Goal: Information Seeking & Learning: Check status

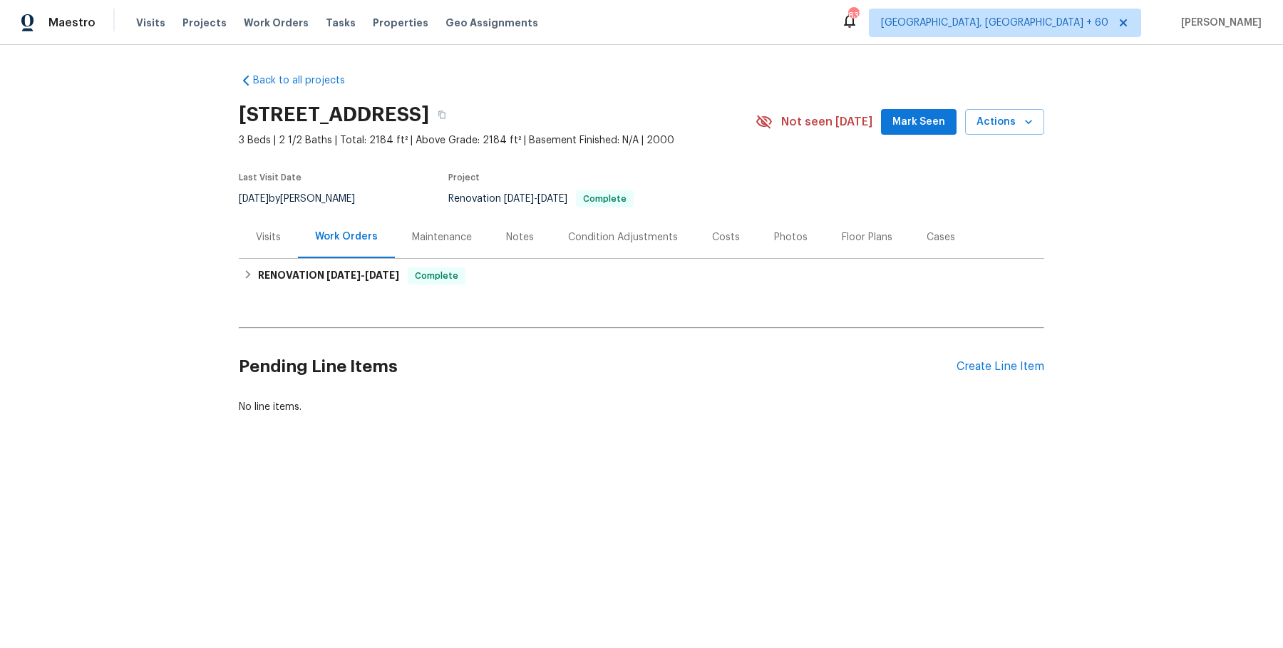
click at [279, 249] on div "Visits" at bounding box center [268, 237] width 59 height 42
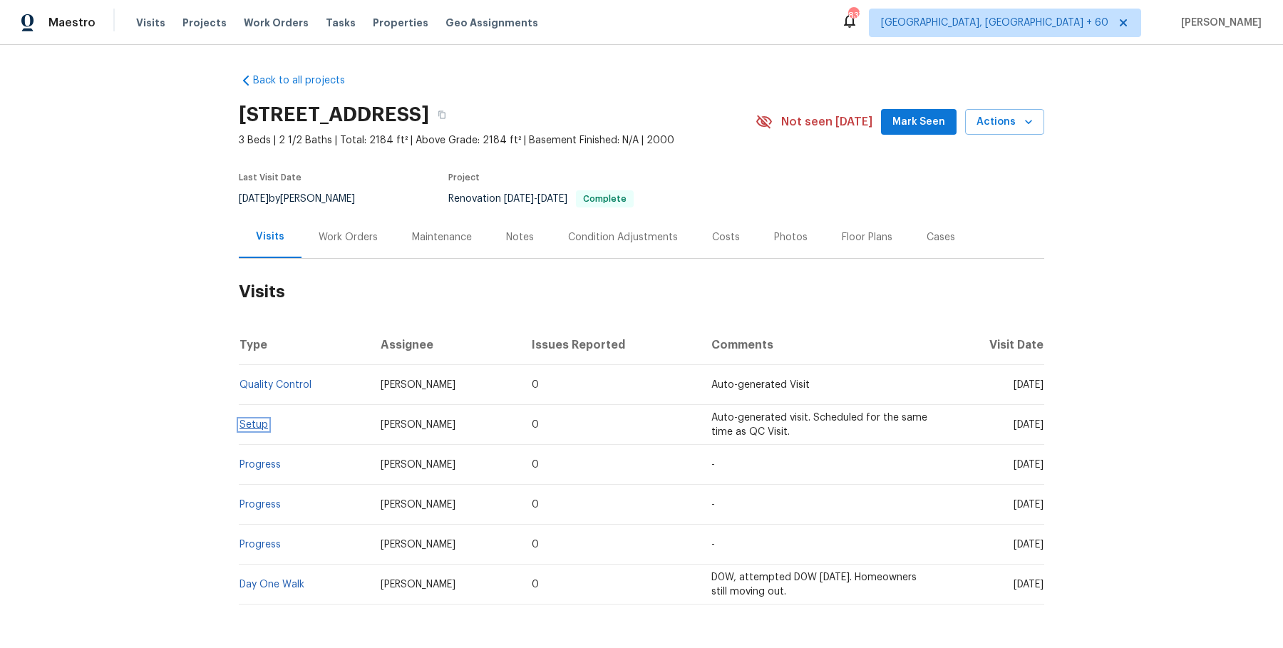
click at [267, 428] on link "Setup" at bounding box center [253, 425] width 29 height 10
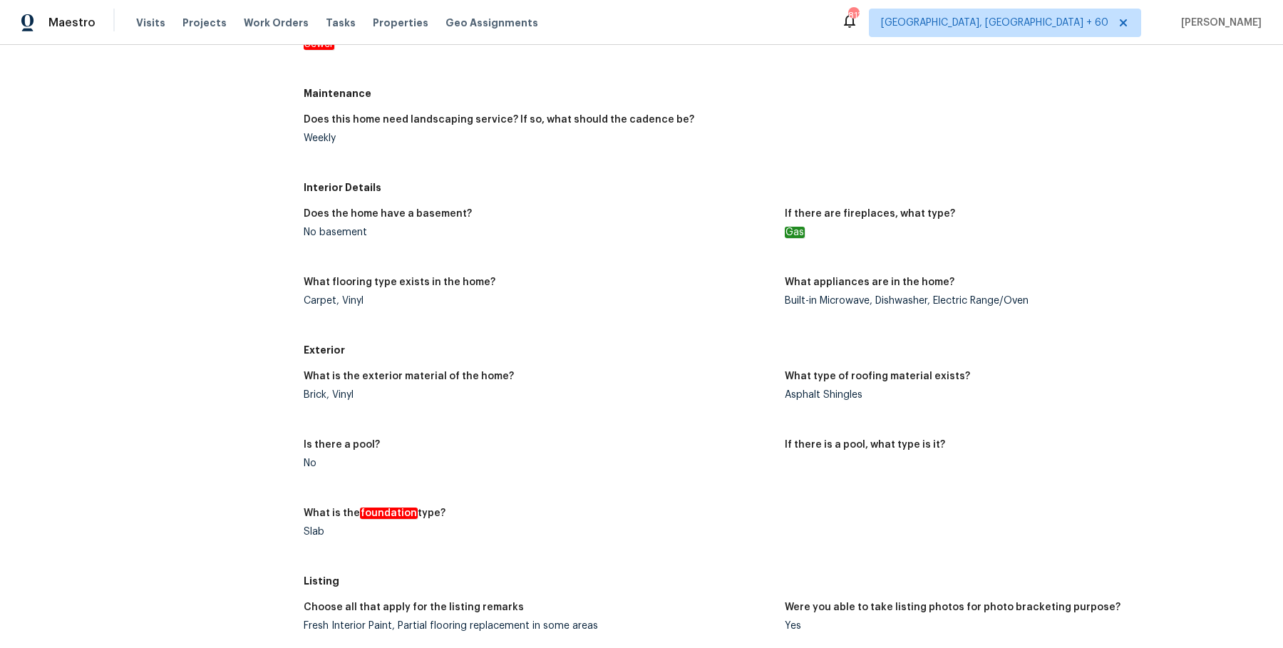
scroll to position [458, 0]
click at [528, 298] on div "Carpet, Vinyl" at bounding box center [539, 300] width 470 height 10
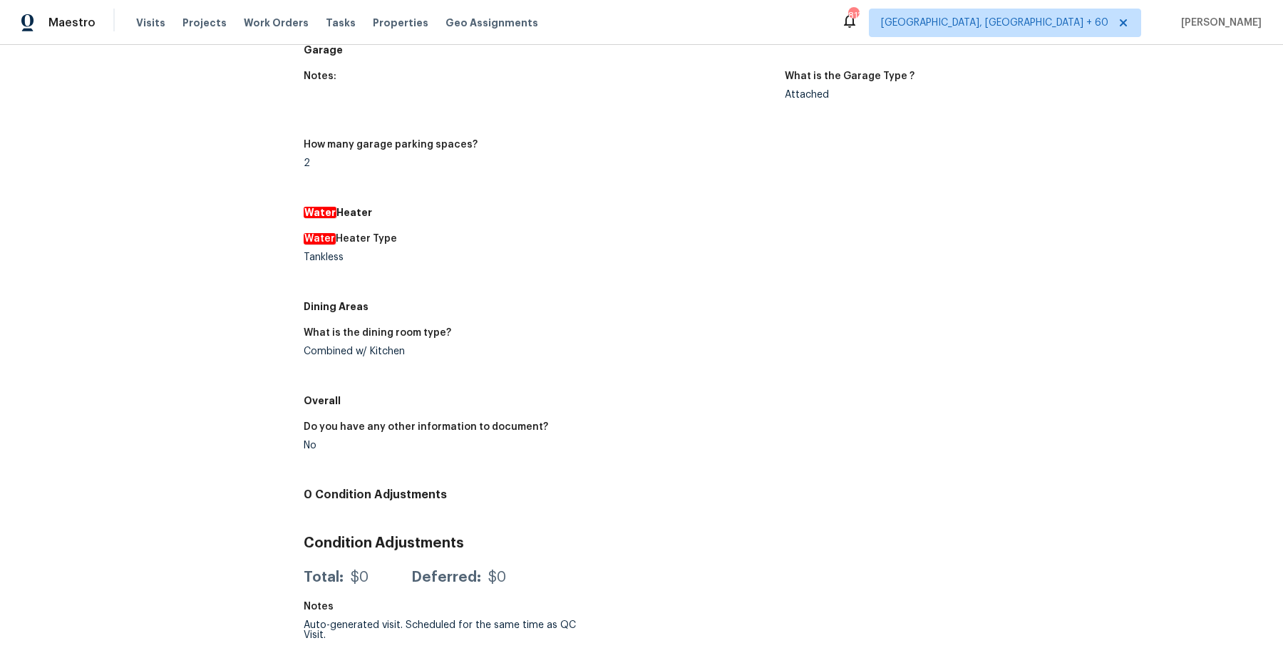
scroll to position [0, 0]
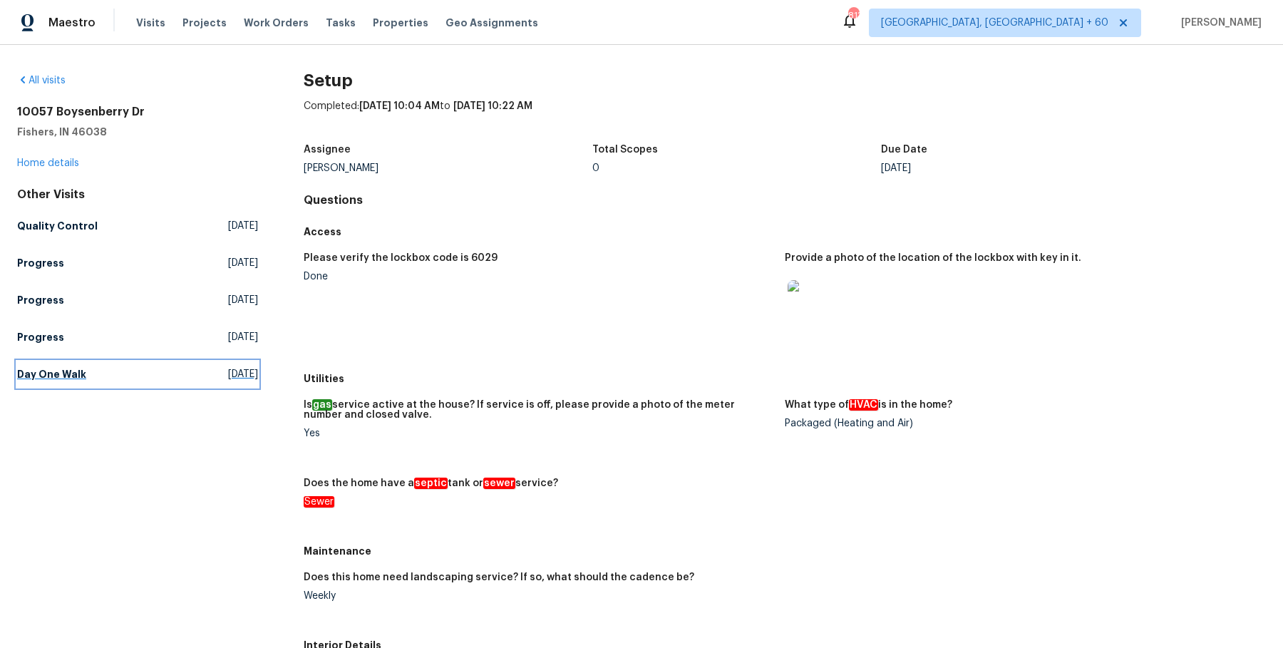
click at [36, 379] on h5 "Day One Walk" at bounding box center [51, 374] width 69 height 14
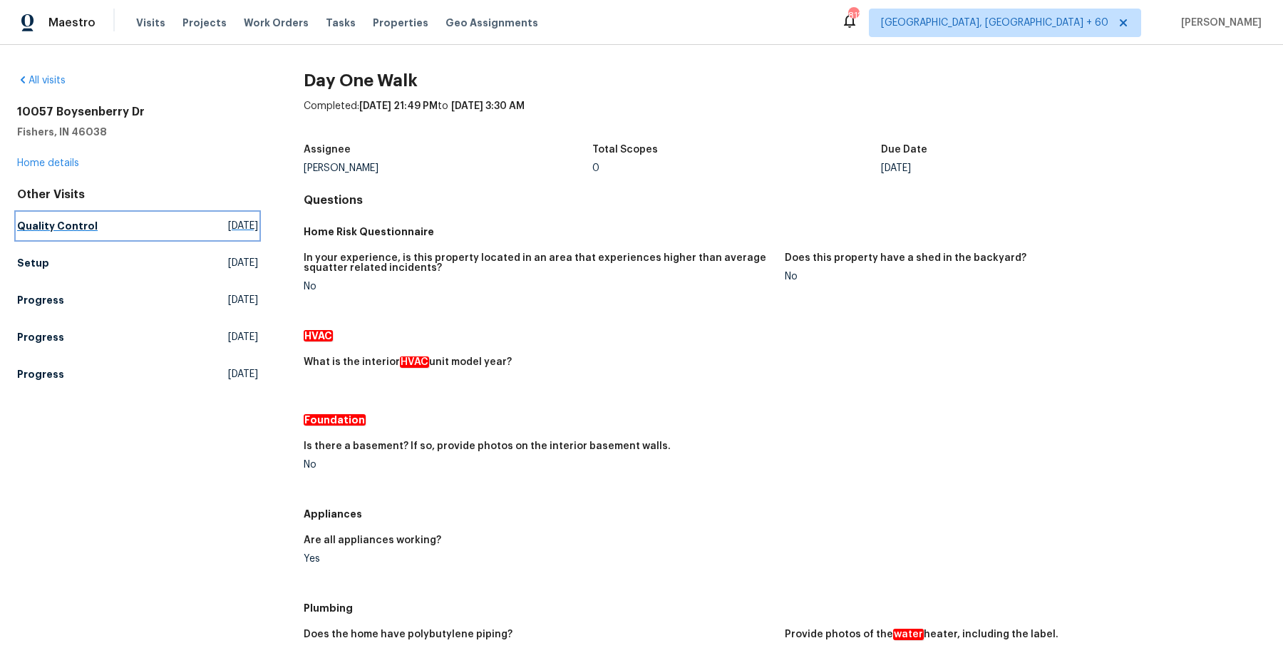
click at [61, 227] on h5 "Quality Control" at bounding box center [57, 226] width 81 height 14
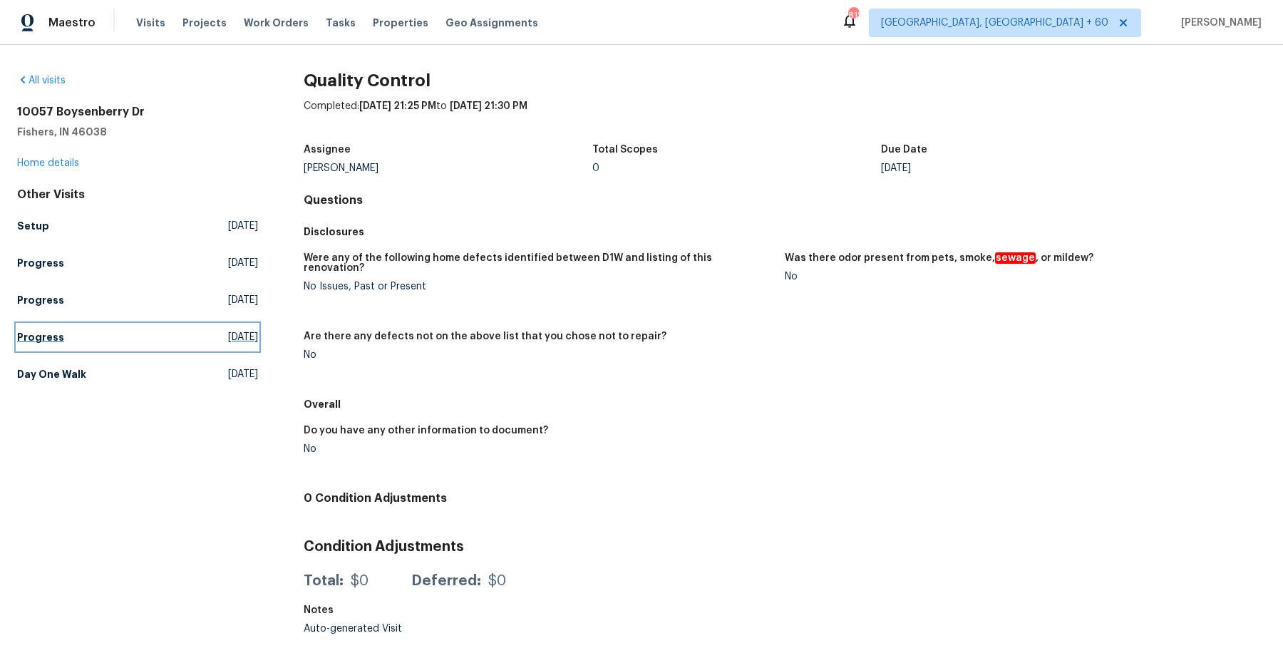
click at [58, 334] on h5 "Progress" at bounding box center [40, 337] width 47 height 14
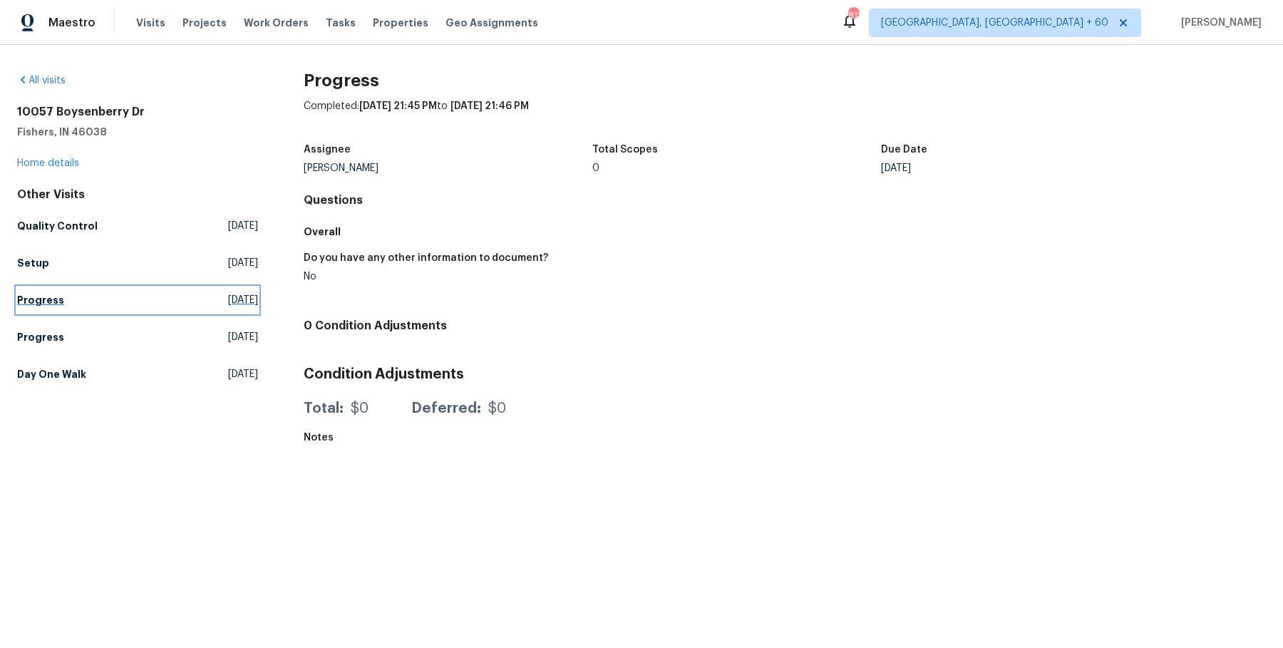
click at [68, 307] on link "Progress Fri, Aug 08 2025" at bounding box center [137, 300] width 241 height 26
click at [50, 327] on link "Progress Fri, Aug 01 2025" at bounding box center [137, 337] width 241 height 26
click at [61, 336] on link "Progress Mon, Aug 04 2025" at bounding box center [137, 337] width 241 height 26
click at [259, 24] on span "Work Orders" at bounding box center [276, 23] width 65 height 14
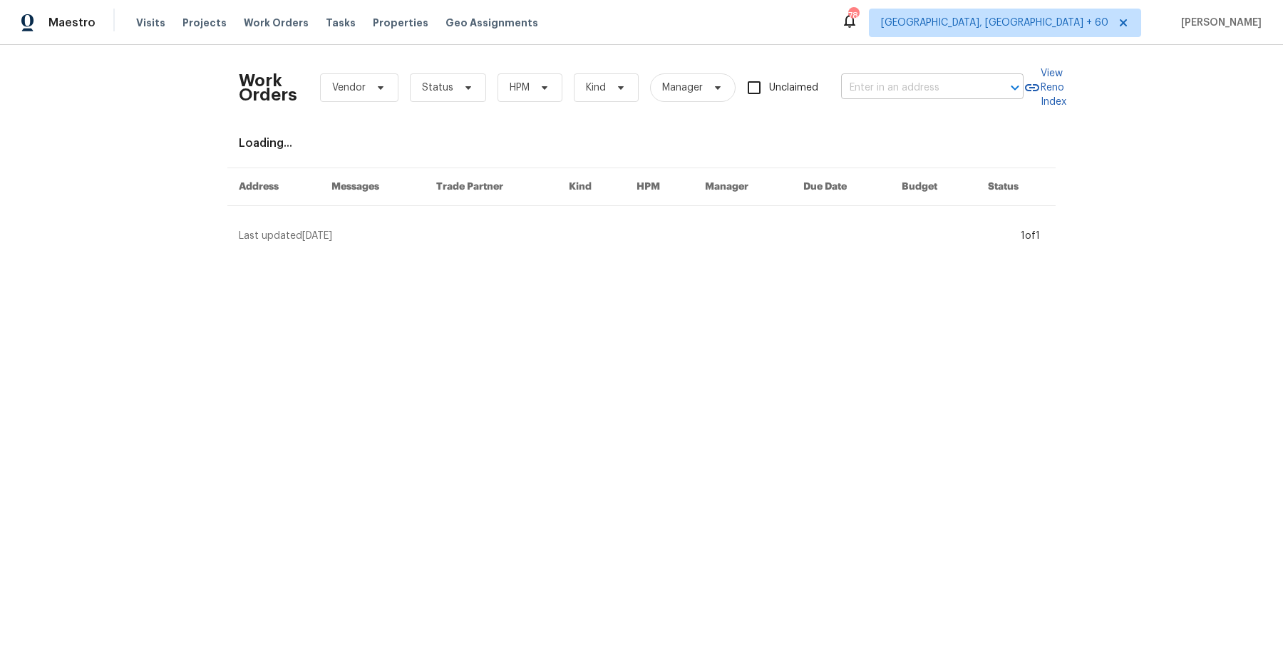
click at [853, 84] on input "text" at bounding box center [912, 88] width 143 height 22
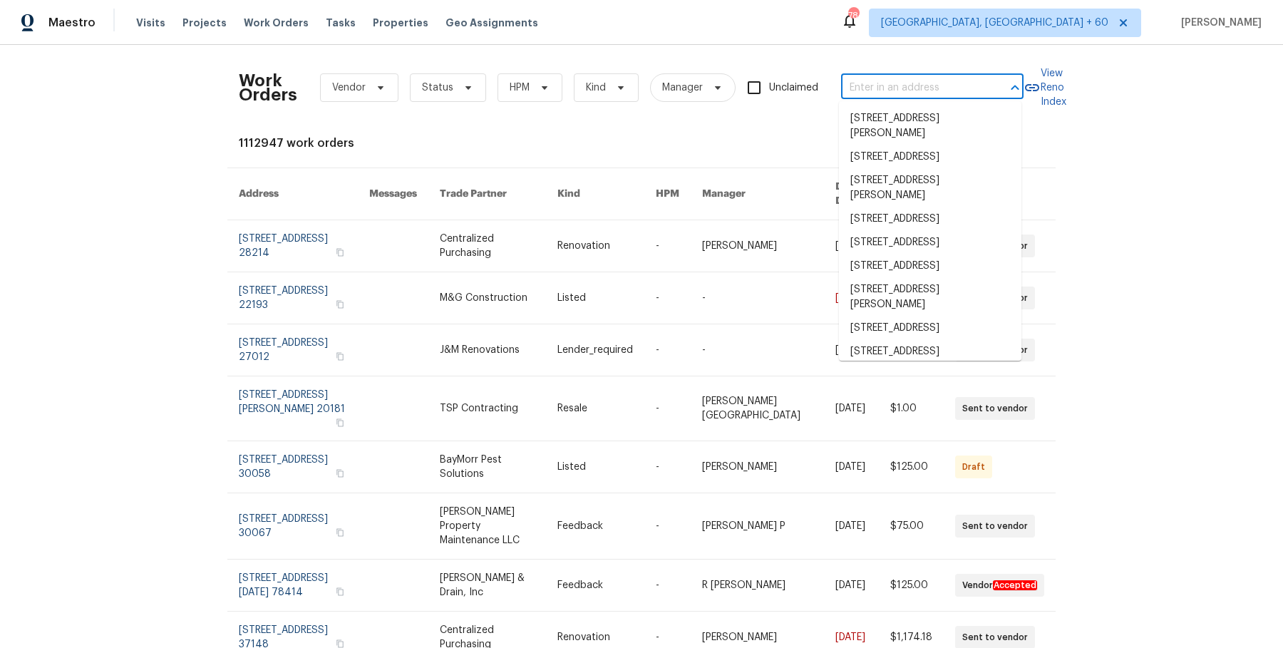
paste input "1606 Woodbriar Ave Greensboro, NC 27405"
type input "1606 Woodbriar Ave Greensboro, NC 27405"
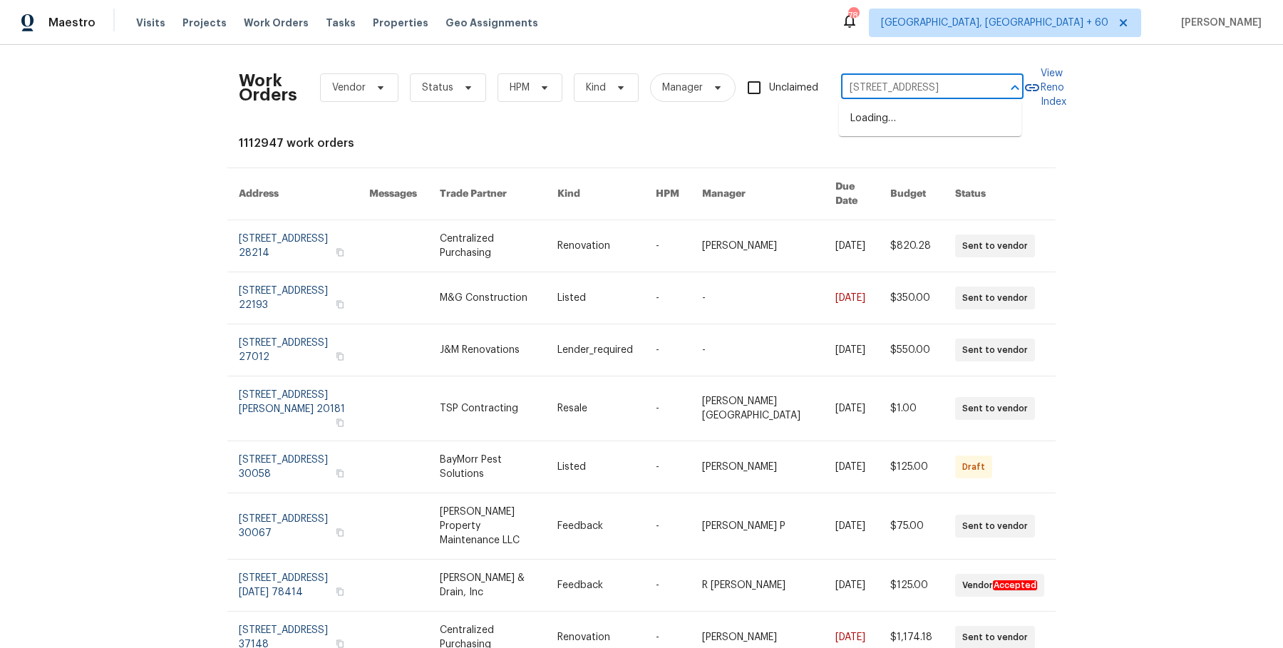
scroll to position [0, 68]
click at [917, 127] on li "1606 Woodbriar Ave, Greensboro, NC 27405" at bounding box center [930, 119] width 182 height 24
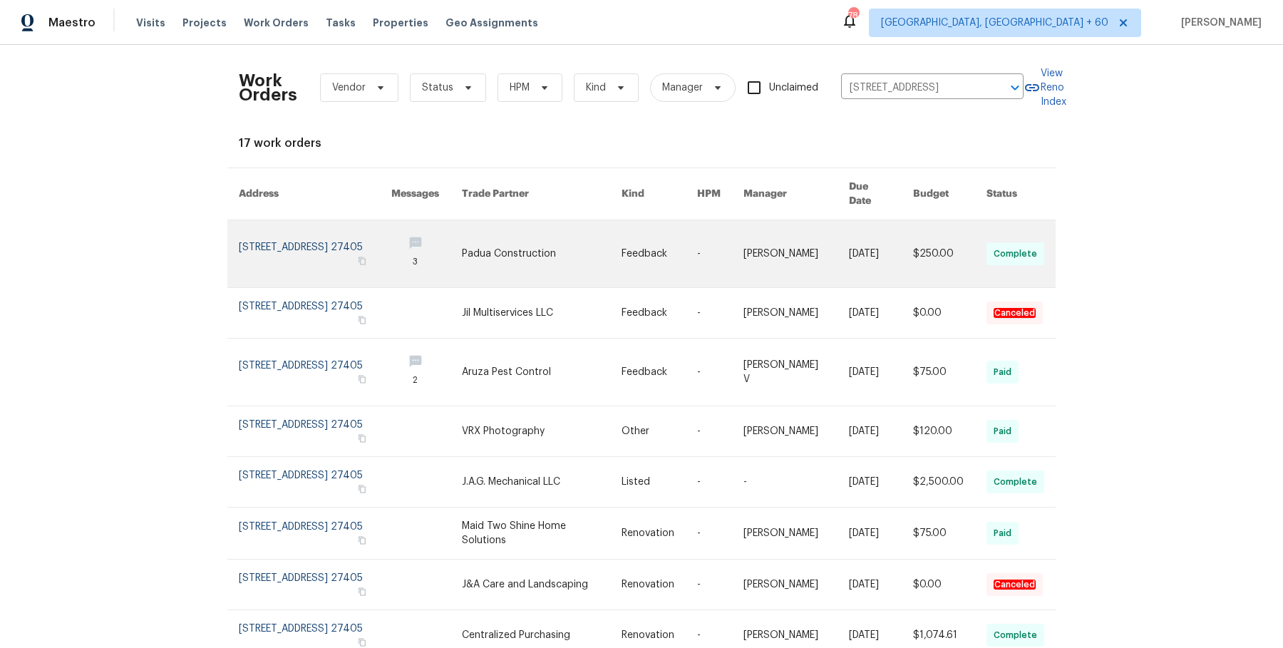
click at [748, 225] on link at bounding box center [795, 253] width 105 height 67
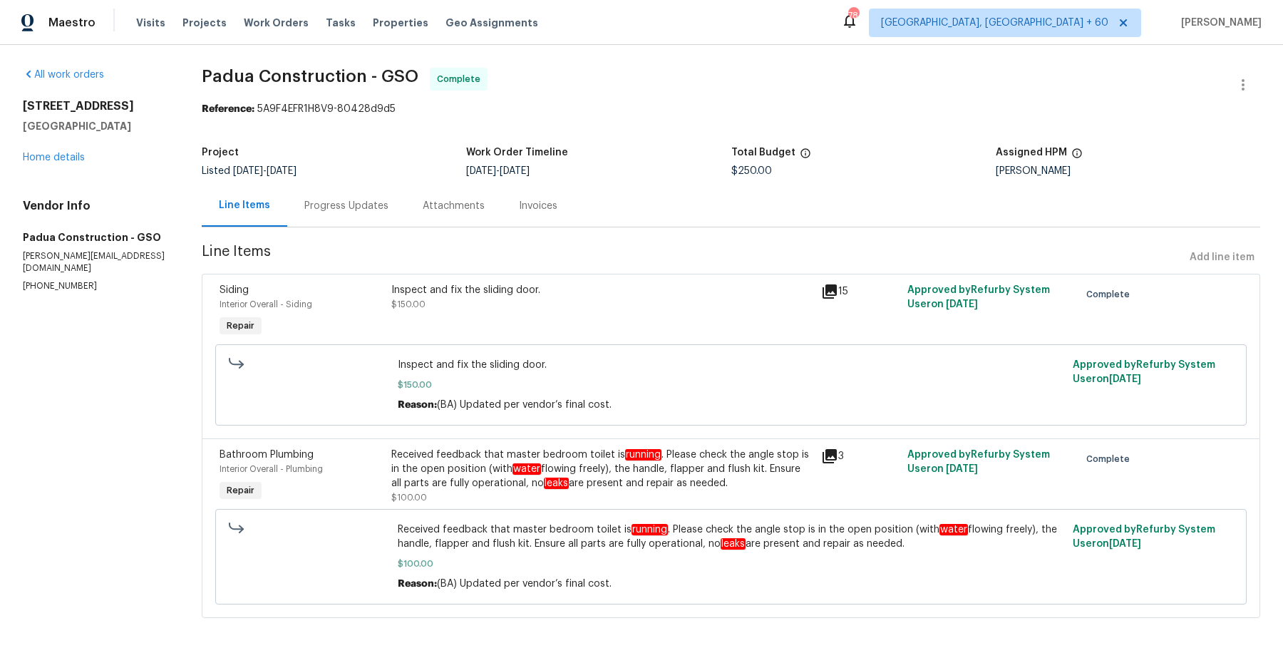
click at [78, 163] on div "1606 Woodbriar Ave Greensboro, NC 27405 Home details" at bounding box center [95, 132] width 145 height 66
click at [77, 160] on link "Home details" at bounding box center [54, 158] width 62 height 10
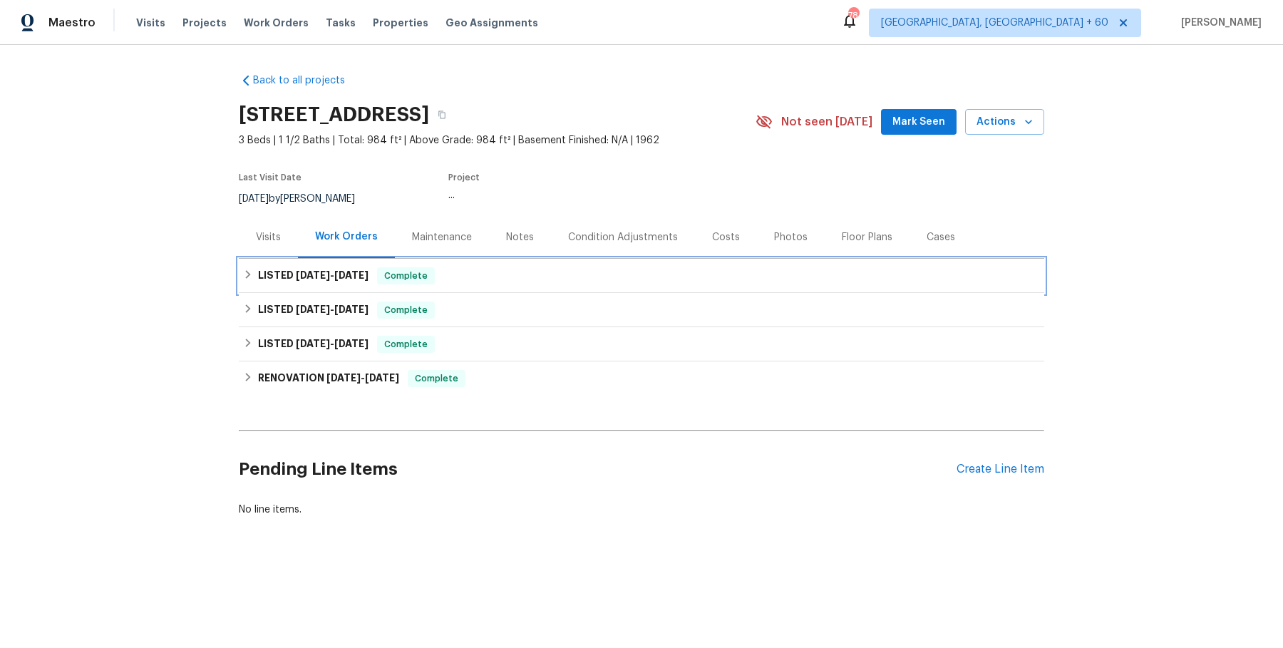
click at [478, 274] on div "LISTED 8/4/25 - 8/15/25 Complete" at bounding box center [641, 275] width 797 height 17
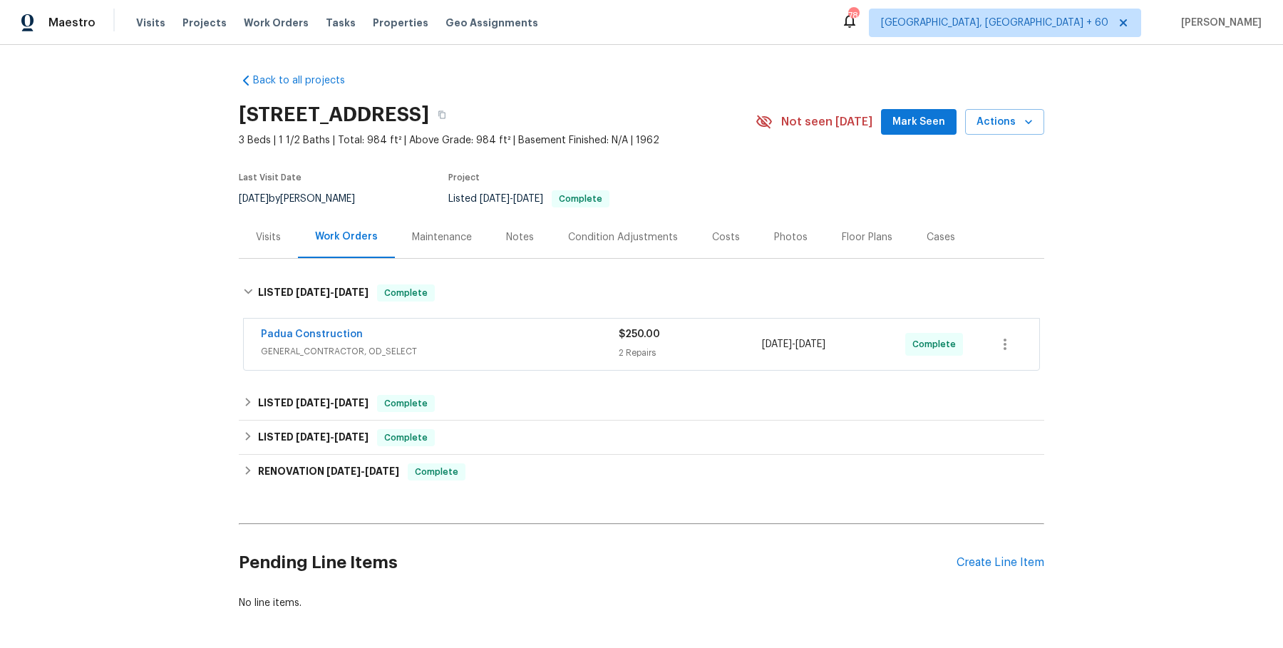
click at [478, 360] on div "Padua Construction GENERAL_CONTRACTOR, OD_SELECT" at bounding box center [440, 344] width 358 height 34
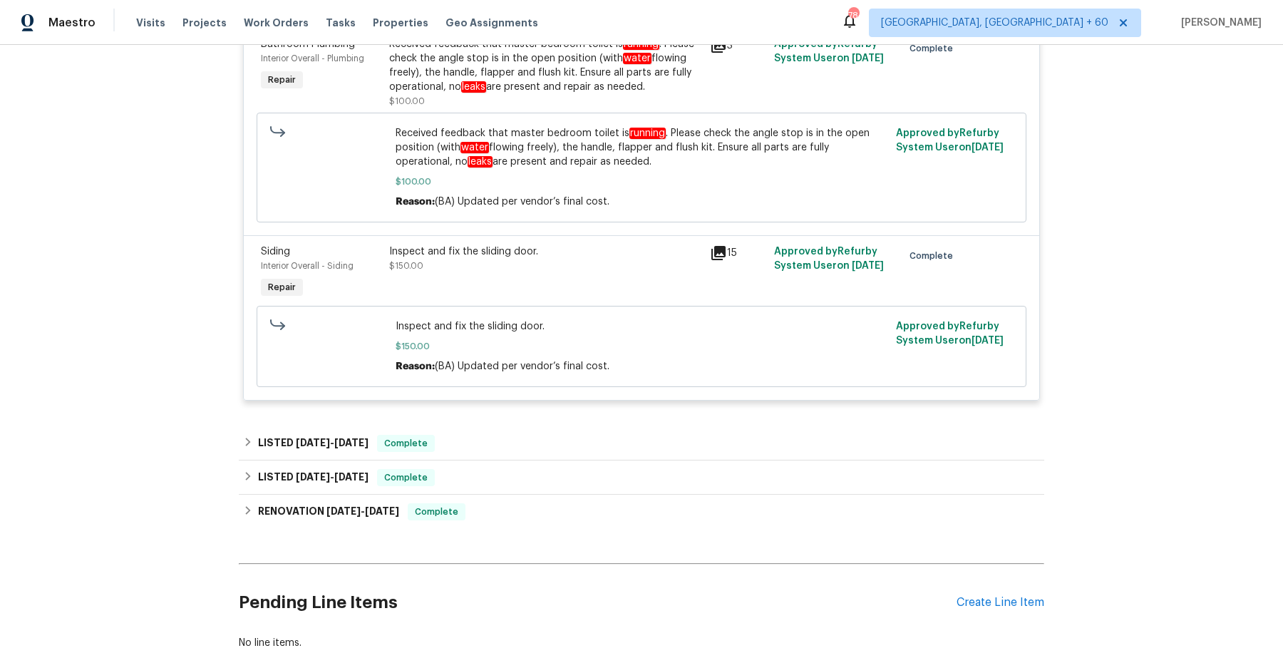
scroll to position [398, 0]
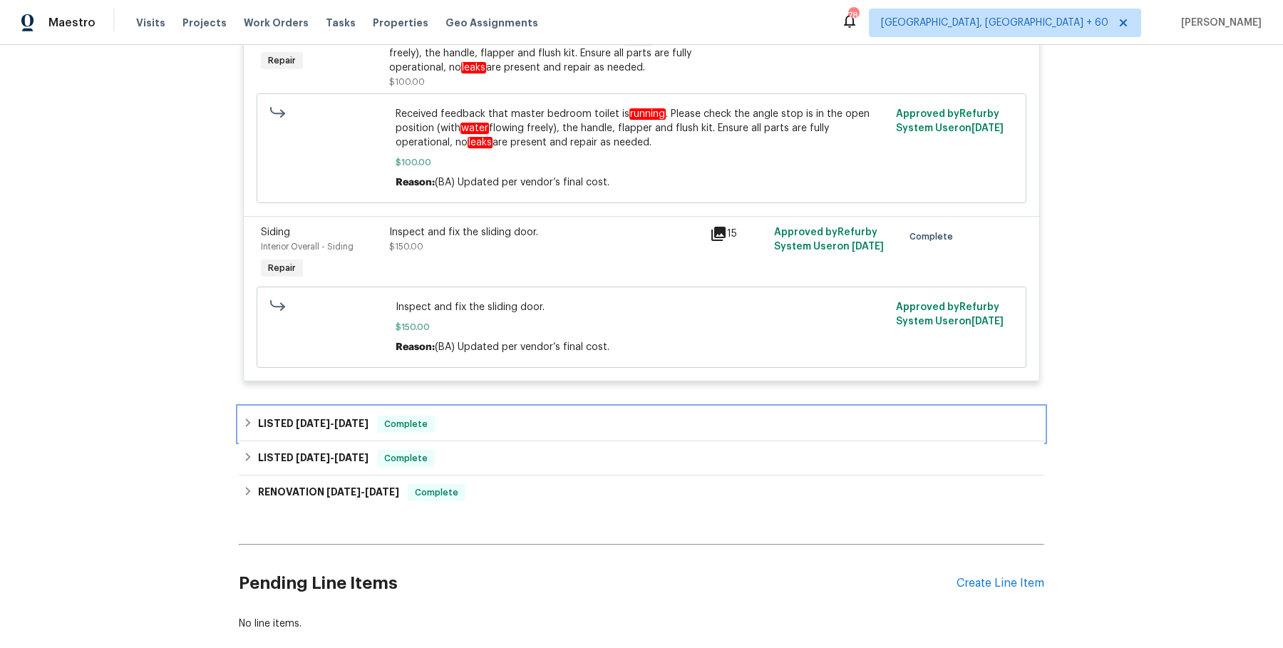
click at [466, 418] on div "LISTED 7/10/25 - 7/14/25 Complete" at bounding box center [641, 424] width 797 height 17
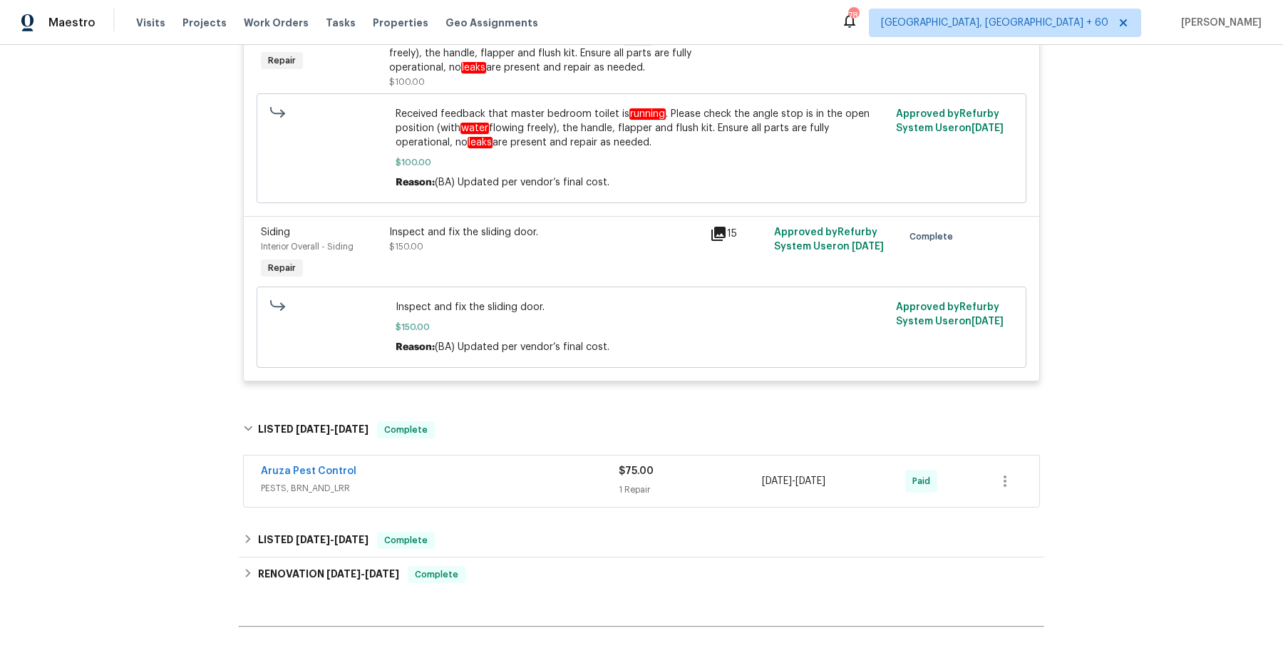
click at [465, 486] on span "PESTS, BRN_AND_LRR" at bounding box center [440, 488] width 358 height 14
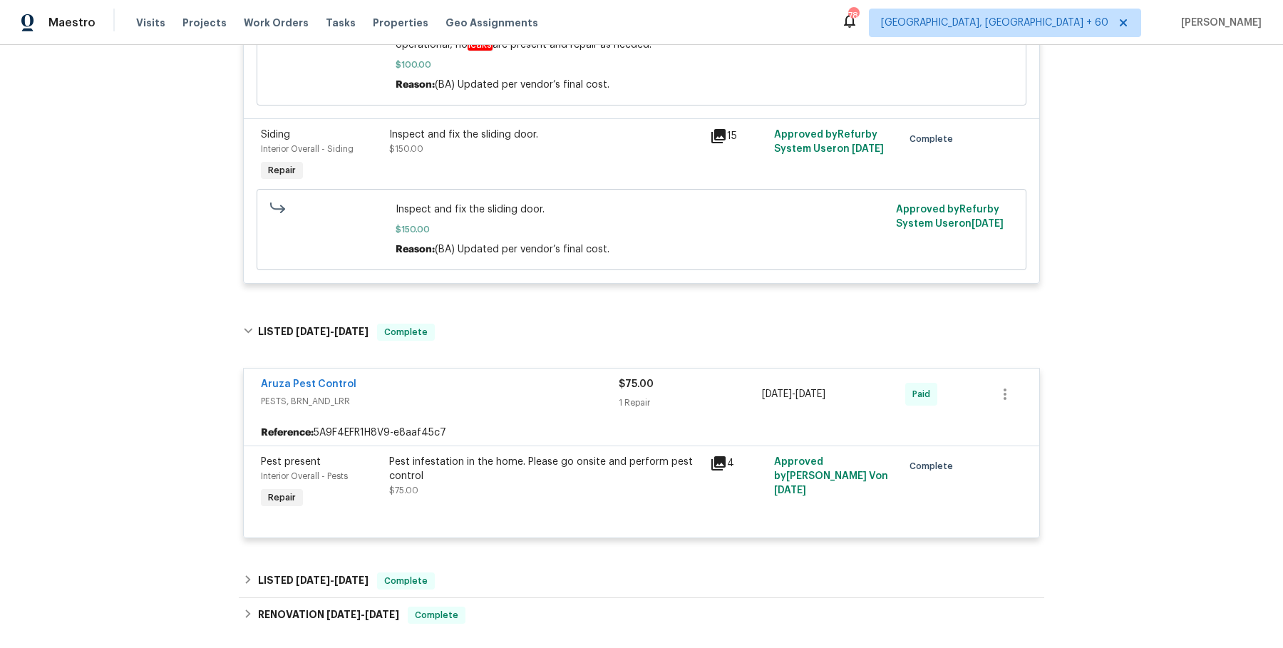
scroll to position [696, 0]
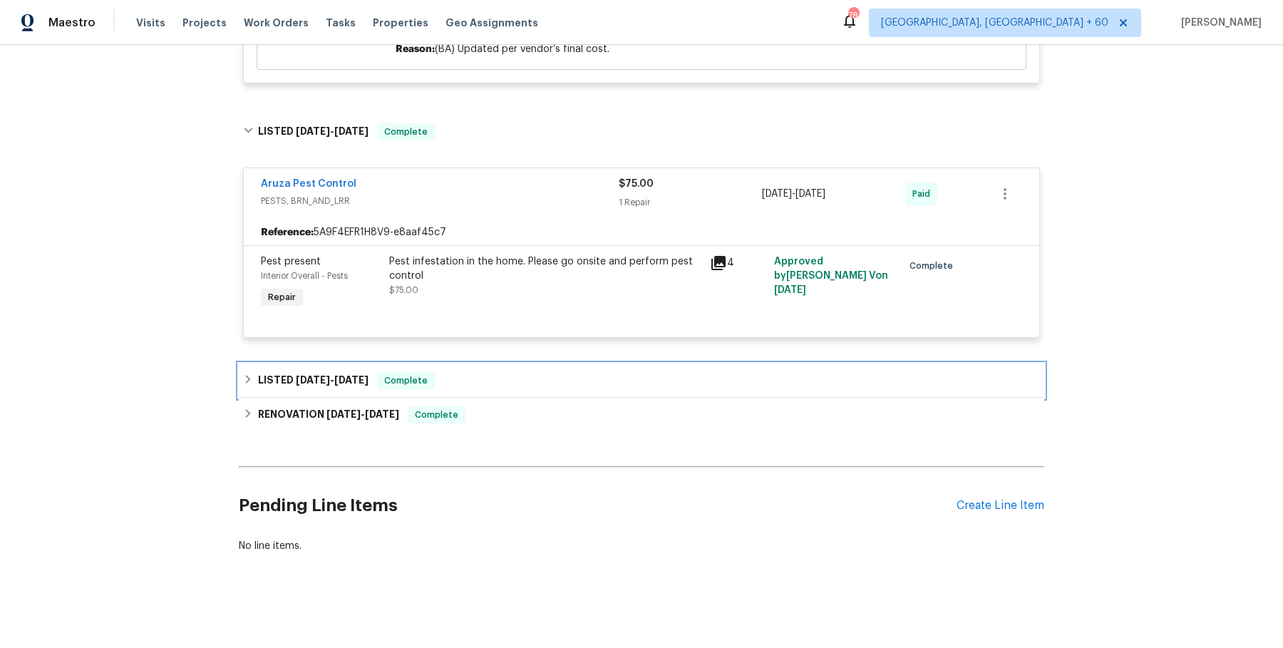
click at [484, 378] on div "LISTED 6/20/25 - 6/26/25 Complete" at bounding box center [641, 380] width 797 height 17
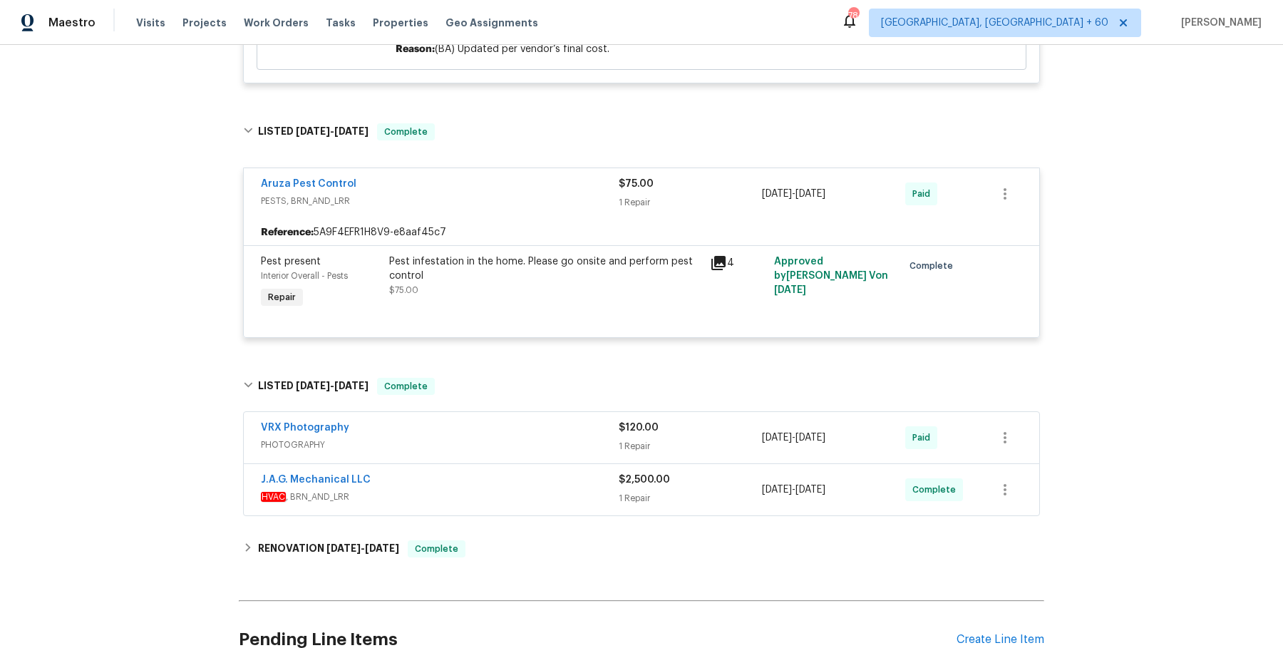
click at [503, 441] on span "PHOTOGRAPHY" at bounding box center [440, 445] width 358 height 14
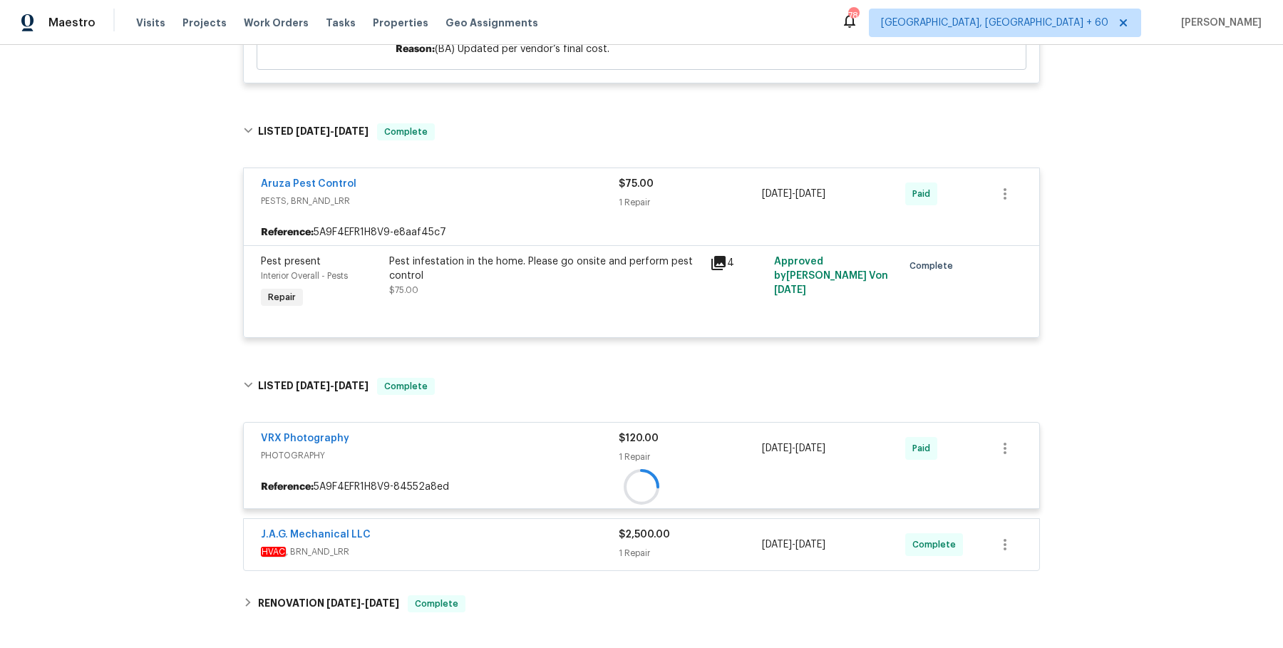
scroll to position [860, 0]
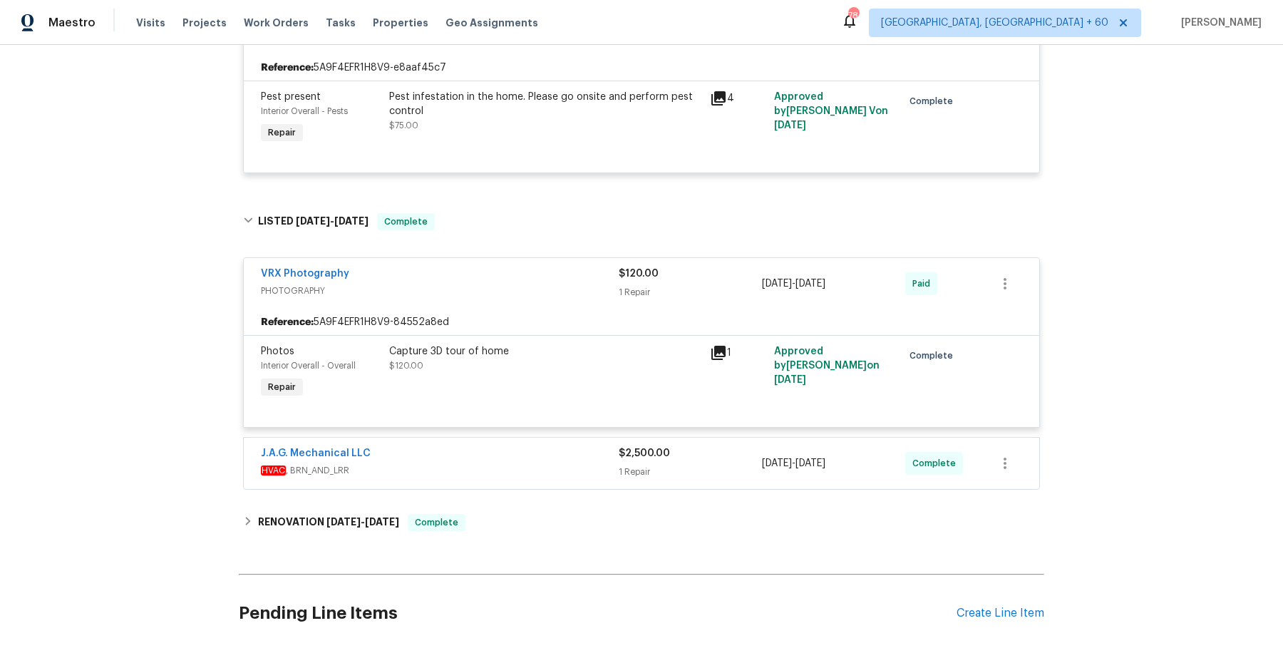
click at [503, 443] on div "J.A.G. Mechanical LLC HVAC , BRN_AND_LRR $2,500.00 1 Repair 6/20/2025 - 6/26/20…" at bounding box center [641, 463] width 795 height 51
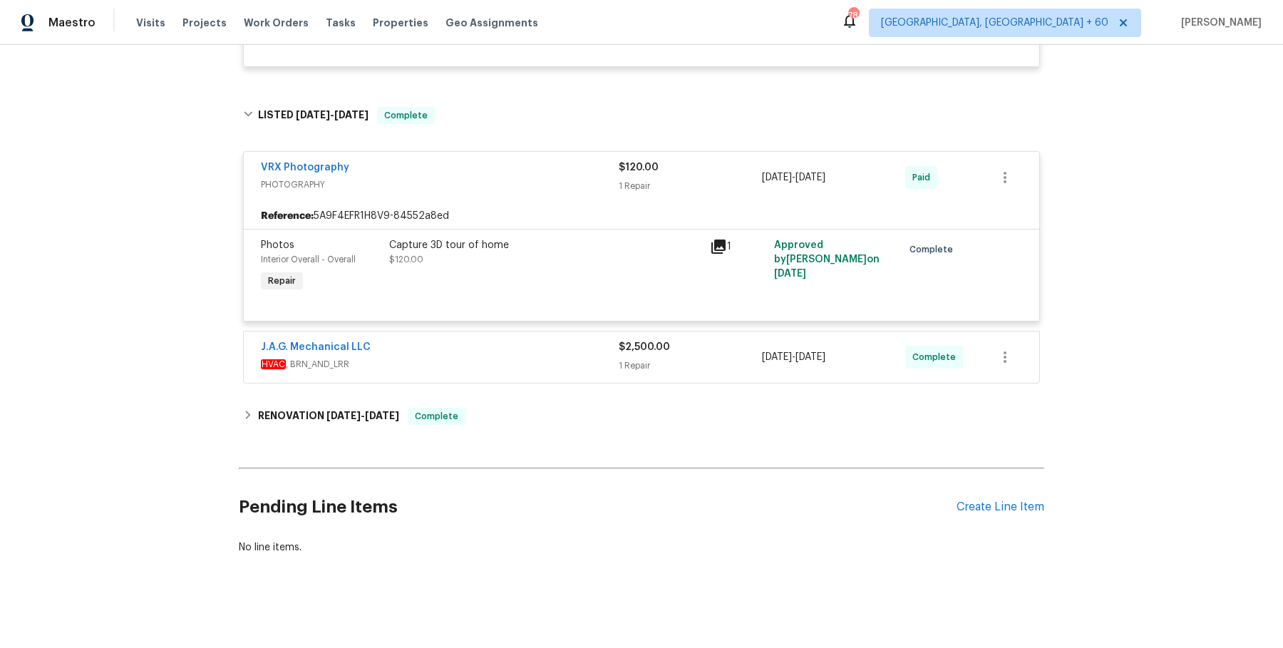
click at [520, 341] on div "J.A.G. Mechanical LLC" at bounding box center [440, 348] width 358 height 17
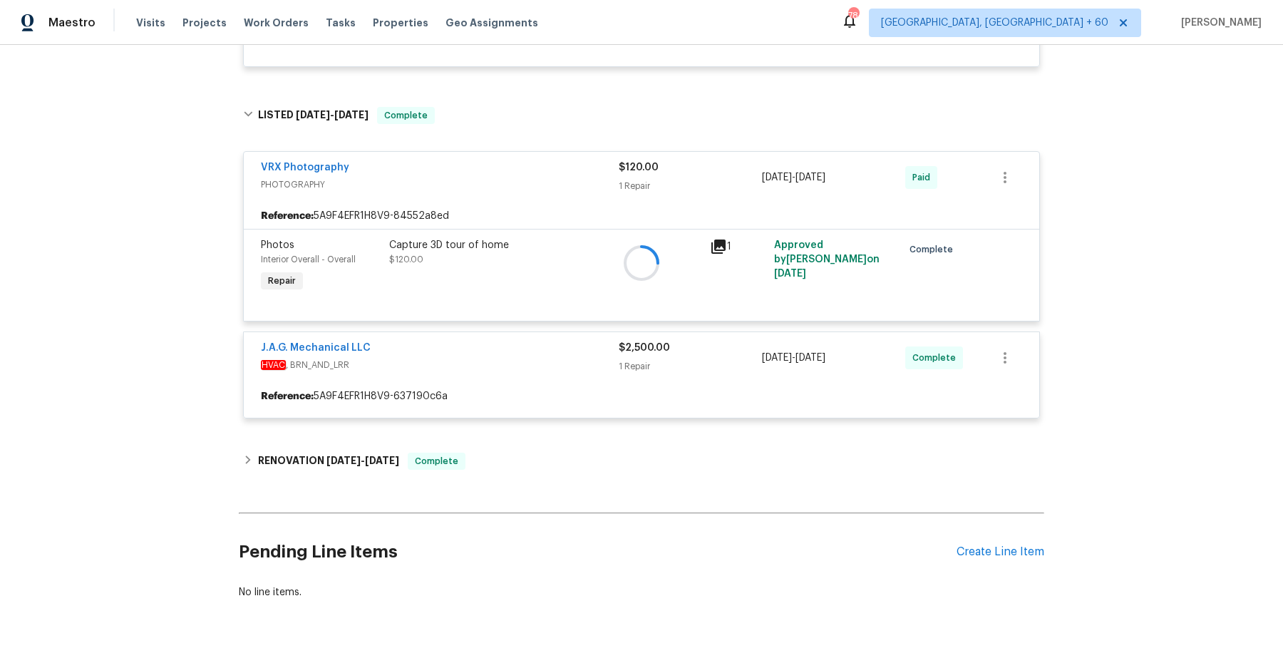
scroll to position [1012, 0]
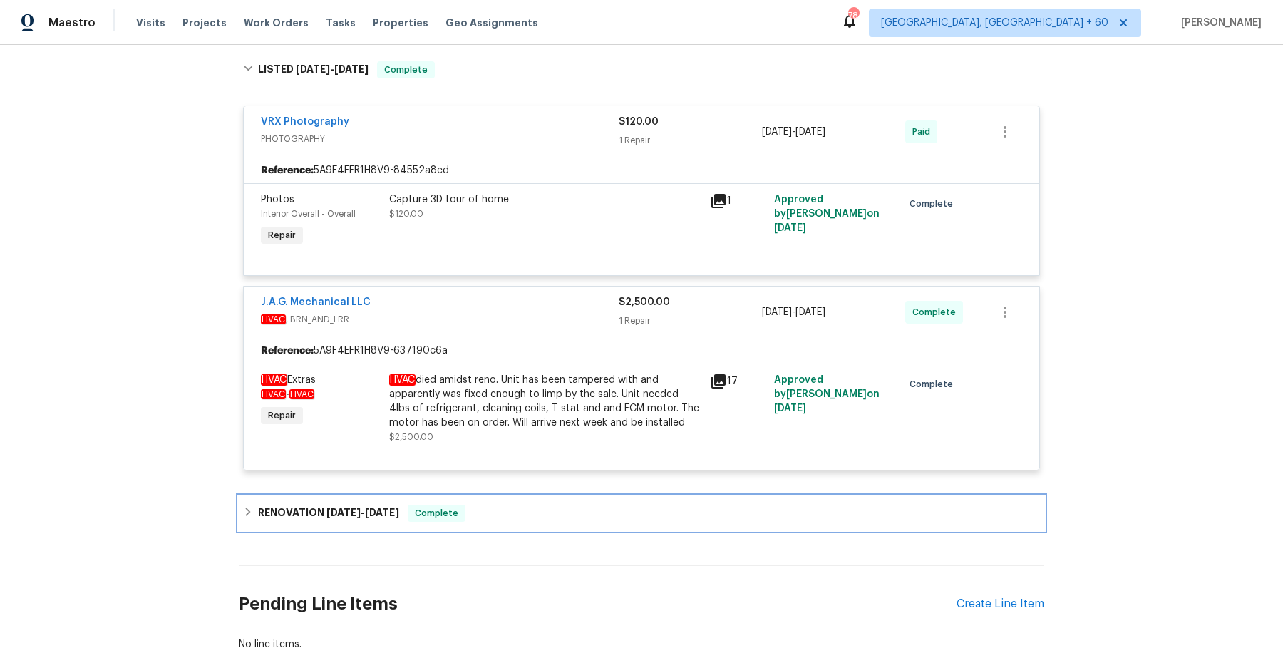
click at [535, 521] on div "RENOVATION 6/2/25 - 6/20/25 Complete" at bounding box center [641, 513] width 805 height 34
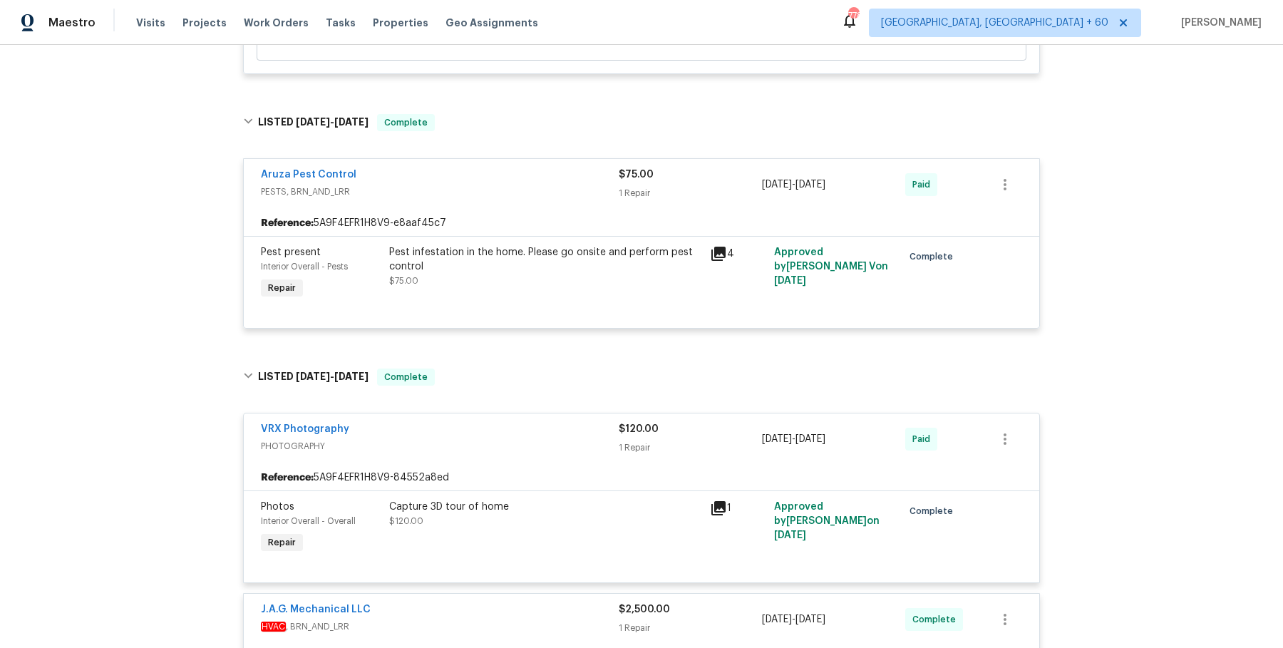
scroll to position [0, 0]
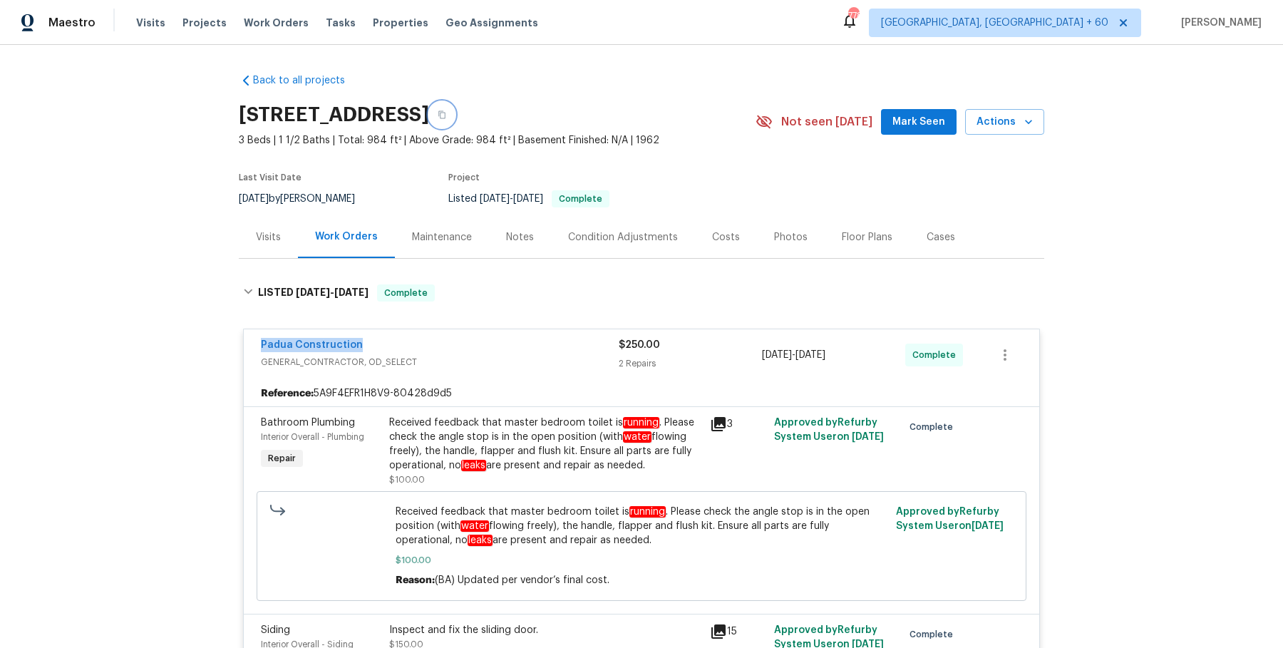
click at [455, 106] on button "button" at bounding box center [442, 115] width 26 height 26
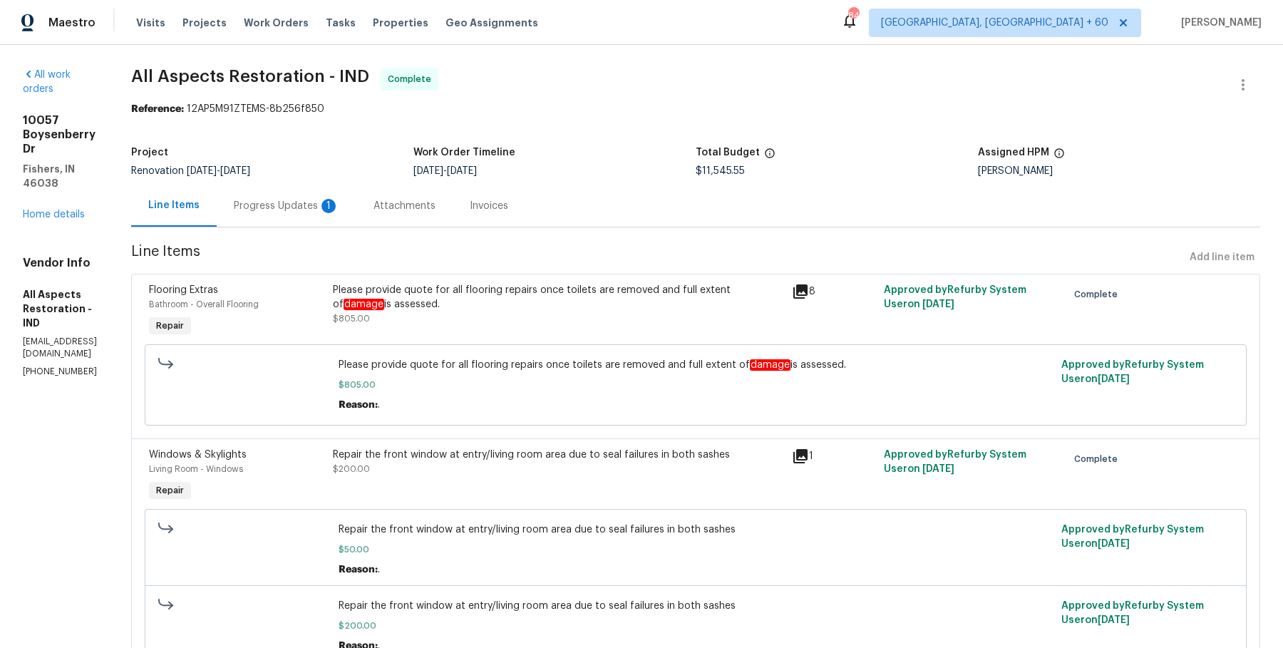
click at [352, 219] on div "Progress Updates 1" at bounding box center [287, 206] width 140 height 42
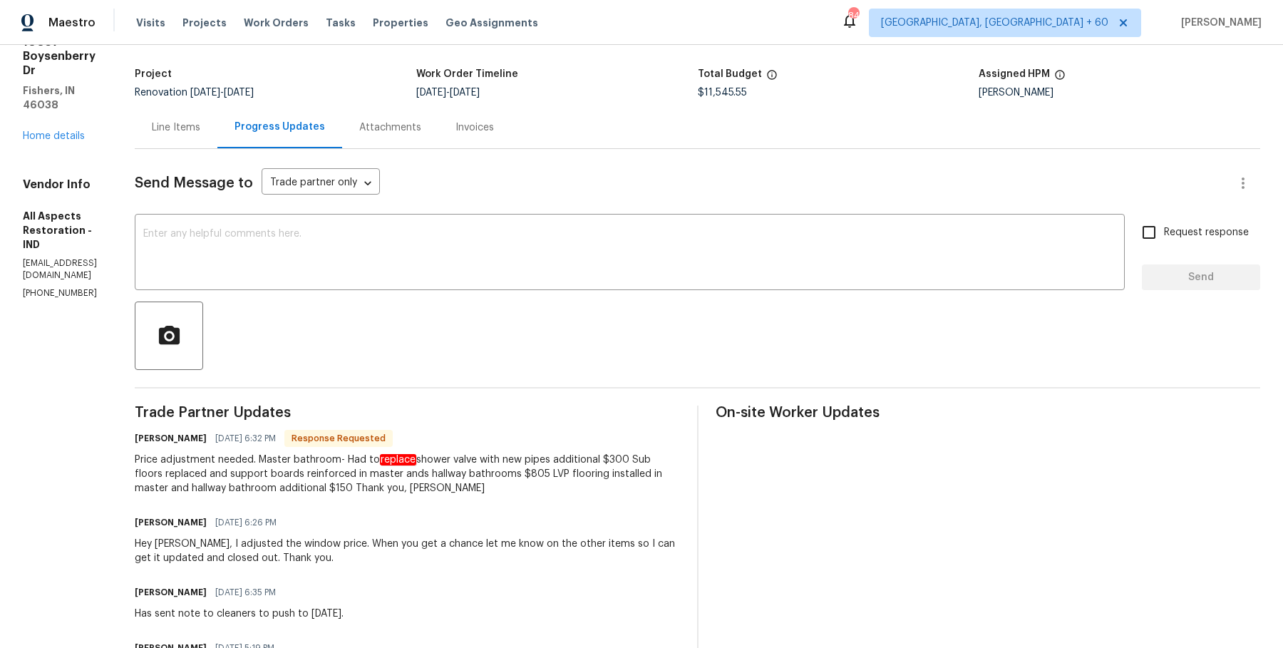
scroll to position [72, 0]
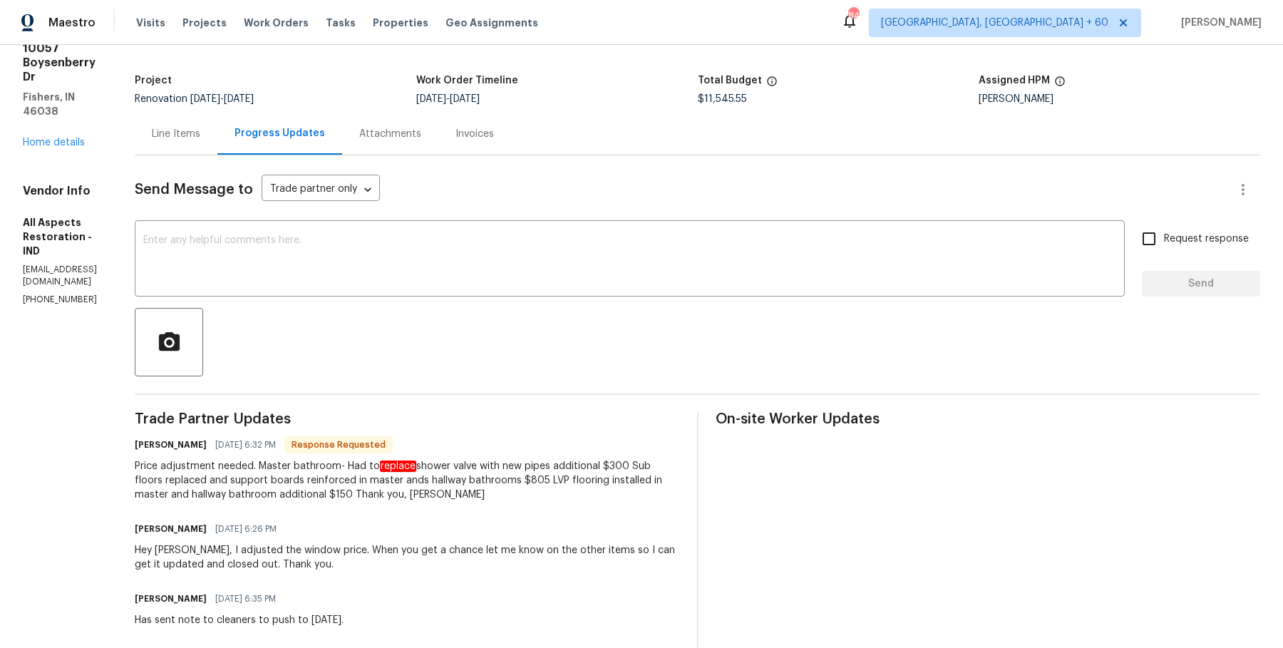
click at [217, 114] on div "Line Items" at bounding box center [176, 134] width 83 height 42
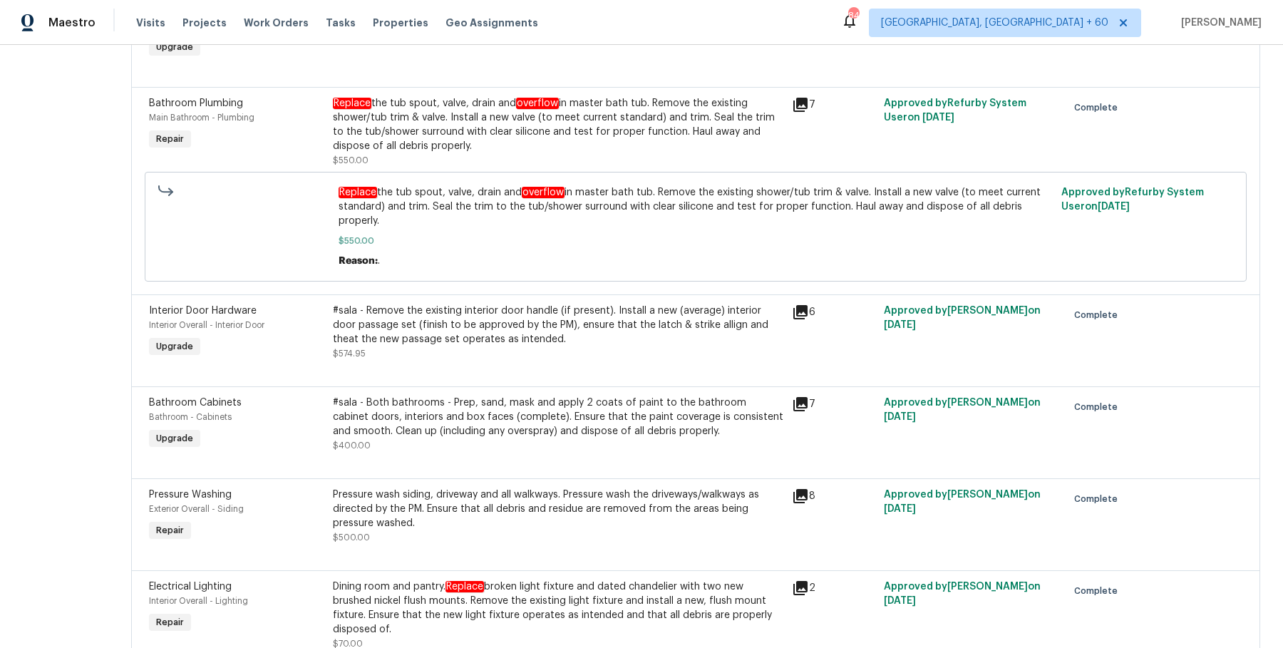
scroll to position [852, 0]
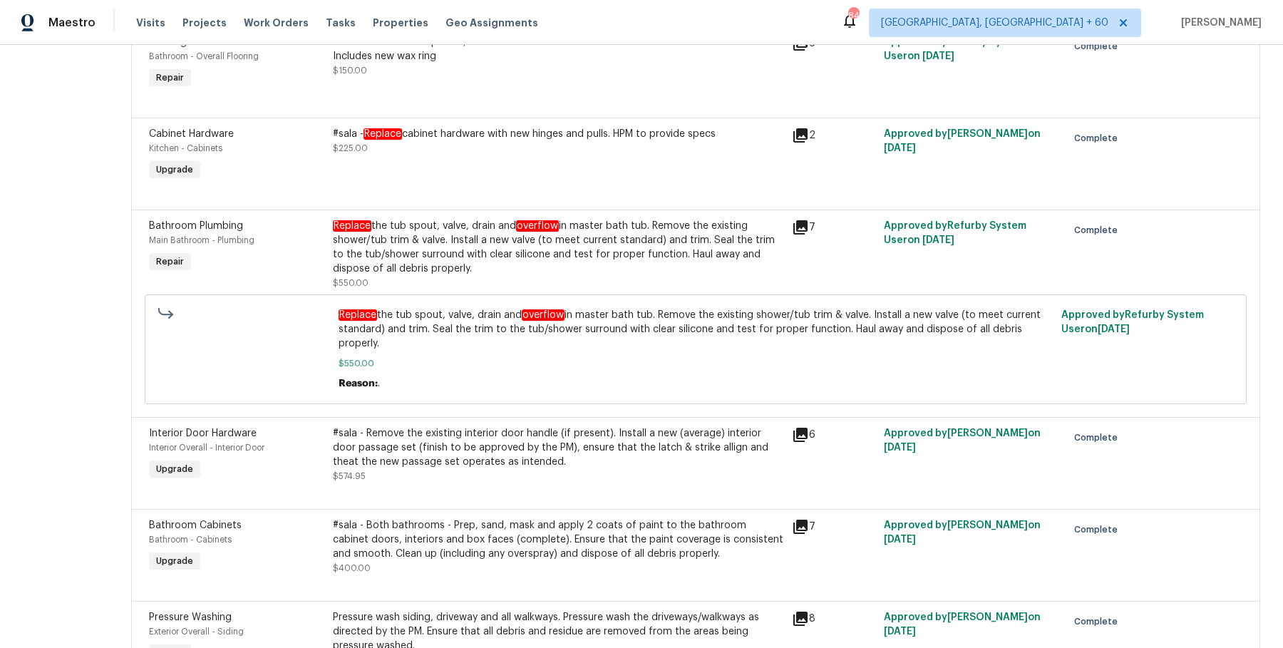
click at [535, 347] on span "Replace the tub spout, valve, drain and overflow in master bath tub. Remove the…" at bounding box center [695, 329] width 713 height 43
click at [512, 227] on div "Replace the tub spout, valve, drain and overflow in master bath tub. Remove the…" at bounding box center [558, 247] width 450 height 57
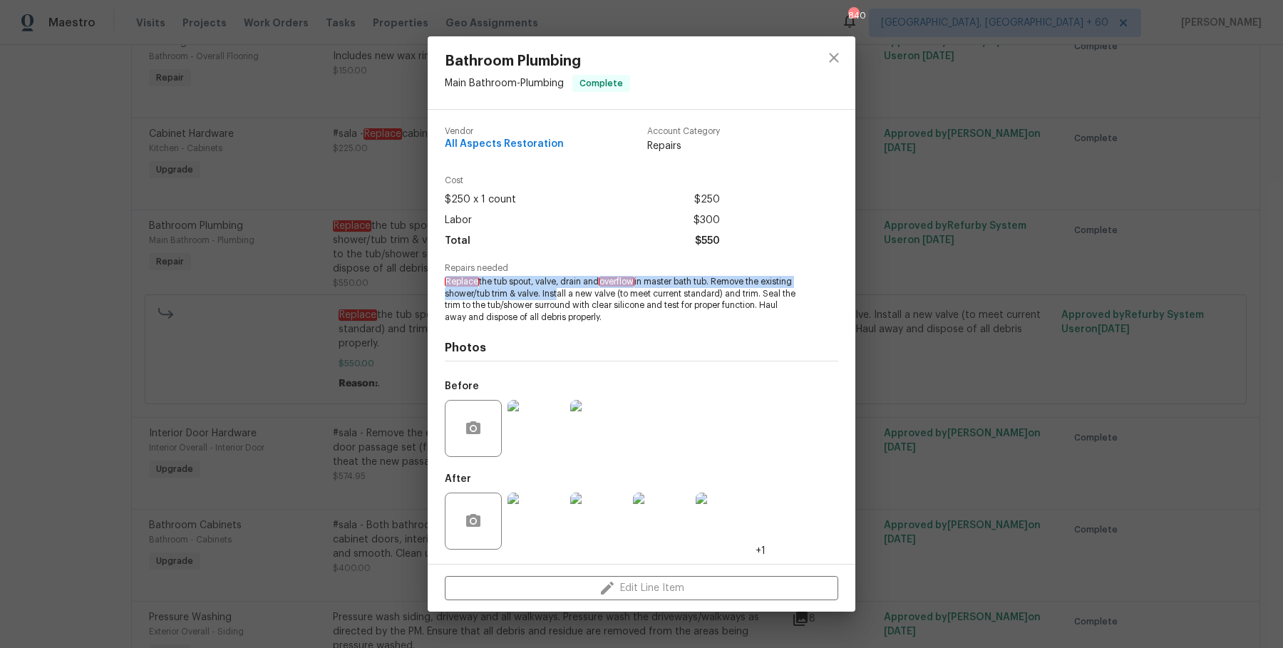
drag, startPoint x: 444, startPoint y: 279, endPoint x: 589, endPoint y: 294, distance: 145.5
click at [589, 294] on div "Vendor All Aspects Restoration Account Category Repairs Cost $250 x 1 count $25…" at bounding box center [642, 337] width 428 height 454
click at [279, 307] on div "Bathroom Plumbing Main Bathroom - Plumbing Complete Vendor All Aspects Restorat…" at bounding box center [641, 324] width 1283 height 648
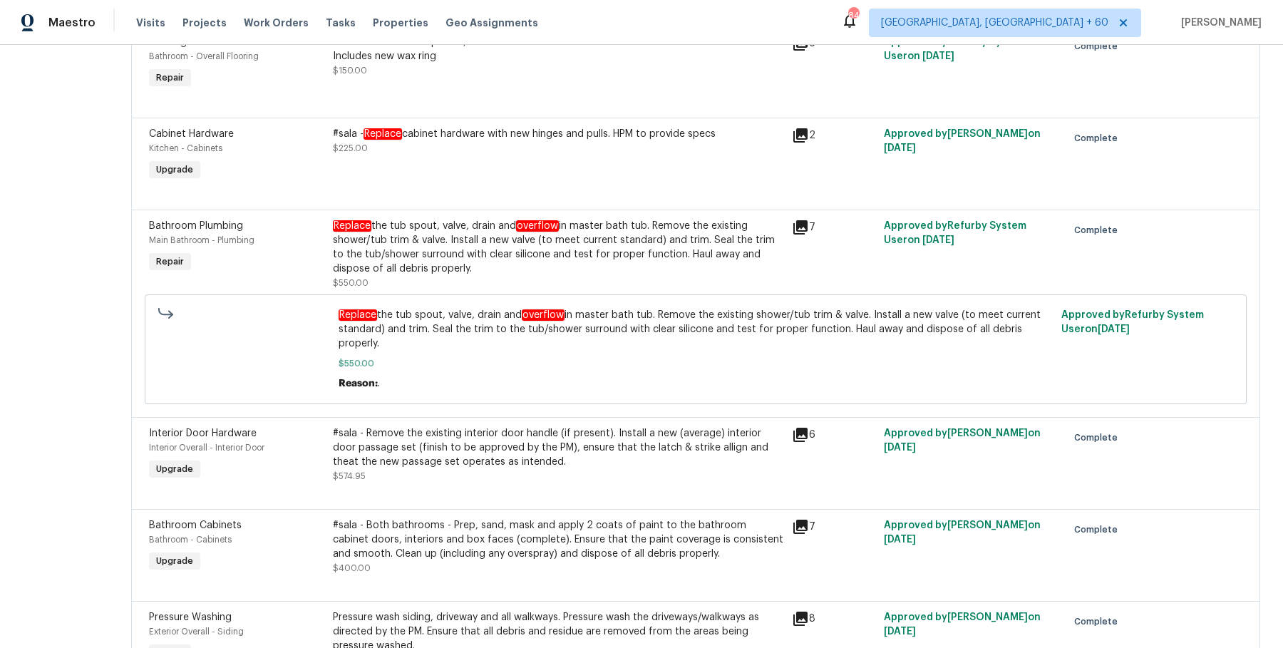
click at [509, 259] on div "Replace the tub spout, valve, drain and overflow in master bath tub. Remove the…" at bounding box center [558, 247] width 450 height 57
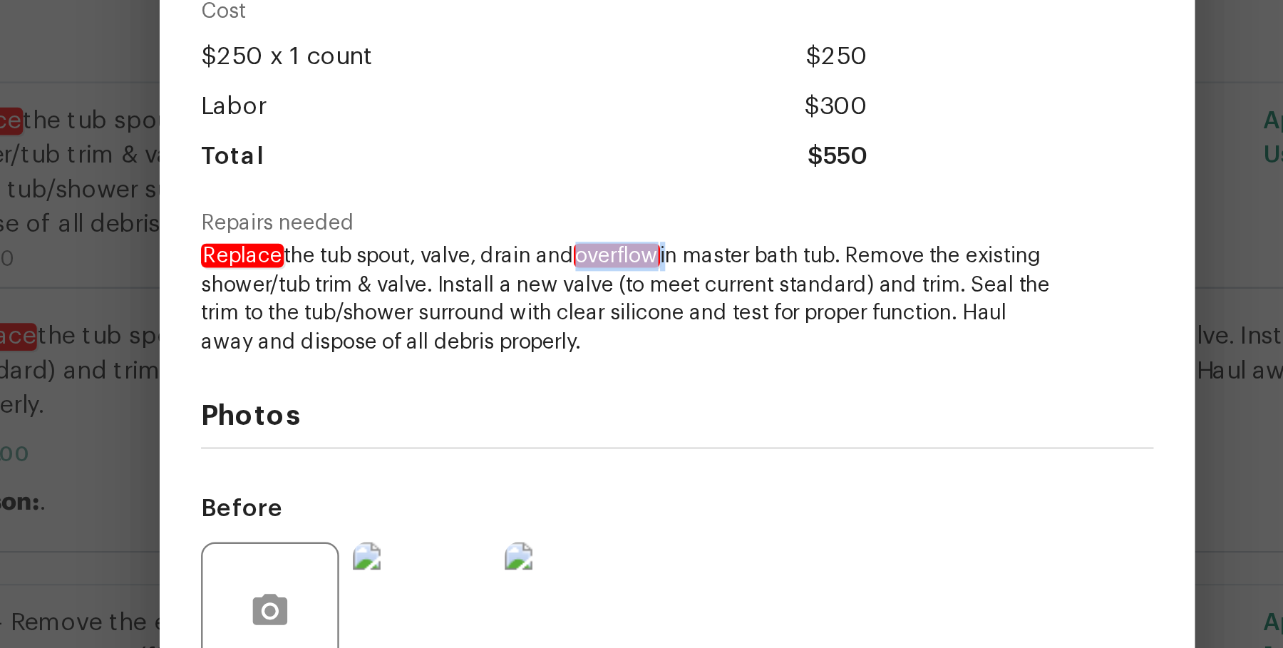
drag, startPoint x: 604, startPoint y: 284, endPoint x: 643, endPoint y: 284, distance: 39.2
click at [643, 284] on span "Replace the tub spout, valve, drain and overflow in master bath tub. Remove the…" at bounding box center [622, 300] width 354 height 48
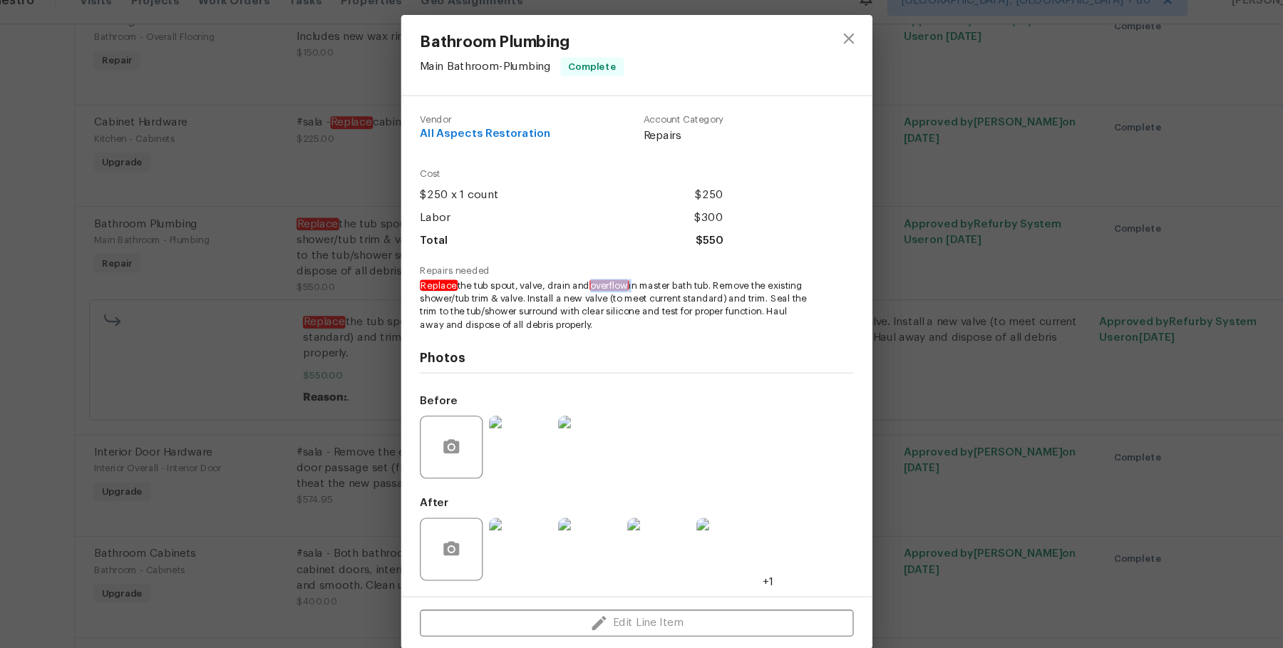
click at [952, 222] on div "Bathroom Plumbing Main Bathroom - Plumbing Complete Vendor All Aspects Restorat…" at bounding box center [641, 324] width 1283 height 648
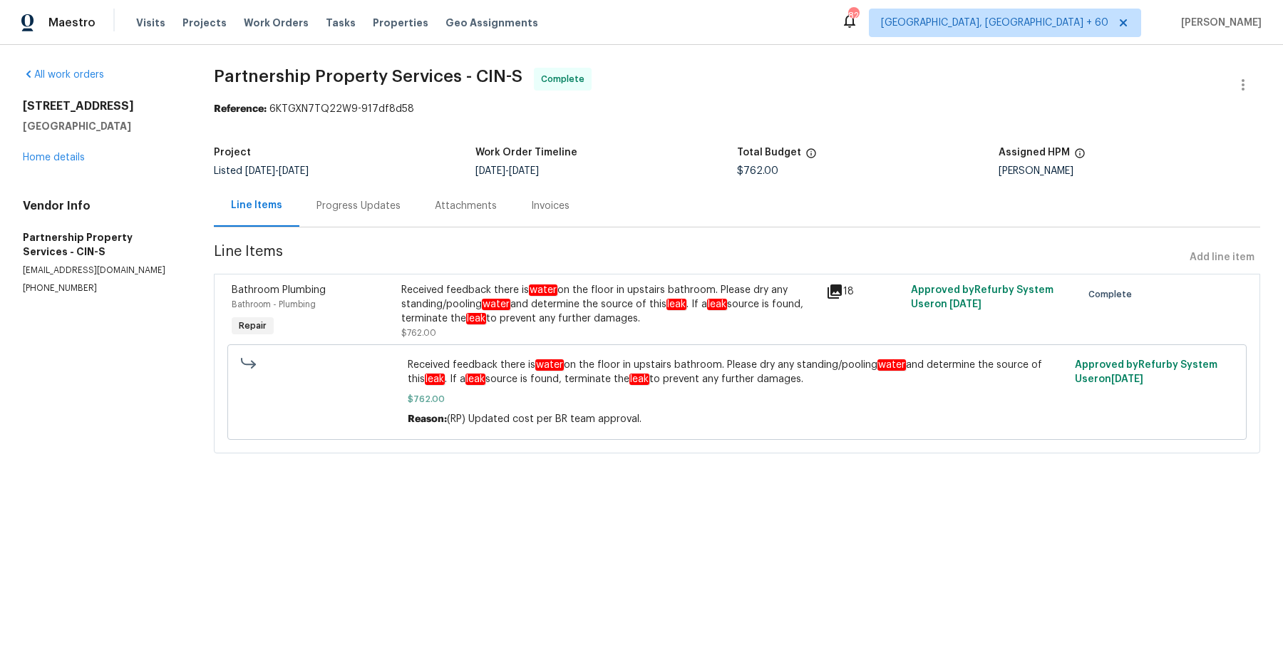
click at [416, 183] on div "Project Listed 7/31/2025 - 8/15/2025 Work Order Timeline 8/8/2025 - 8/15/2025 T…" at bounding box center [737, 162] width 1046 height 46
click at [401, 204] on div "Progress Updates" at bounding box center [358, 206] width 84 height 14
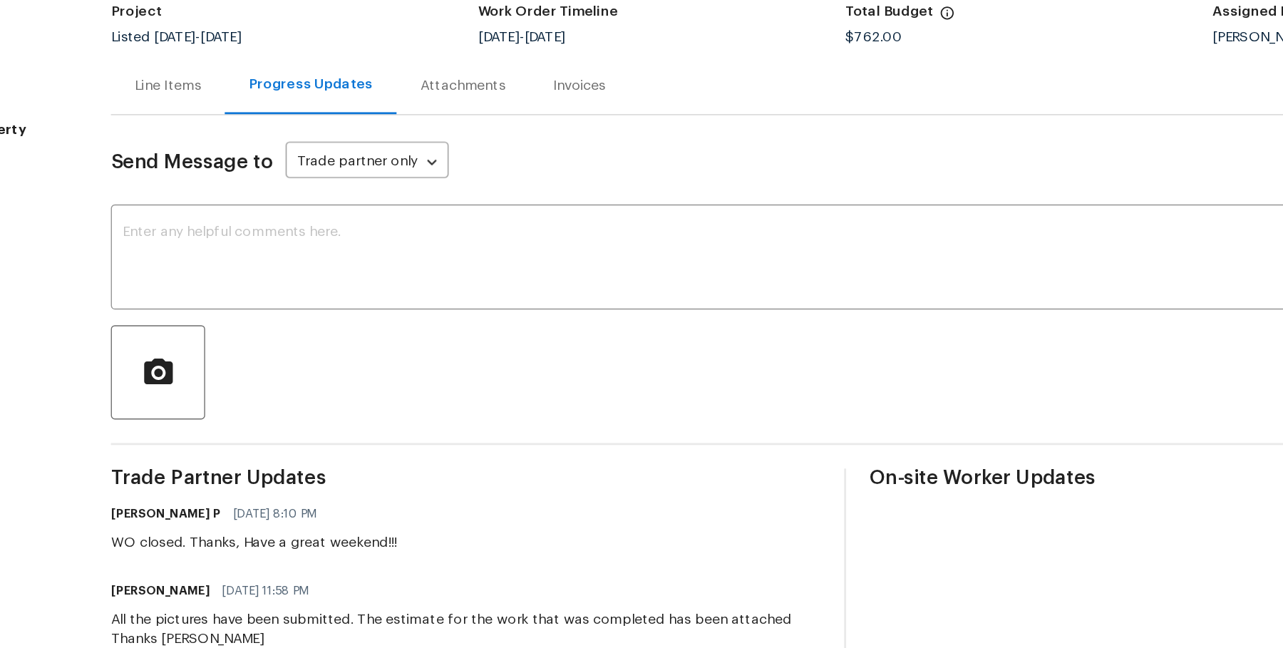
click at [277, 220] on div "Line Items" at bounding box center [235, 206] width 83 height 42
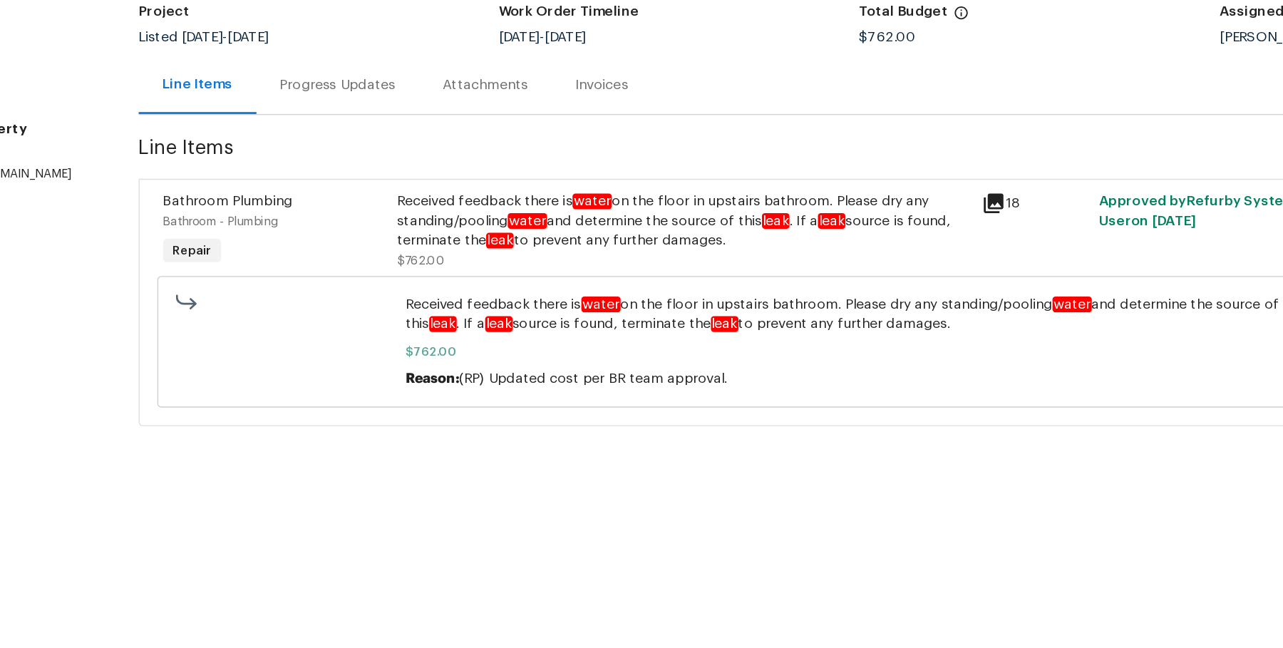
click at [448, 295] on div "Received feedback there is water on the floor in upstairs bathroom. Please dry …" at bounding box center [609, 304] width 416 height 43
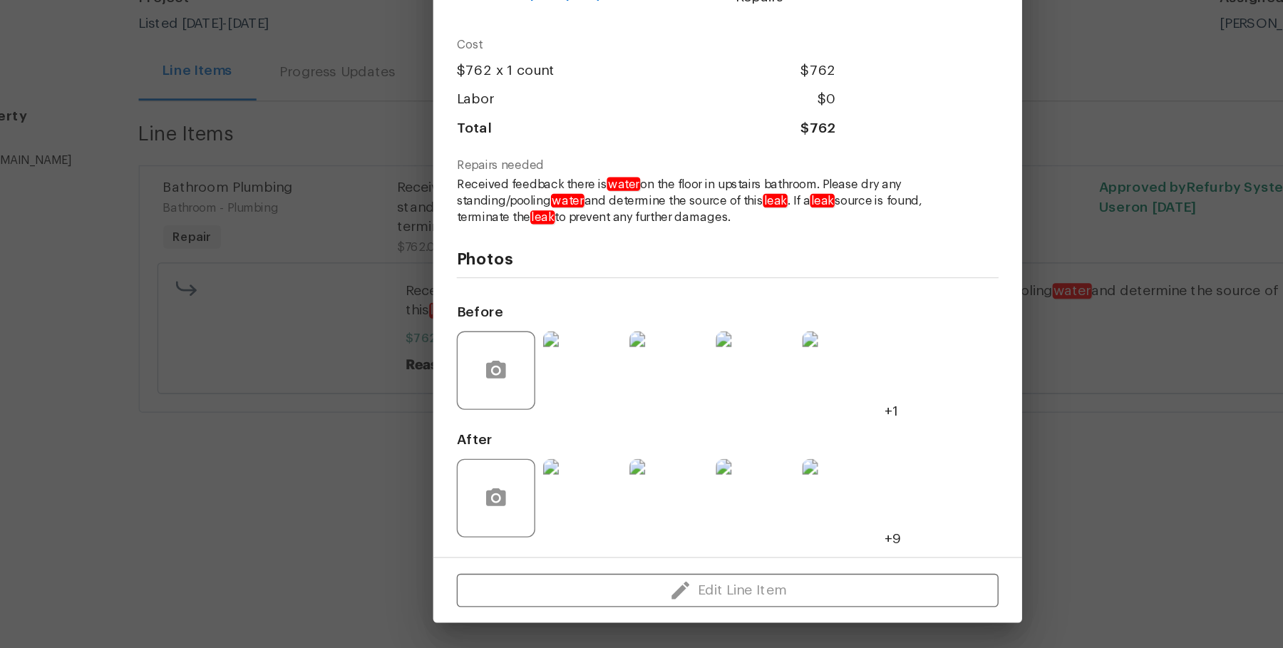
click at [524, 421] on img at bounding box center [535, 422] width 57 height 57
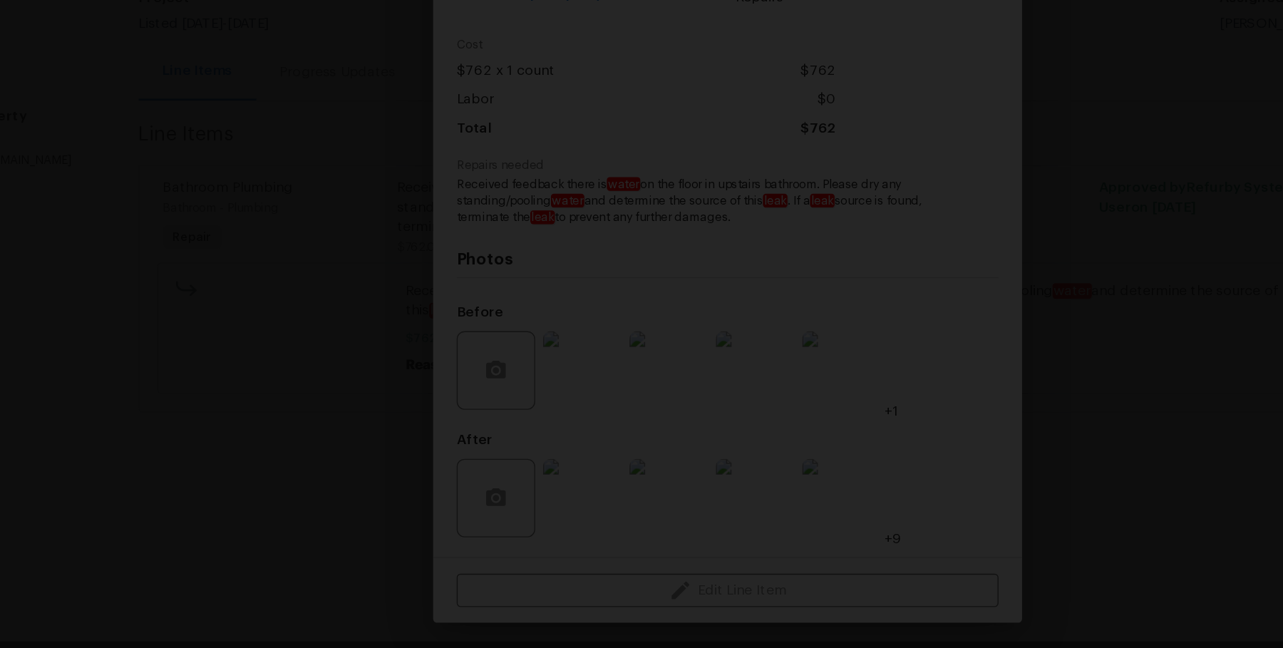
click at [1014, 349] on div "Lightbox" at bounding box center [641, 324] width 1283 height 648
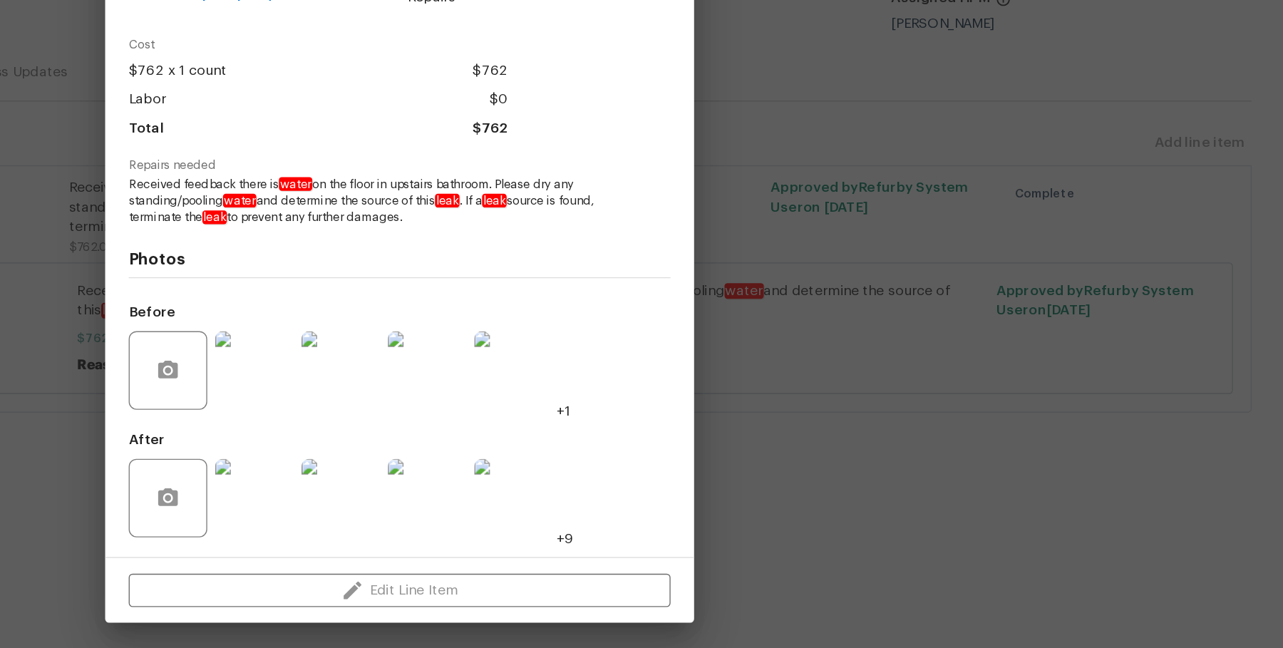
click at [535, 425] on img at bounding box center [535, 422] width 57 height 57
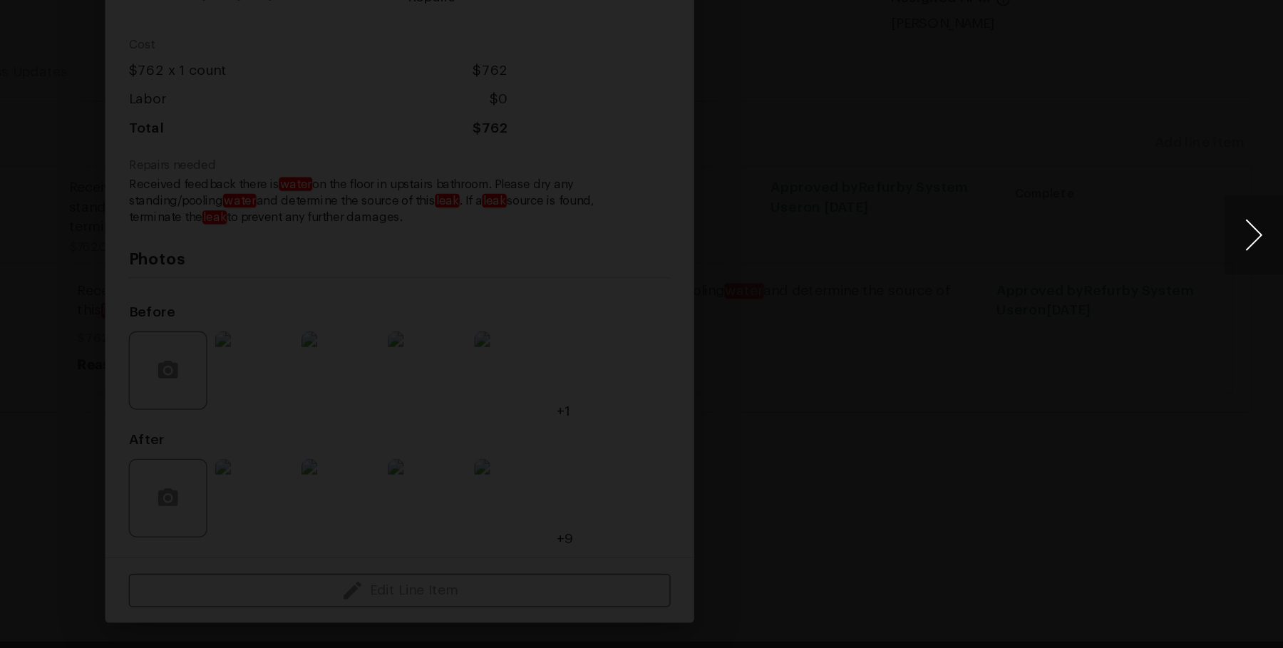
click at [1259, 320] on button "Next image" at bounding box center [1261, 324] width 43 height 57
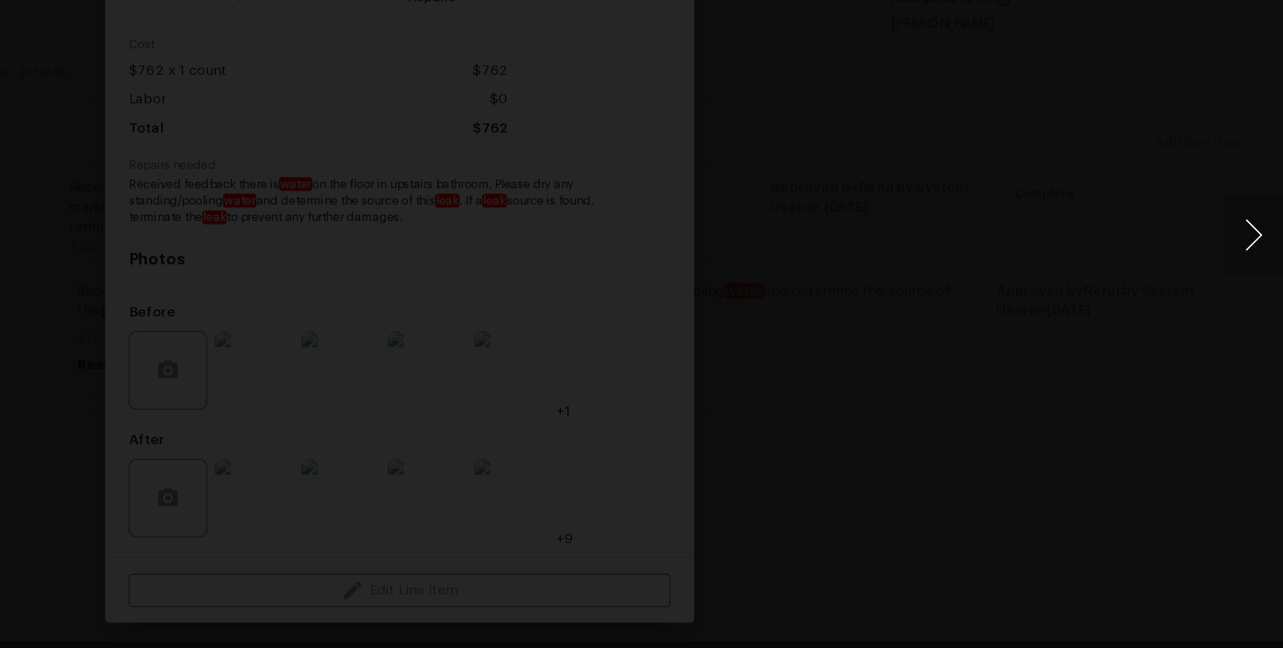
click at [1259, 320] on button "Next image" at bounding box center [1261, 324] width 43 height 57
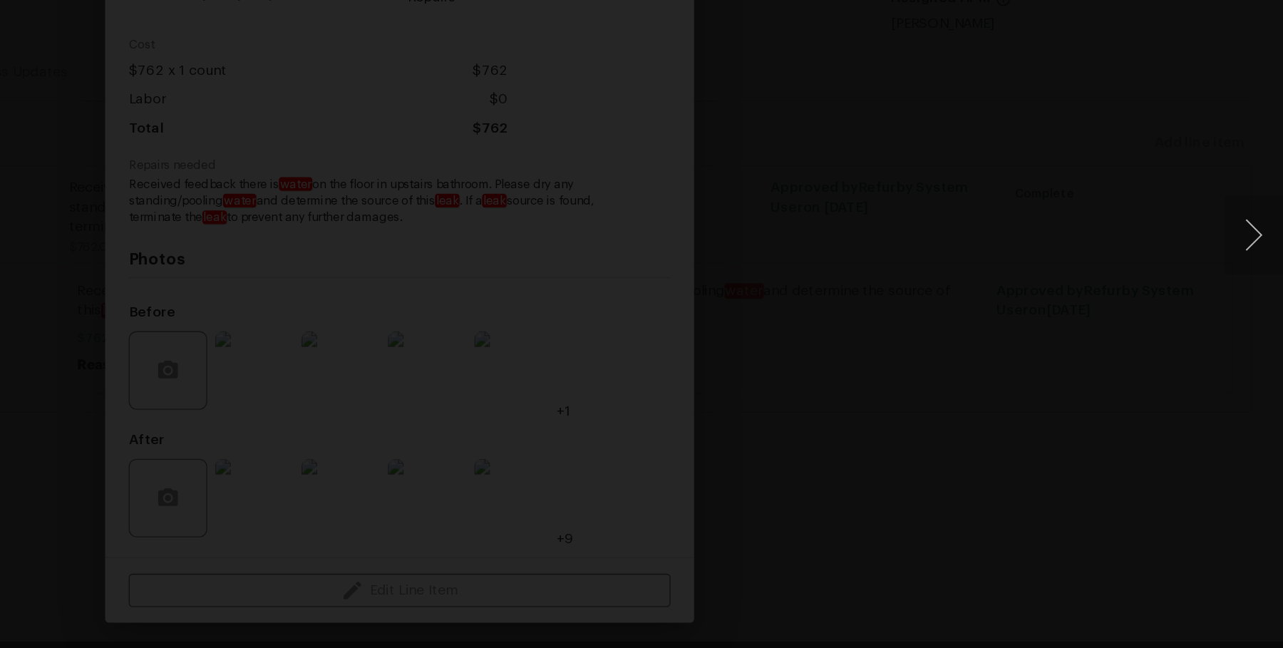
click at [1200, 279] on div "Lightbox" at bounding box center [641, 324] width 1283 height 648
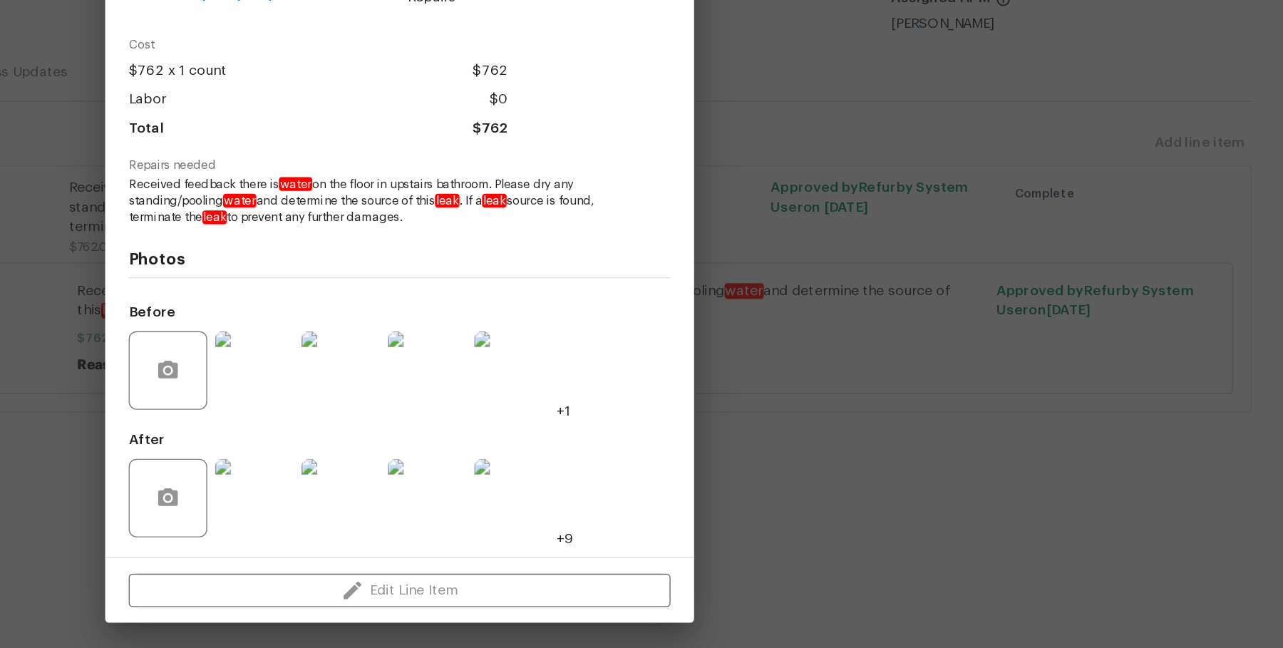
click at [1200, 279] on div "Bathroom Plumbing Bathroom - Plumbing Complete Vendor Partnership Property Serv…" at bounding box center [641, 324] width 1283 height 648
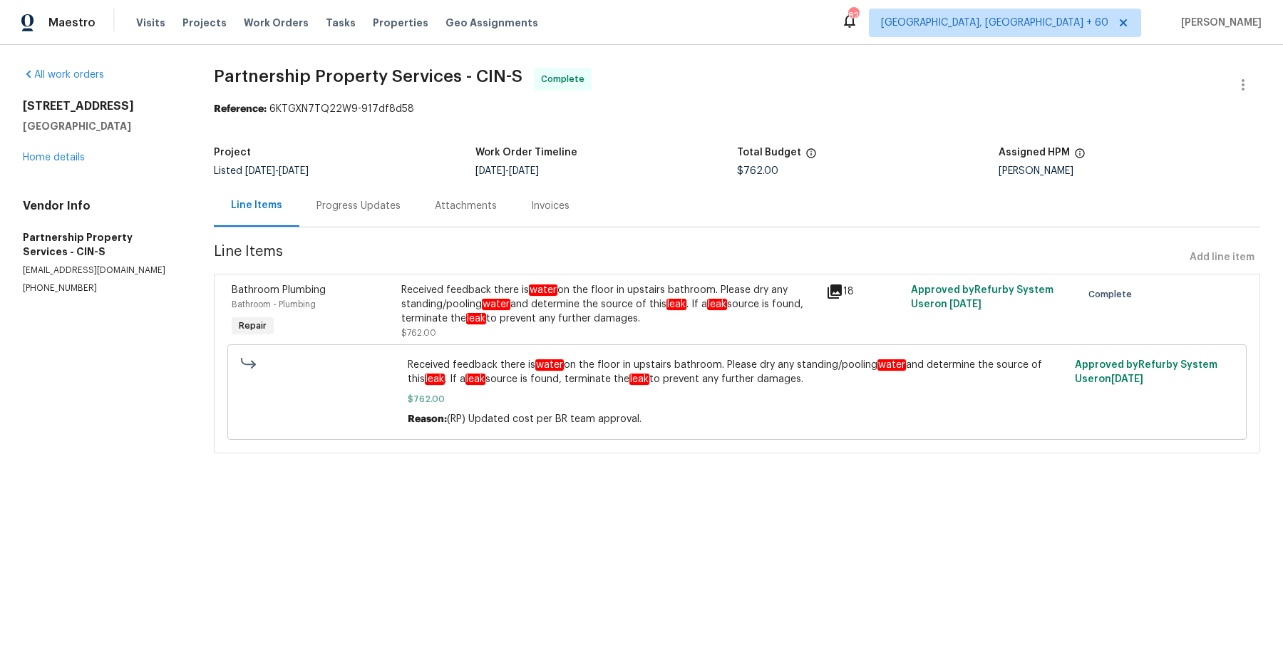
click at [659, 68] on span "Partnership Property Services - CIN-S Complete" at bounding box center [720, 85] width 1012 height 34
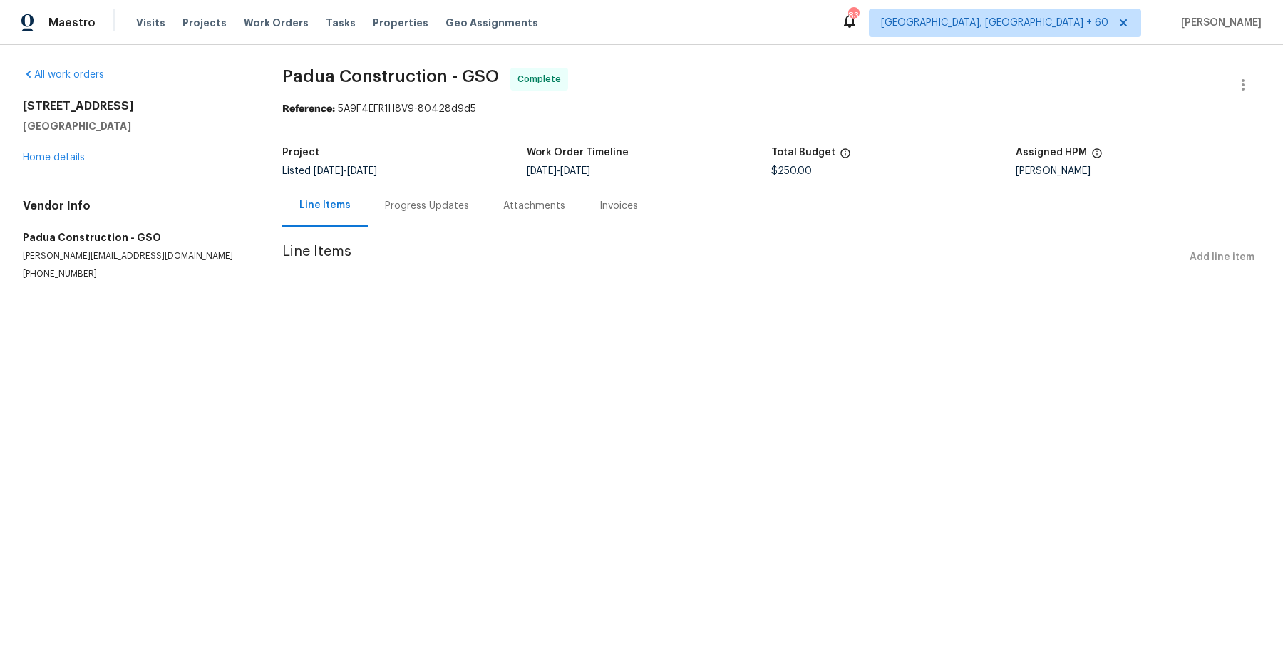
click at [387, 212] on section "Padua Construction - GSO Complete Reference: 5A9F4EFR1H8V9-80428d9d5 Project Li…" at bounding box center [771, 191] width 978 height 247
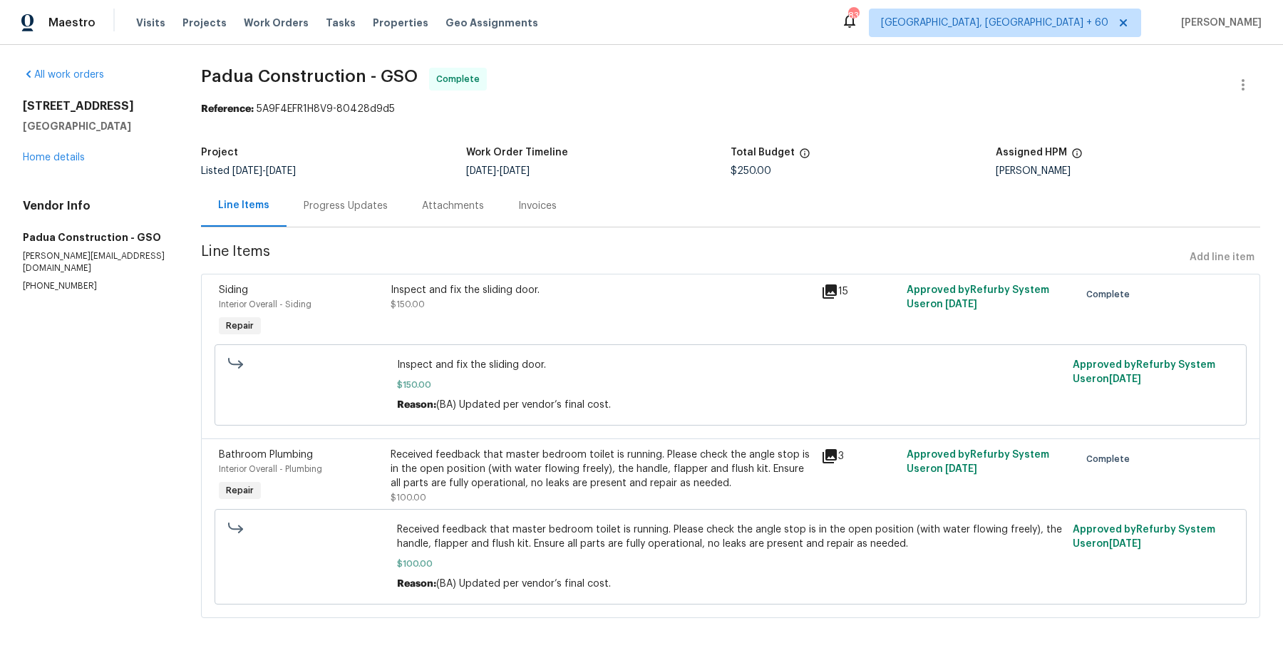
click at [360, 212] on div "Progress Updates" at bounding box center [346, 206] width 84 height 14
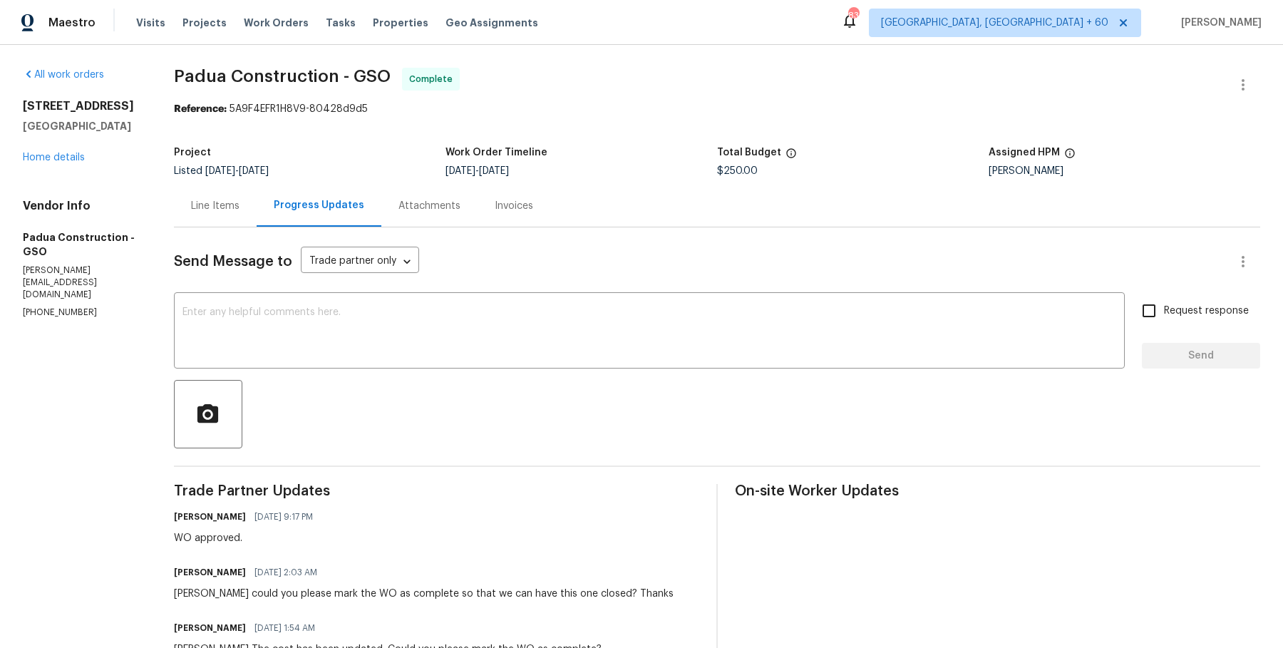
click at [212, 220] on div "Line Items" at bounding box center [215, 206] width 83 height 42
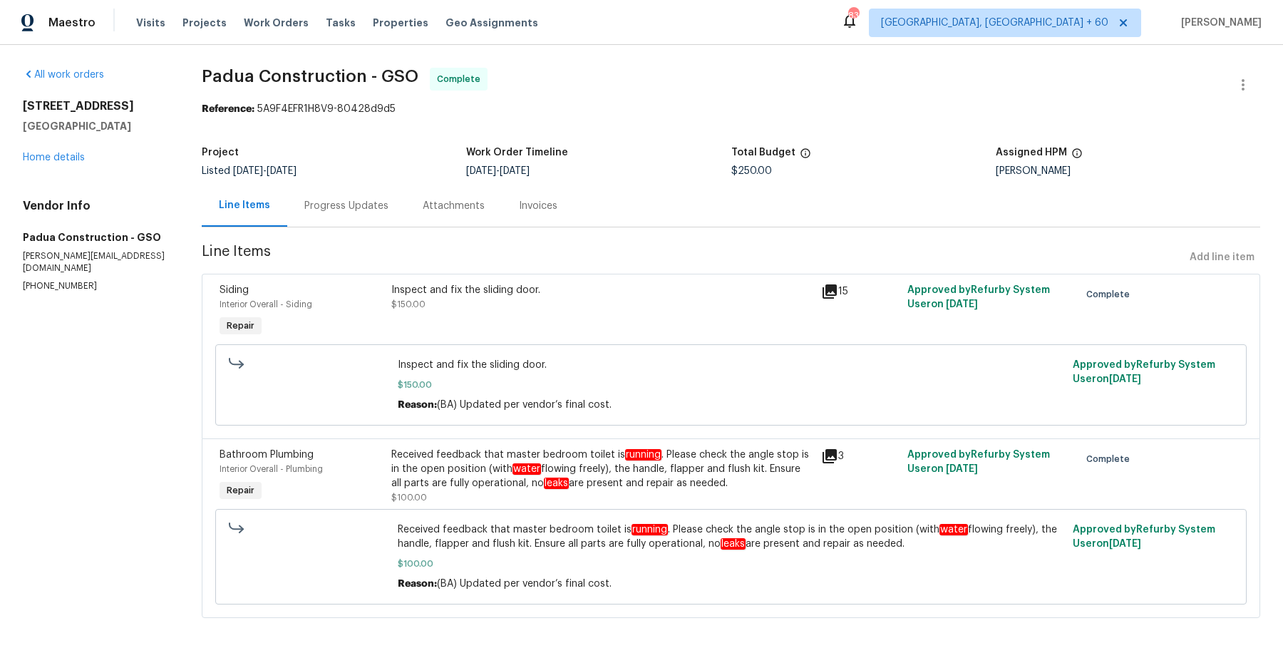
scroll to position [9, 0]
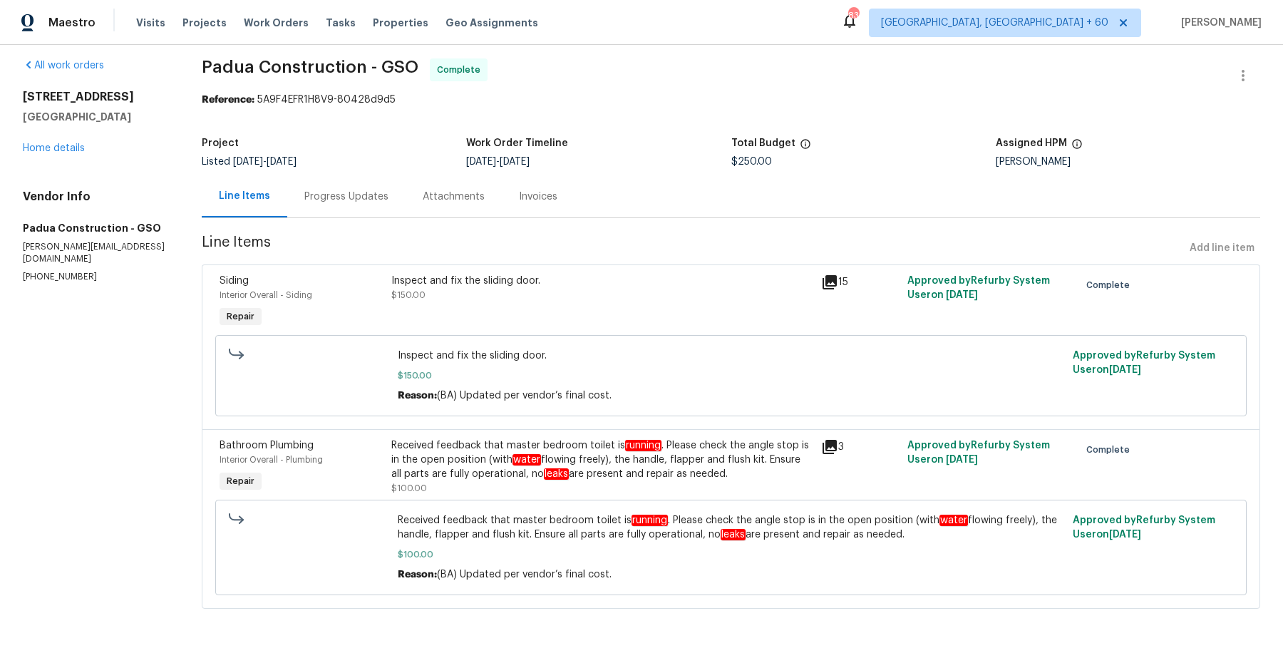
click at [352, 197] on div "Progress Updates" at bounding box center [346, 197] width 84 height 14
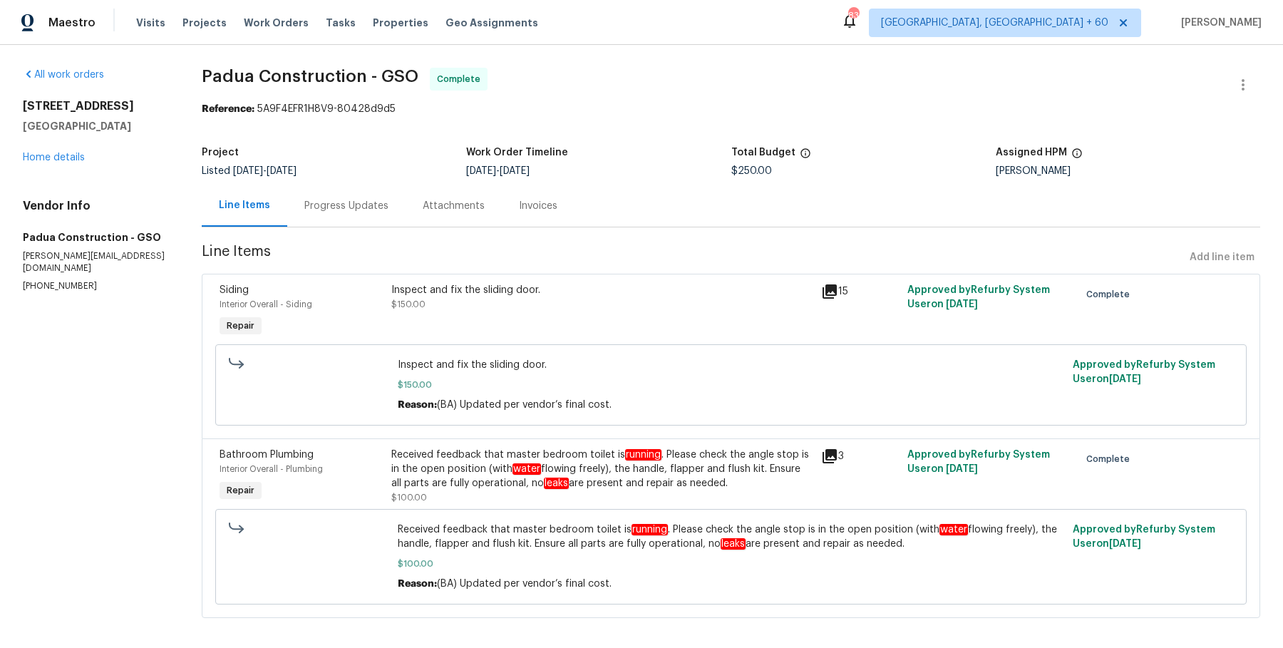
click at [360, 209] on div "Progress Updates" at bounding box center [346, 206] width 84 height 14
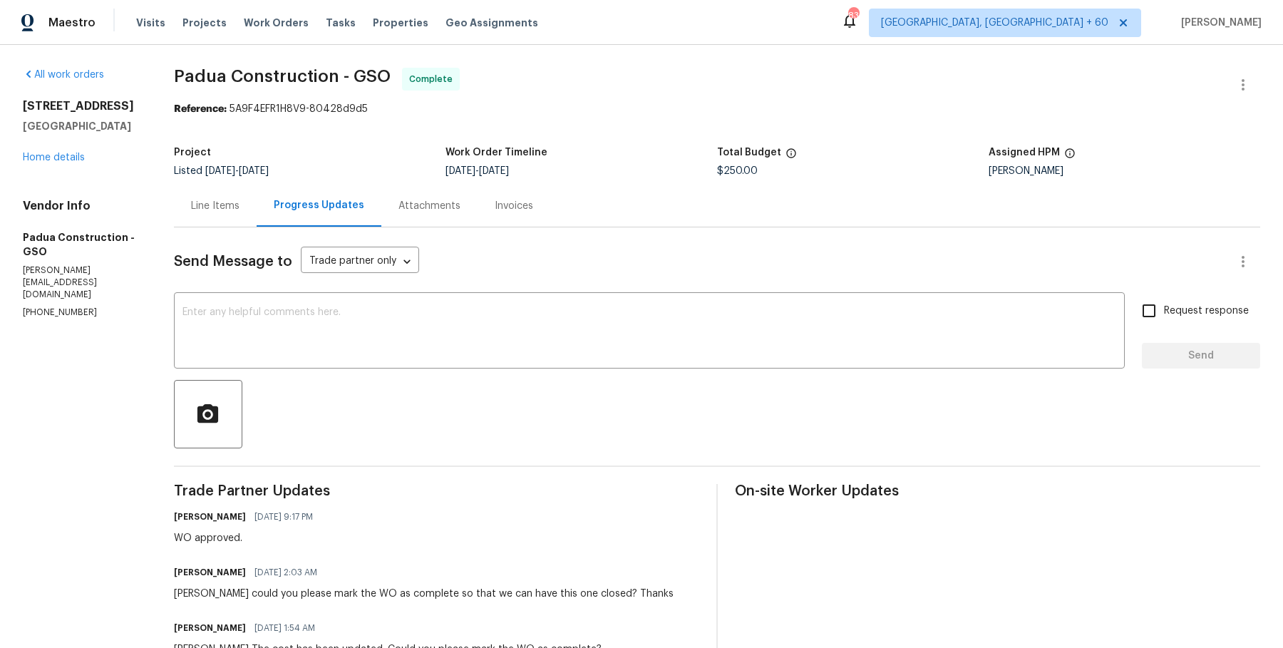
click at [222, 197] on div "Line Items" at bounding box center [215, 206] width 83 height 42
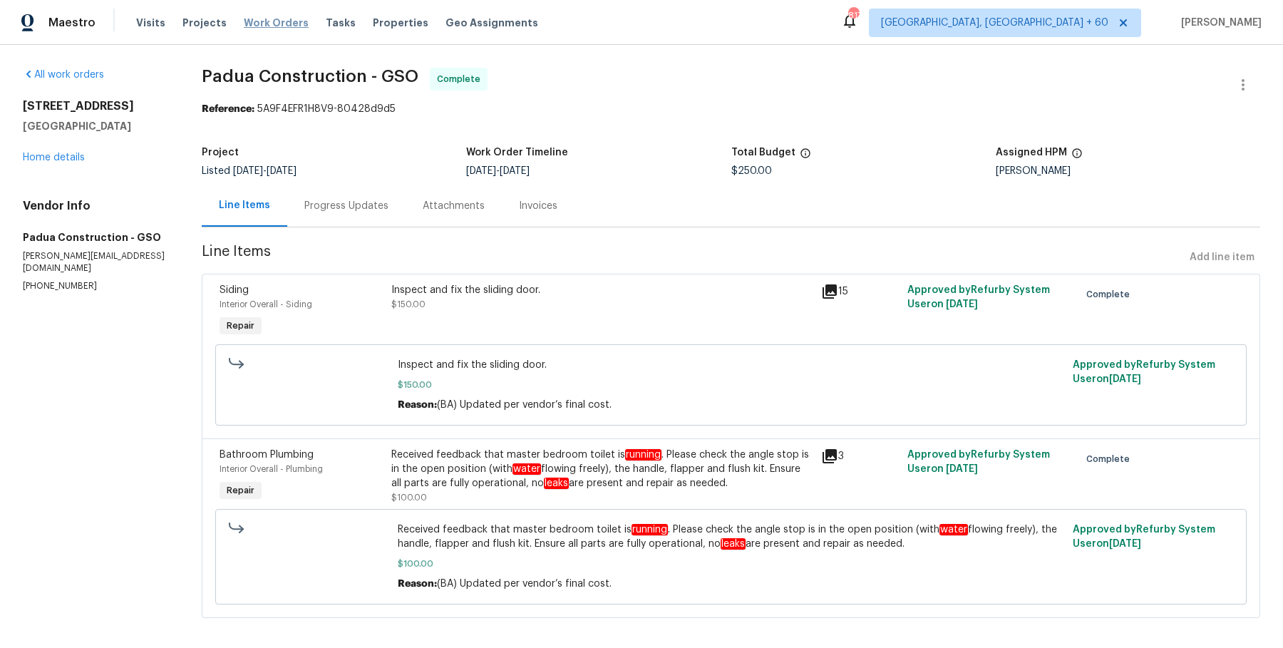
click at [280, 24] on span "Work Orders" at bounding box center [276, 23] width 65 height 14
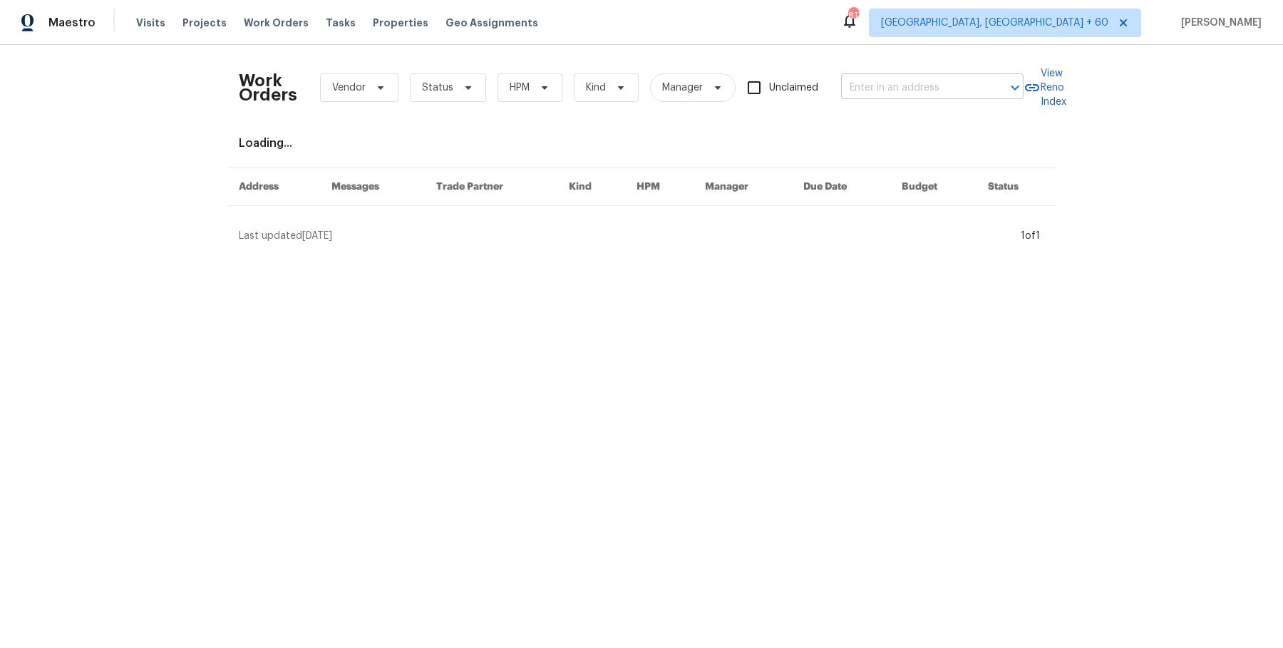
click at [976, 94] on input "text" at bounding box center [912, 88] width 143 height 22
paste input "[STREET_ADDRESS]"
type input "[STREET_ADDRESS]"
click at [936, 119] on li "[STREET_ADDRESS]" at bounding box center [930, 119] width 182 height 24
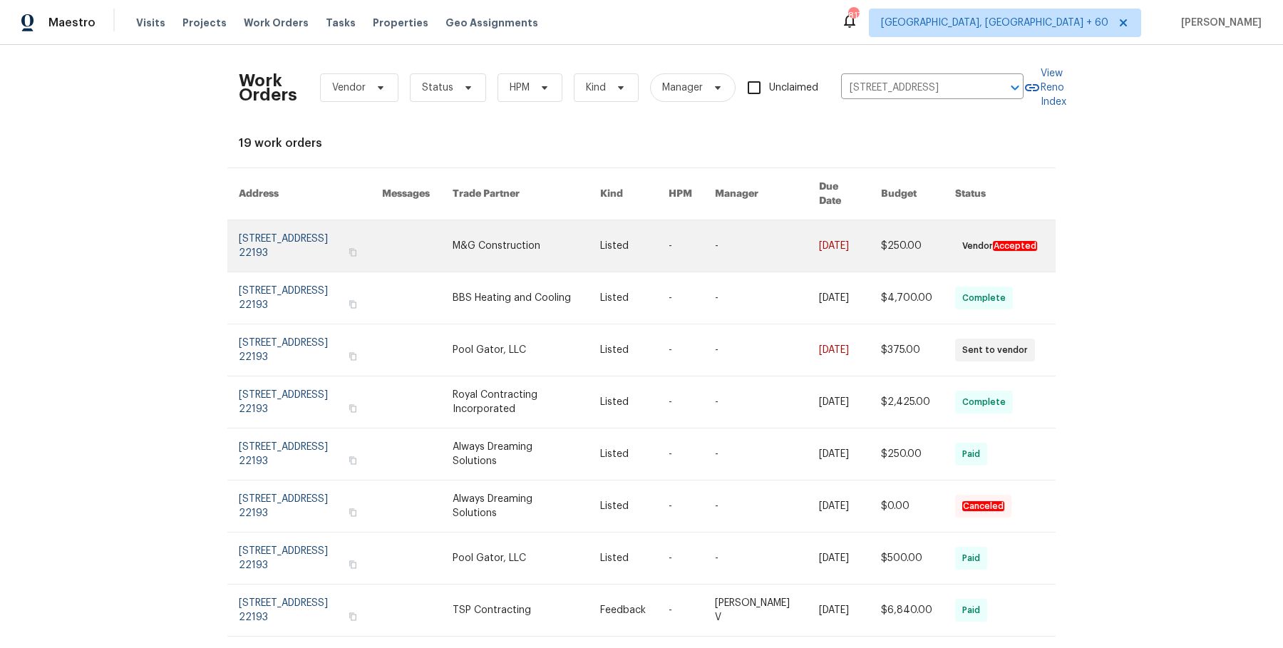
click at [707, 227] on link at bounding box center [692, 245] width 46 height 51
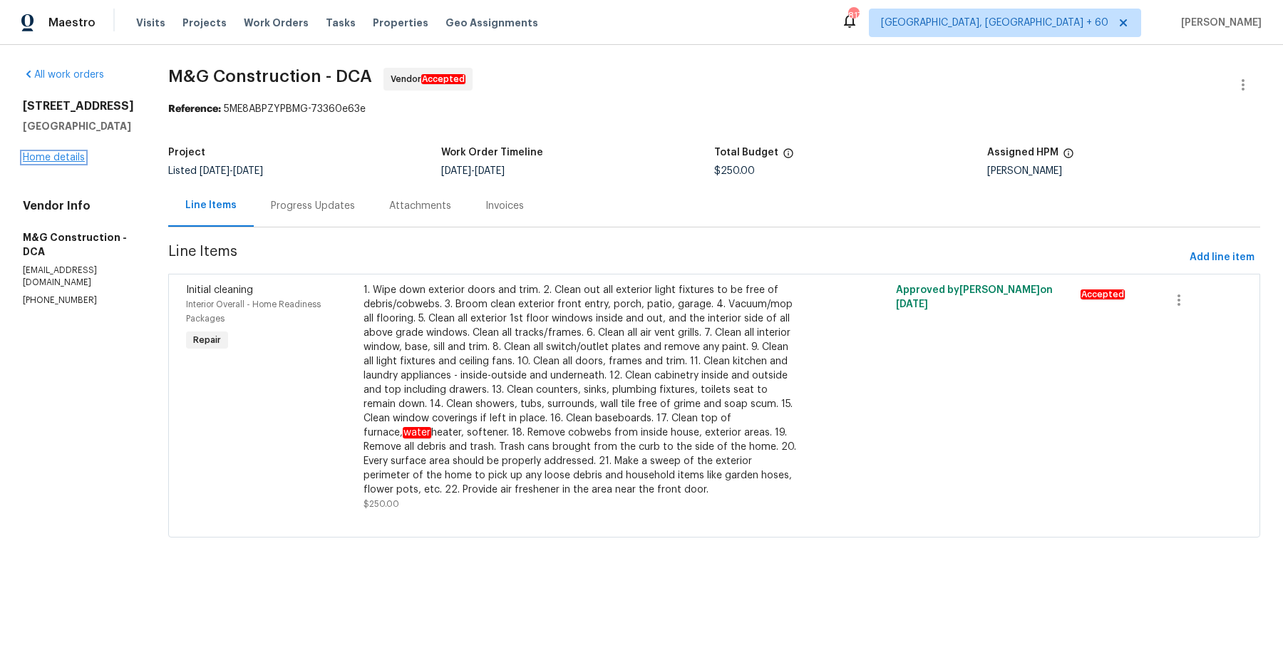
click at [72, 162] on link "Home details" at bounding box center [54, 158] width 62 height 10
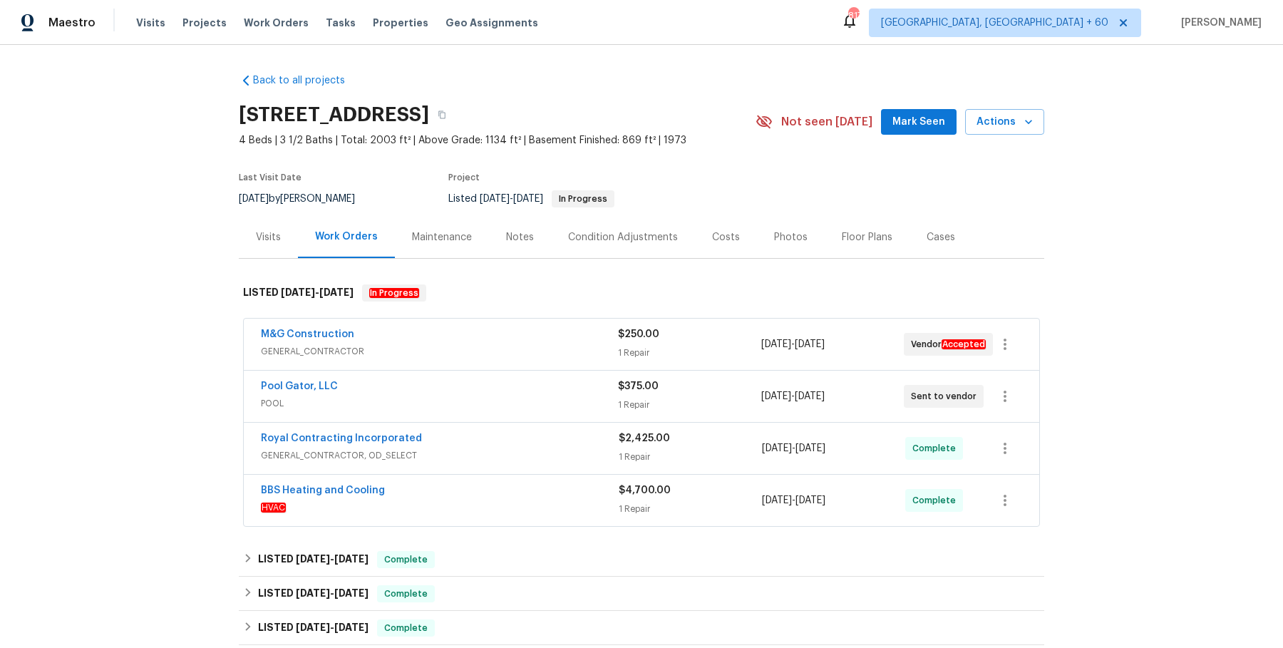
click at [466, 329] on div "M&G Construction" at bounding box center [439, 335] width 357 height 17
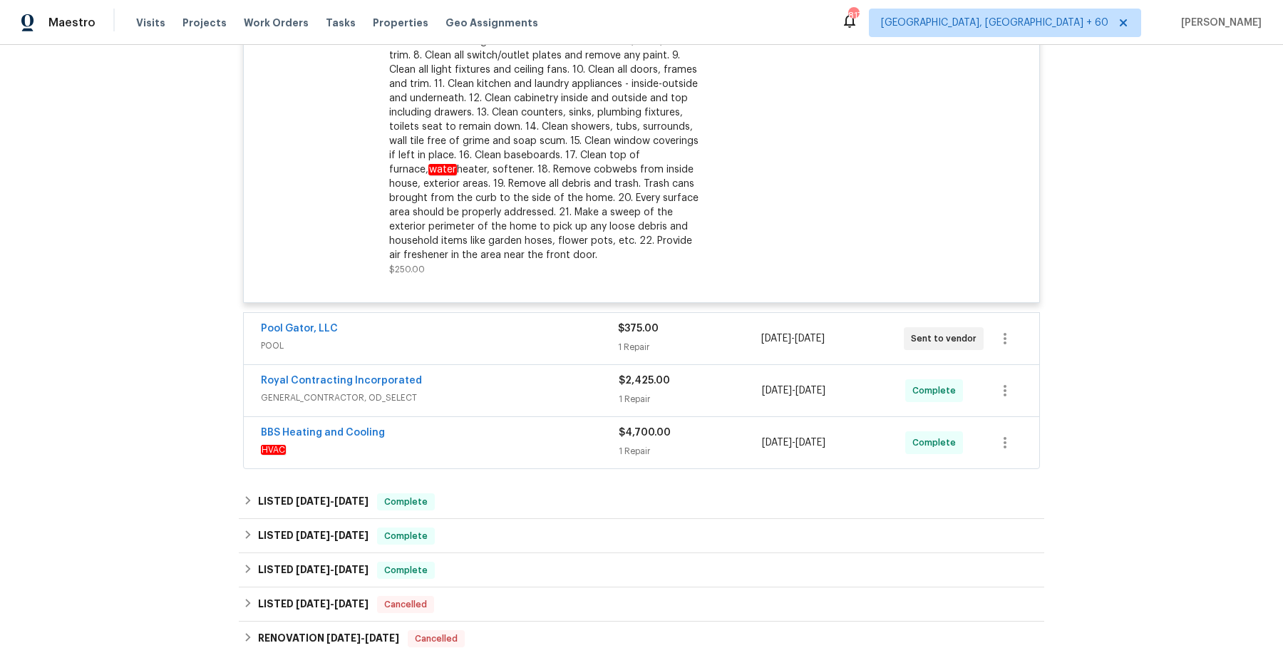
scroll to position [475, 0]
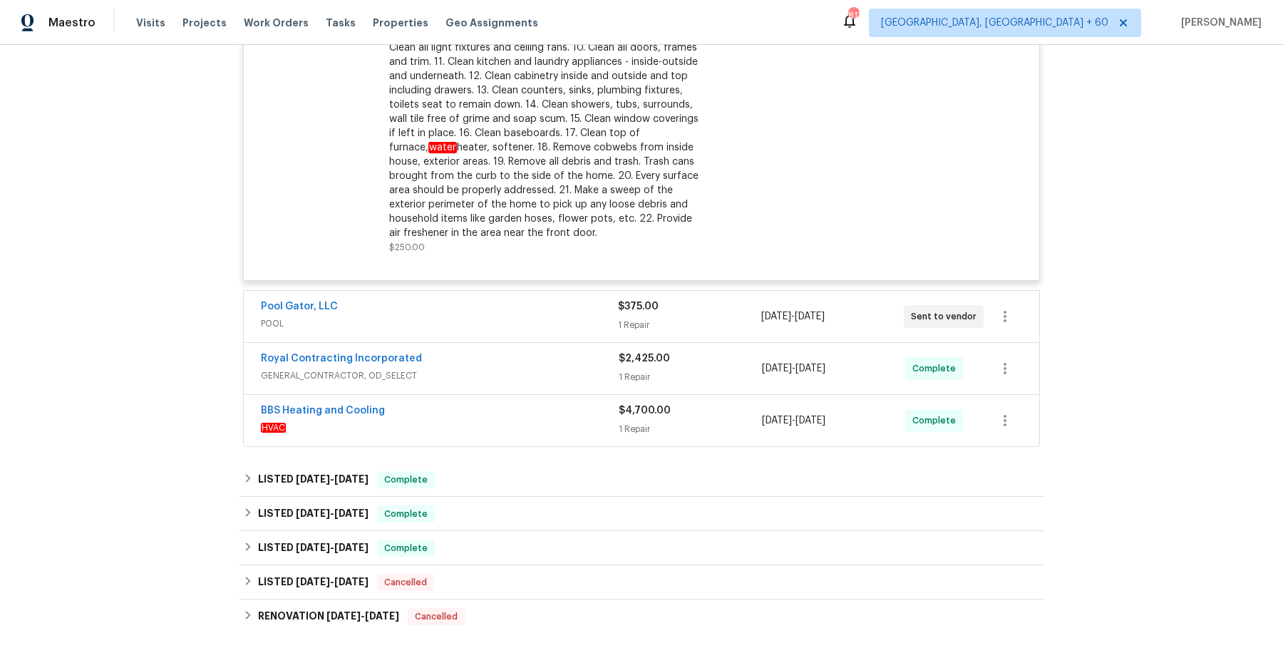
click at [470, 343] on div "Royal Contracting Incorporated GENERAL_CONTRACTOR, OD_SELECT $2,425.00 1 Repair…" at bounding box center [641, 368] width 795 height 51
click at [483, 310] on div "Pool Gator, LLC" at bounding box center [439, 307] width 357 height 17
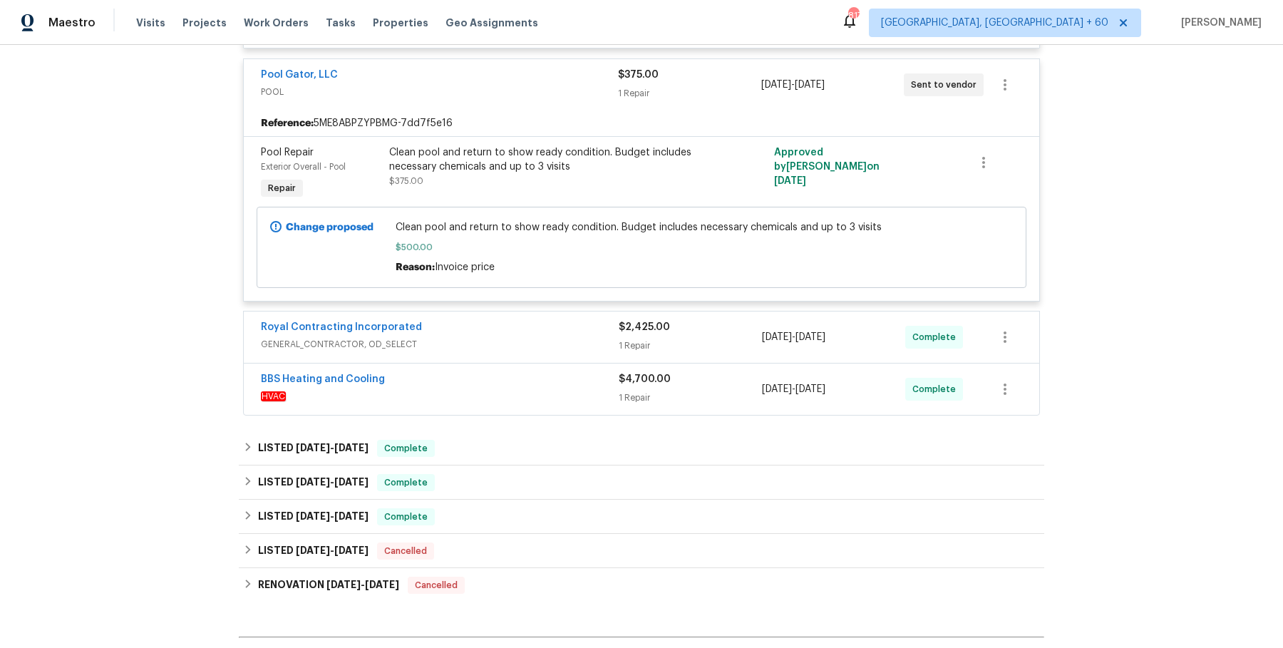
click at [479, 347] on span "GENERAL_CONTRACTOR, OD_SELECT" at bounding box center [440, 344] width 358 height 14
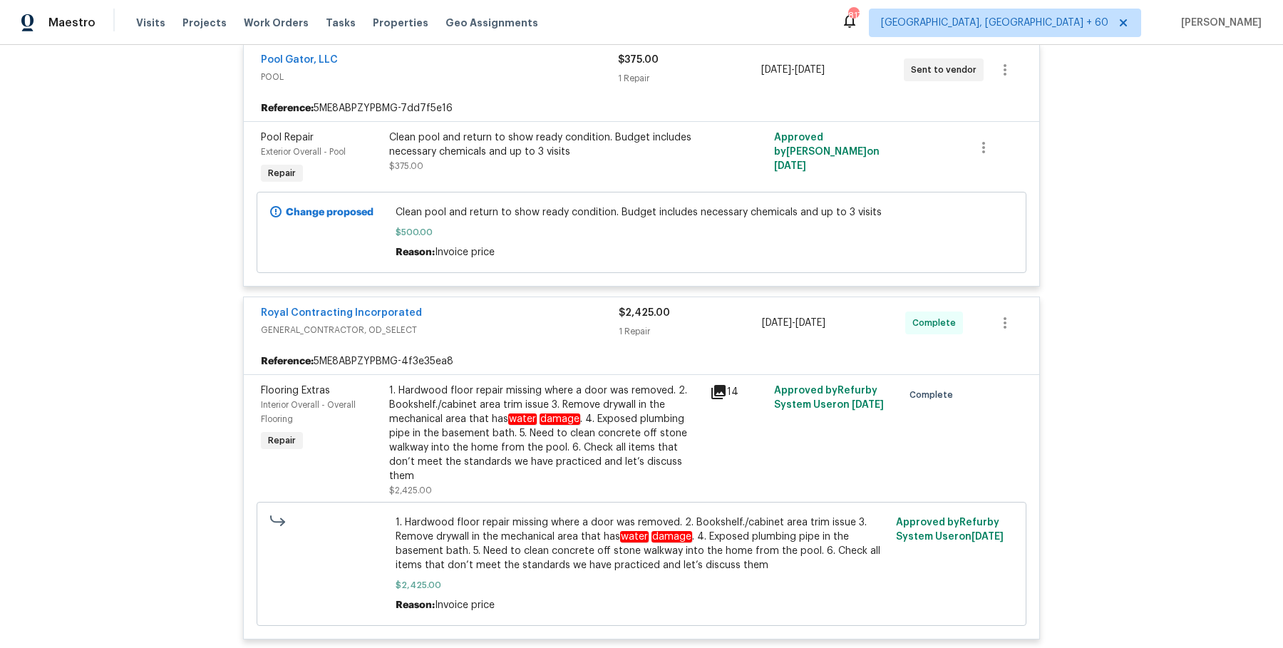
scroll to position [874, 0]
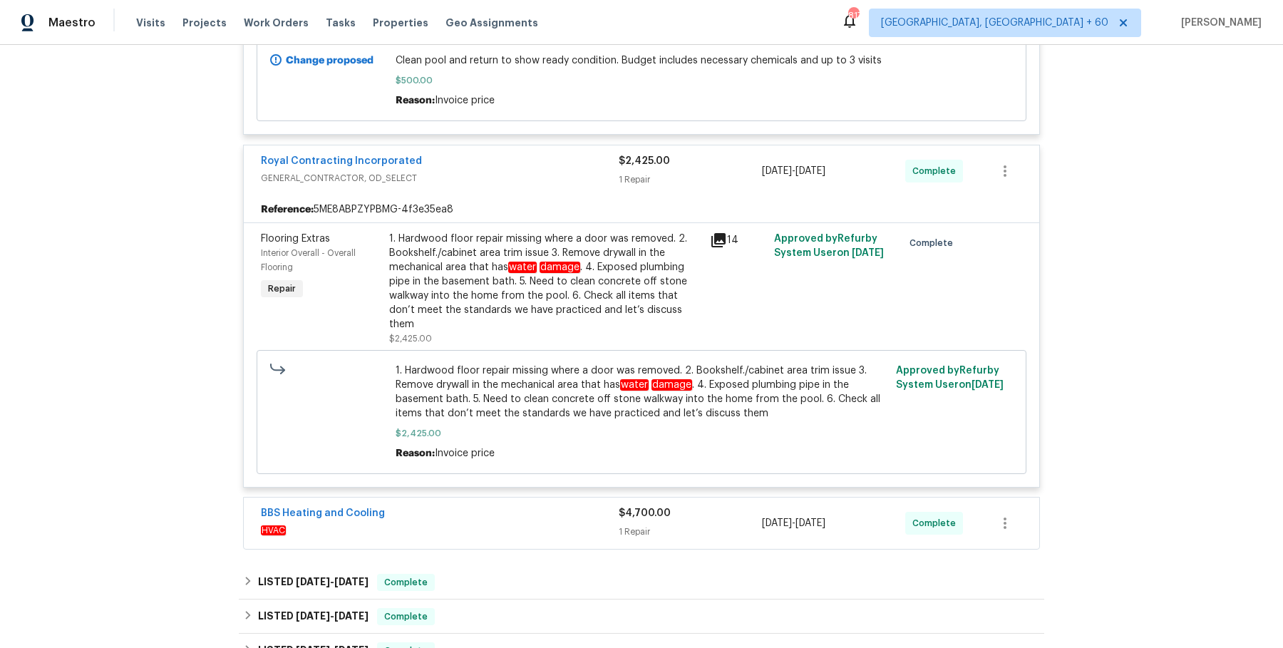
click at [494, 523] on span "HVAC" at bounding box center [440, 530] width 358 height 14
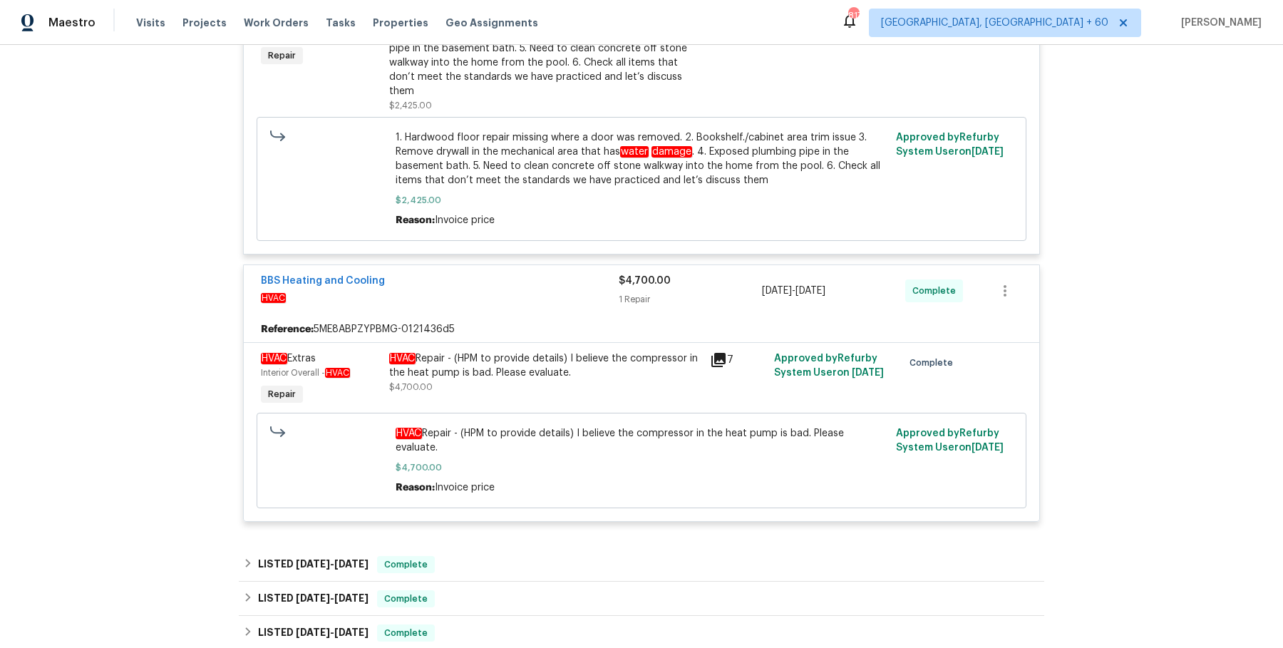
scroll to position [1113, 0]
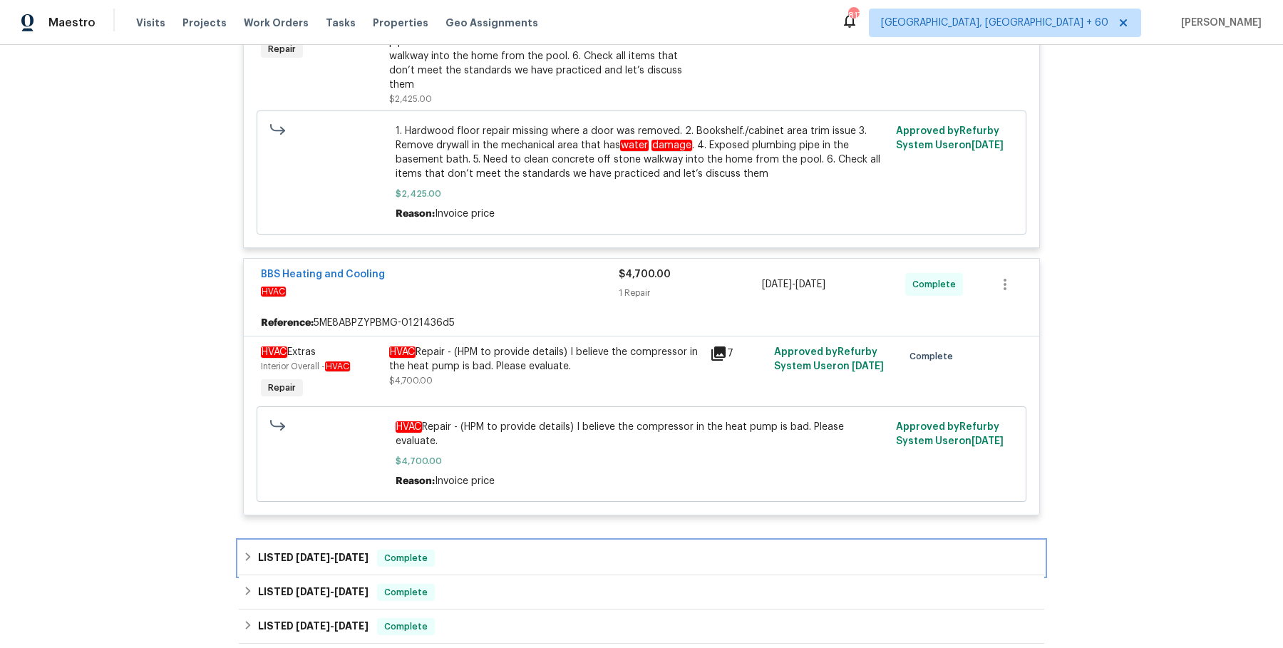
click at [485, 541] on div "LISTED [DATE] - [DATE] Complete" at bounding box center [641, 558] width 805 height 34
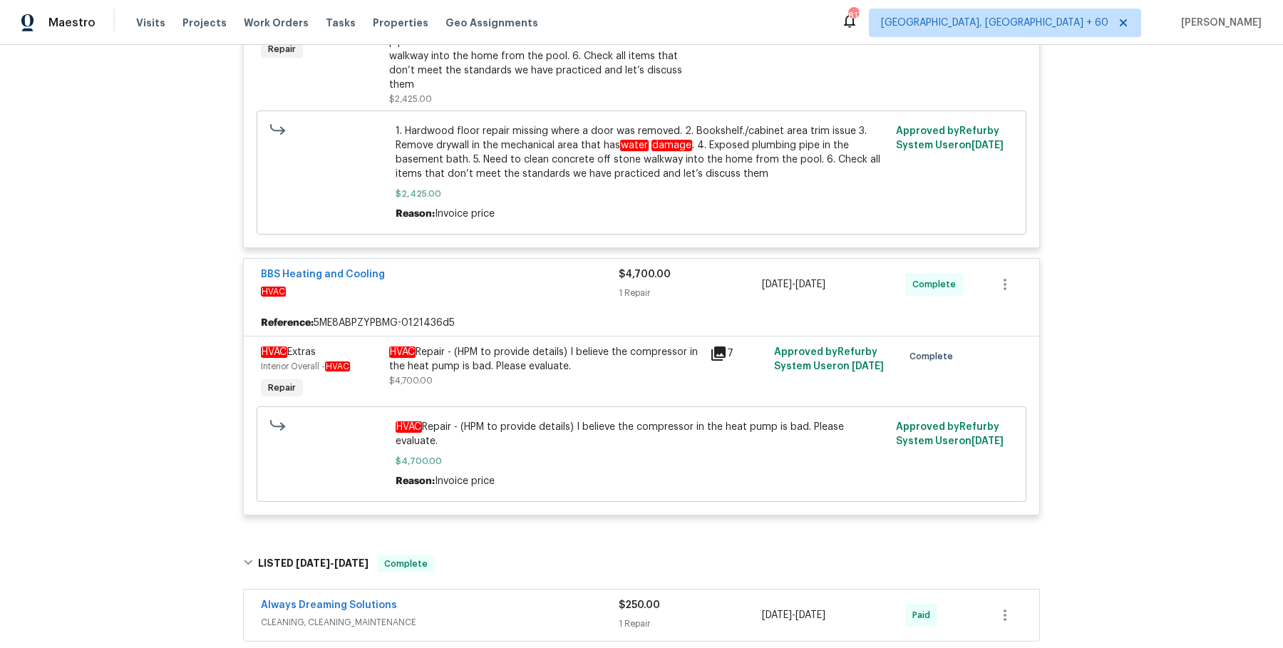
click at [474, 615] on span "CLEANING, CLEANING_MAINTENANCE" at bounding box center [440, 622] width 358 height 14
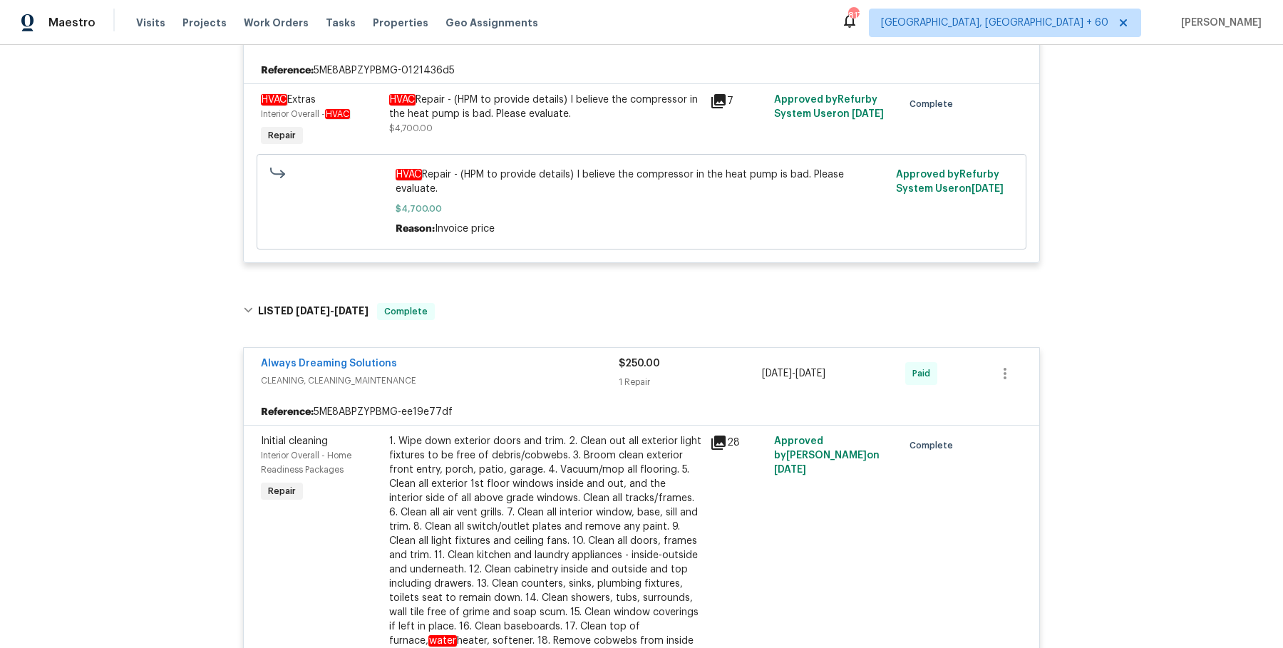
scroll to position [1711, 0]
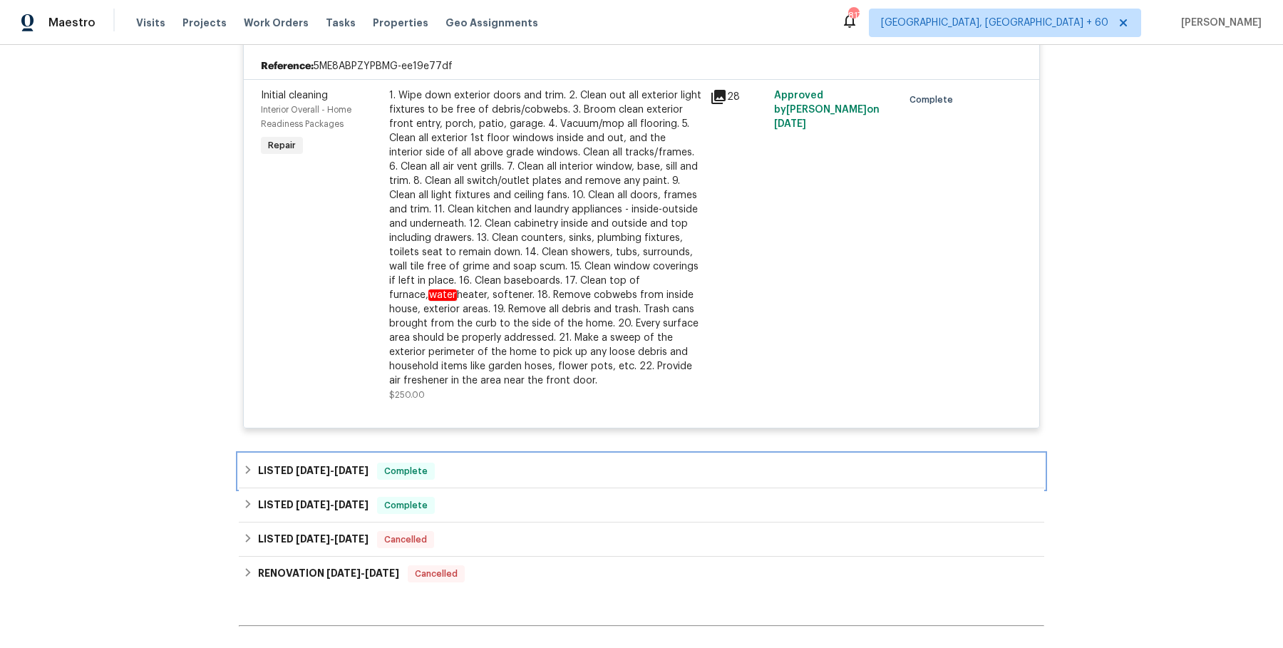
click at [510, 463] on div "LISTED [DATE] - [DATE] Complete" at bounding box center [641, 471] width 797 height 17
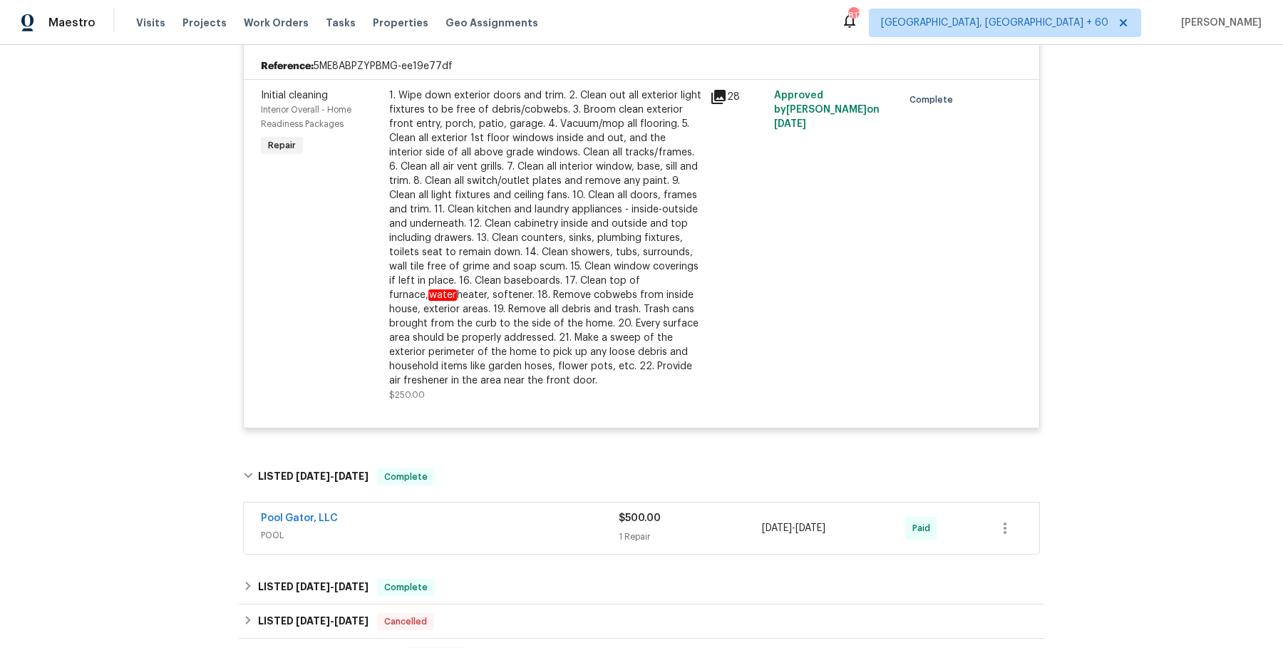
click at [507, 511] on div "Pool Gator, LLC" at bounding box center [440, 519] width 358 height 17
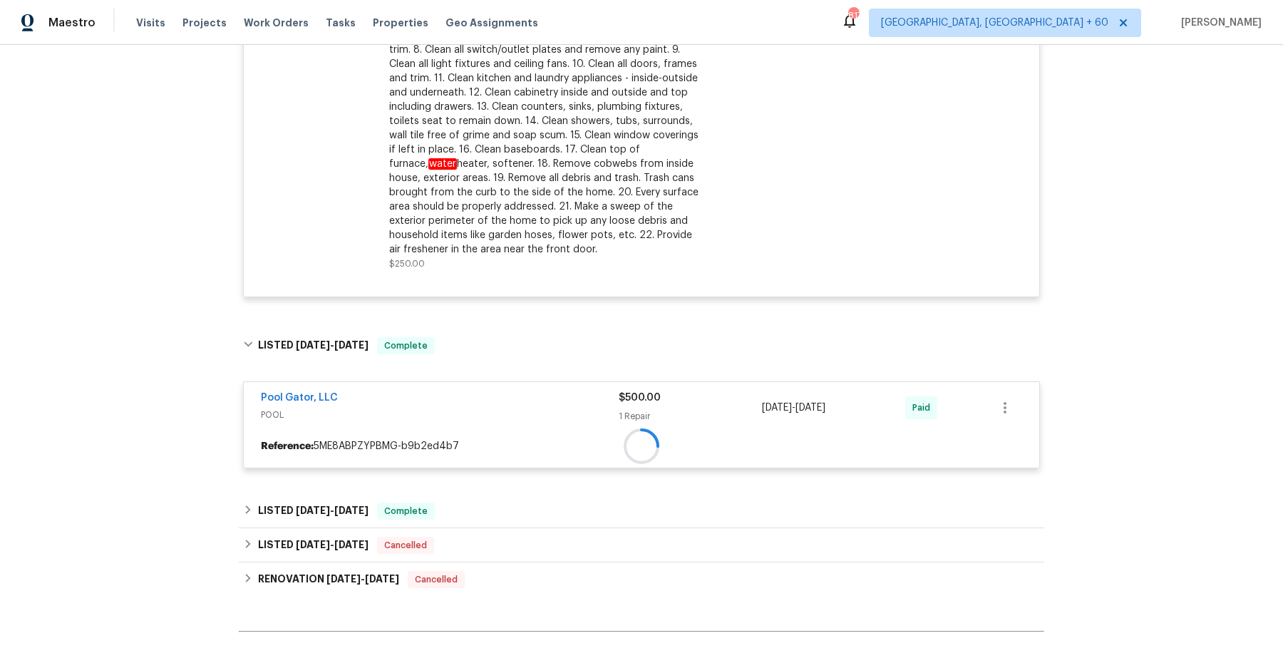
scroll to position [1844, 0]
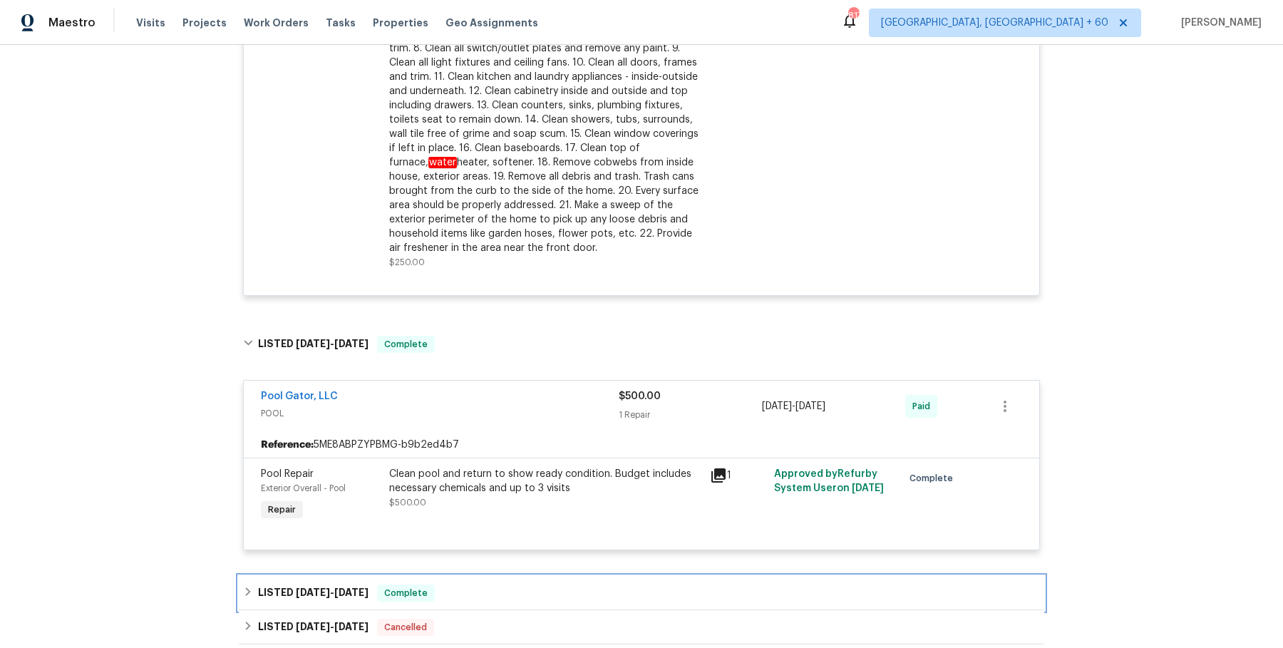
click at [464, 584] on div "LISTED [DATE] - [DATE] Complete" at bounding box center [641, 592] width 797 height 17
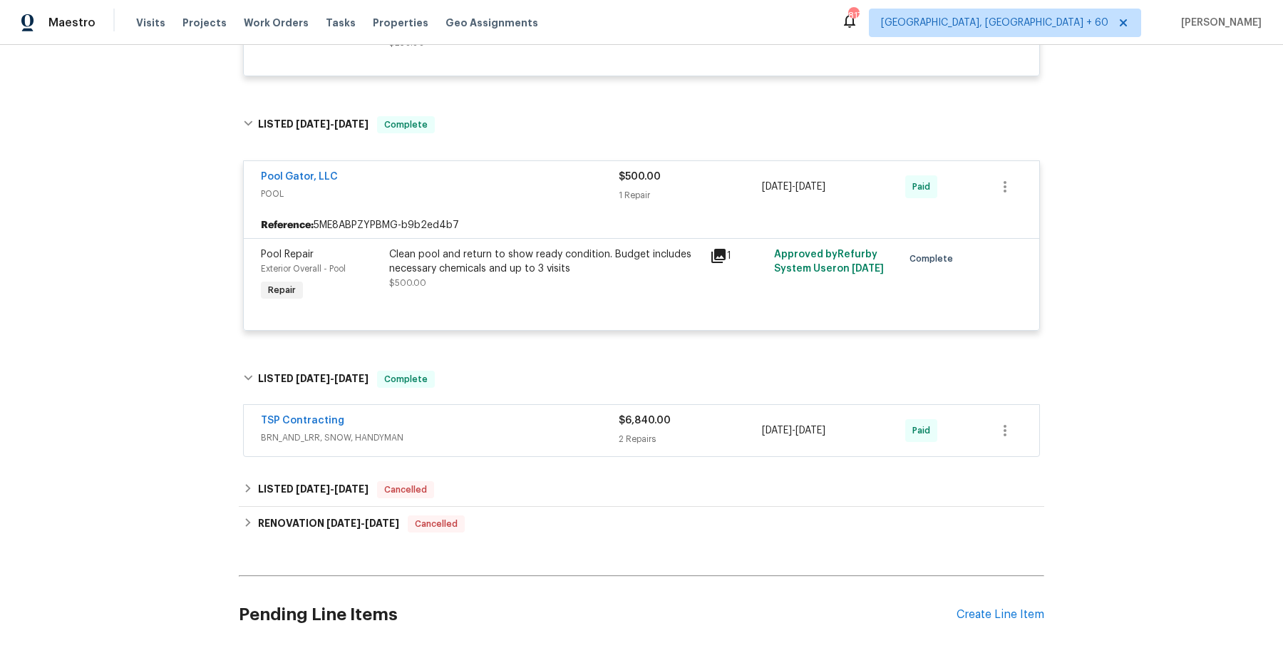
click at [548, 413] on div "TSP Contracting" at bounding box center [440, 421] width 358 height 17
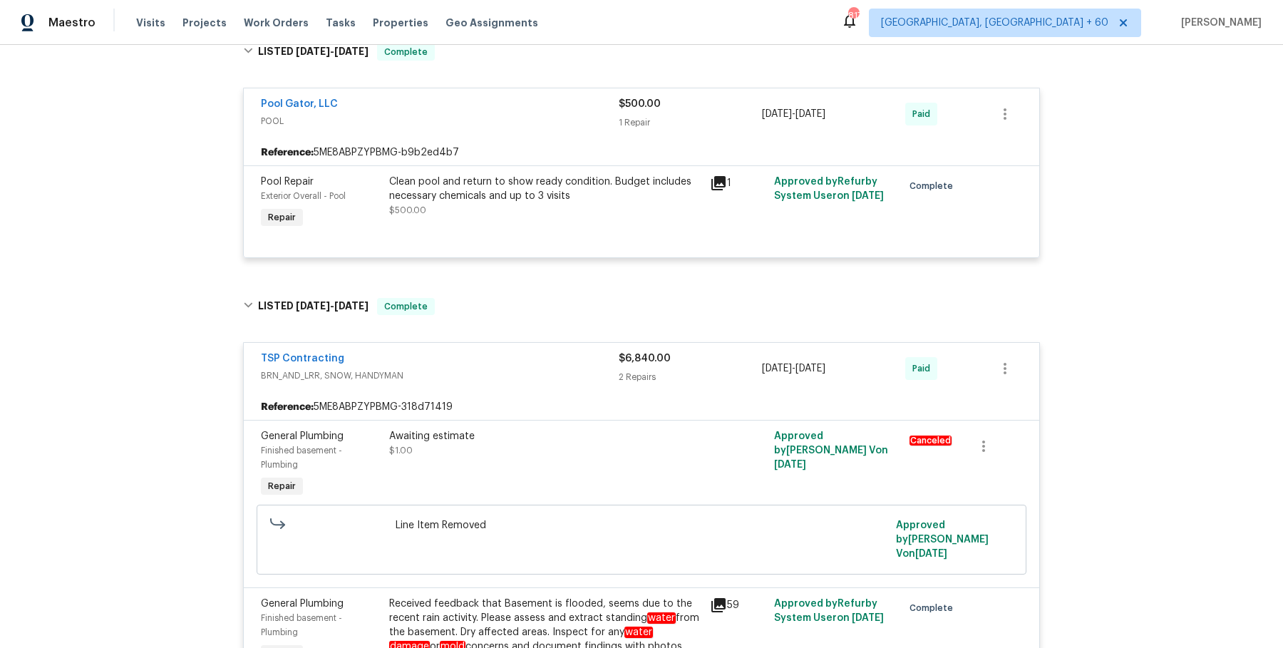
scroll to position [2668, 0]
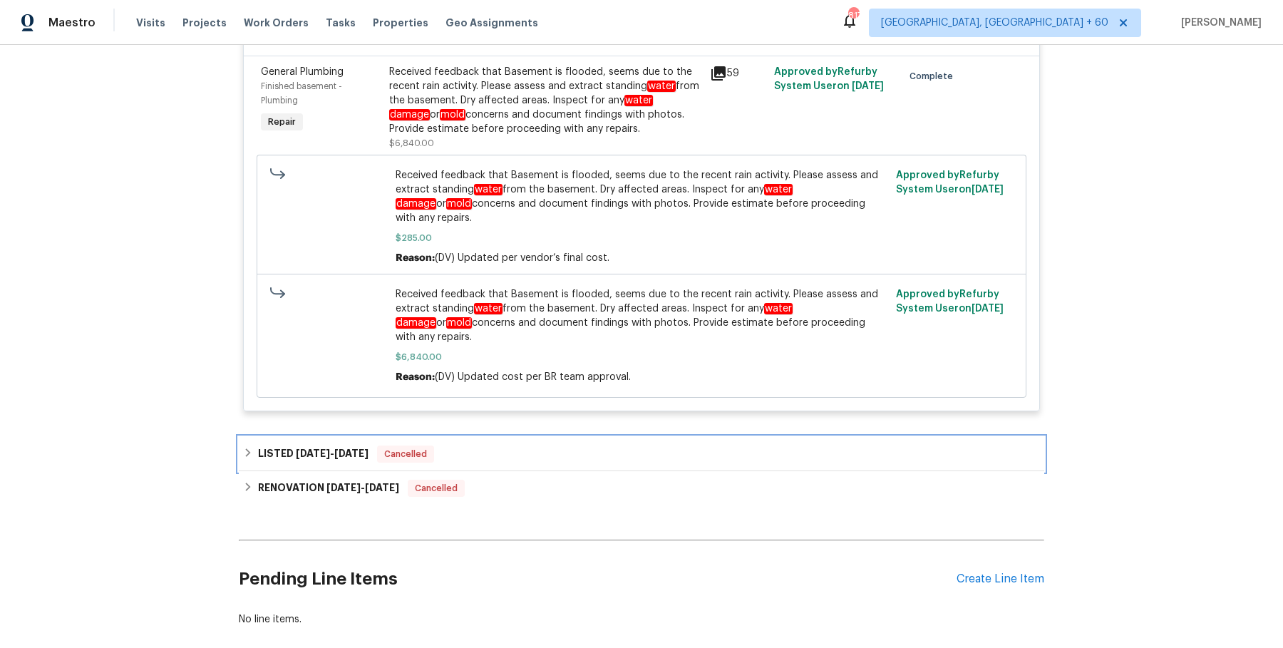
click at [549, 437] on div "LISTED [DATE] - [DATE] Cancelled" at bounding box center [641, 454] width 805 height 34
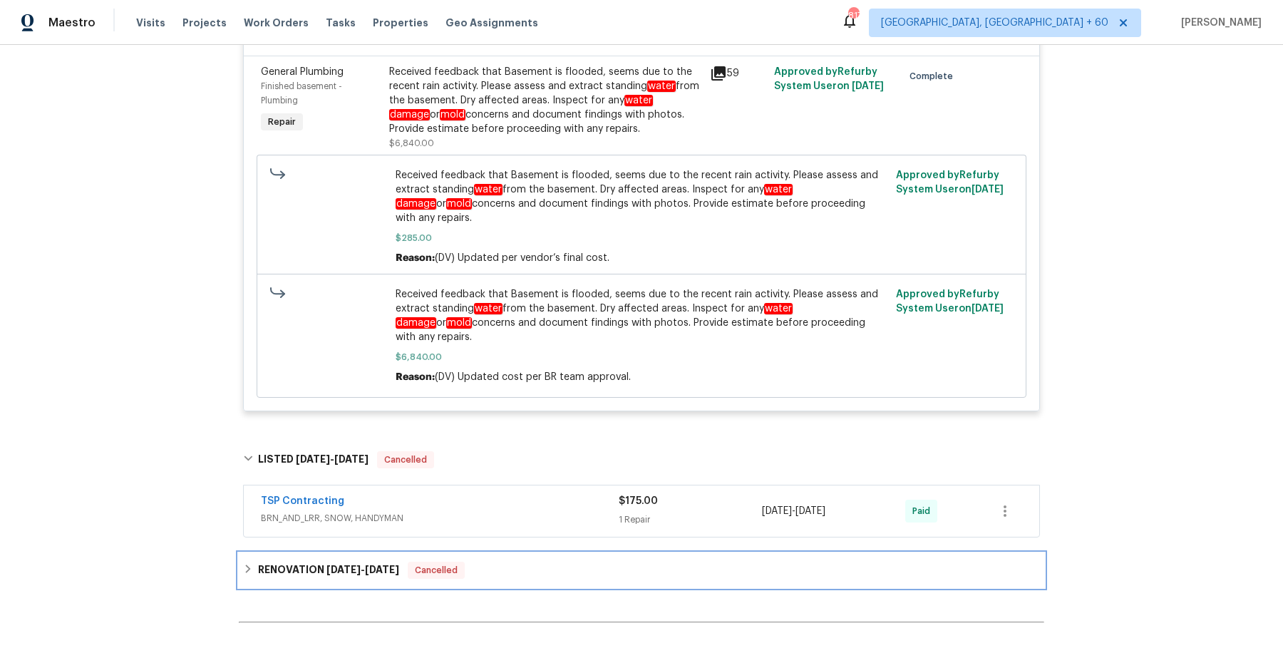
click at [513, 562] on div "RENOVATION [DATE] - [DATE] Cancelled" at bounding box center [641, 570] width 797 height 17
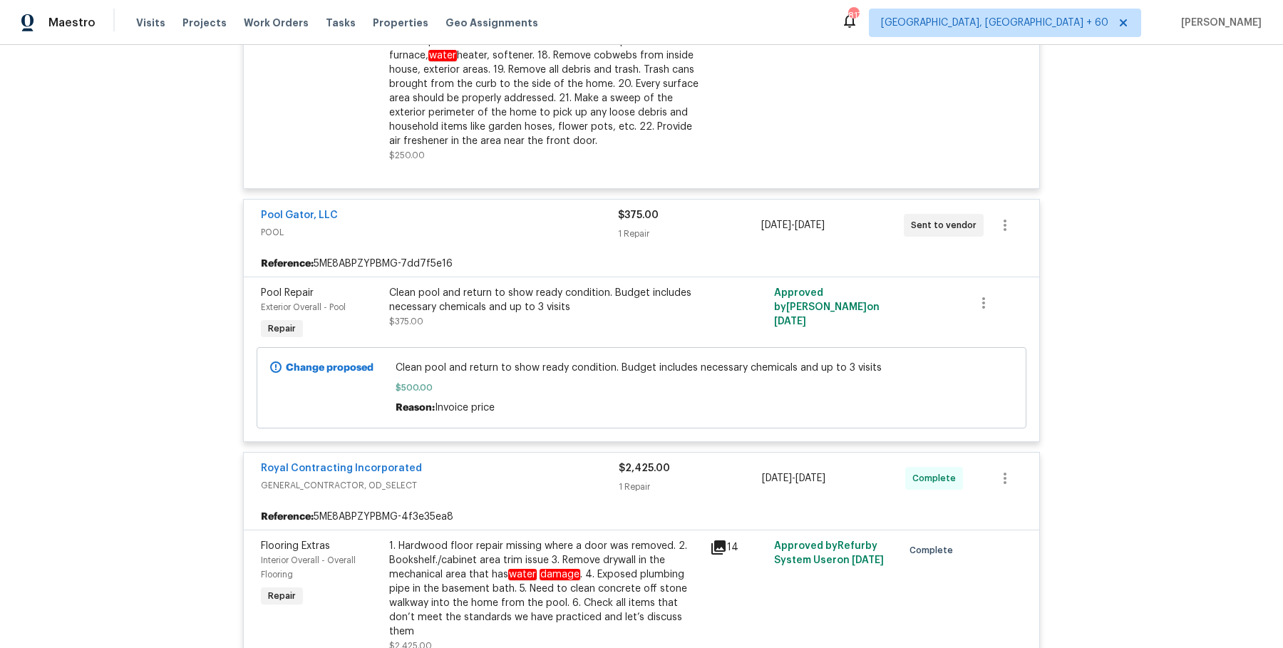
scroll to position [793, 0]
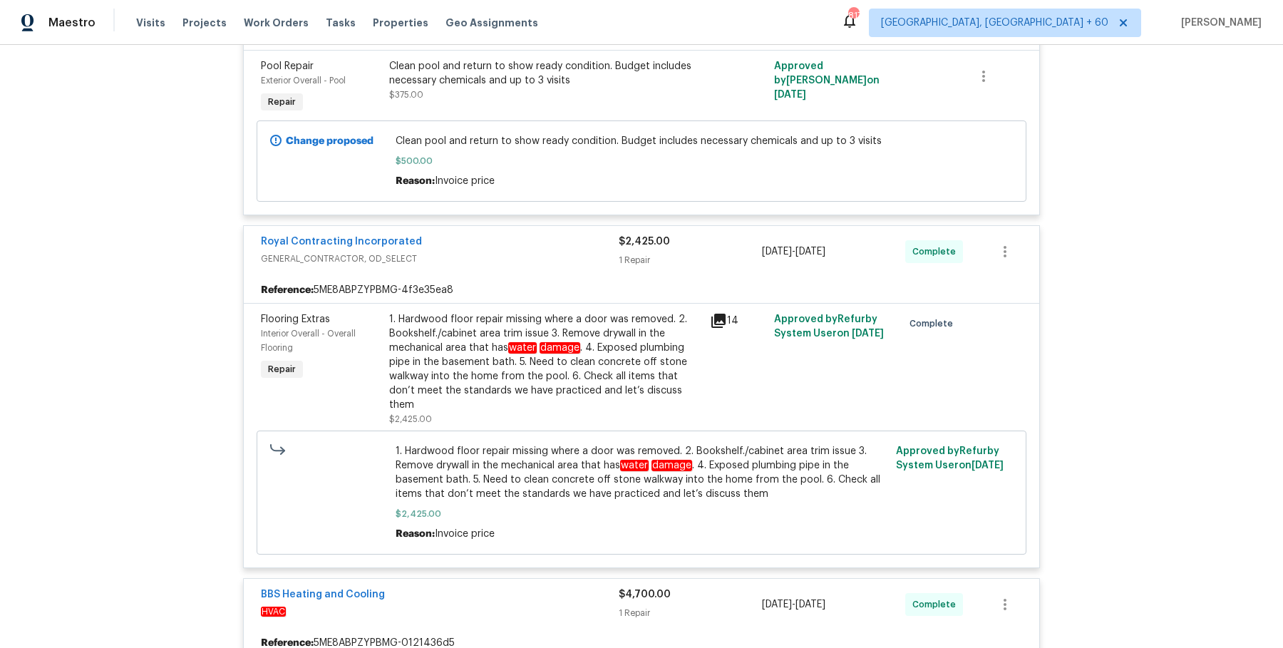
click at [530, 370] on div "1. Hardwood floor repair missing where a door was removed. 2. Bookshelf./cabine…" at bounding box center [545, 362] width 312 height 100
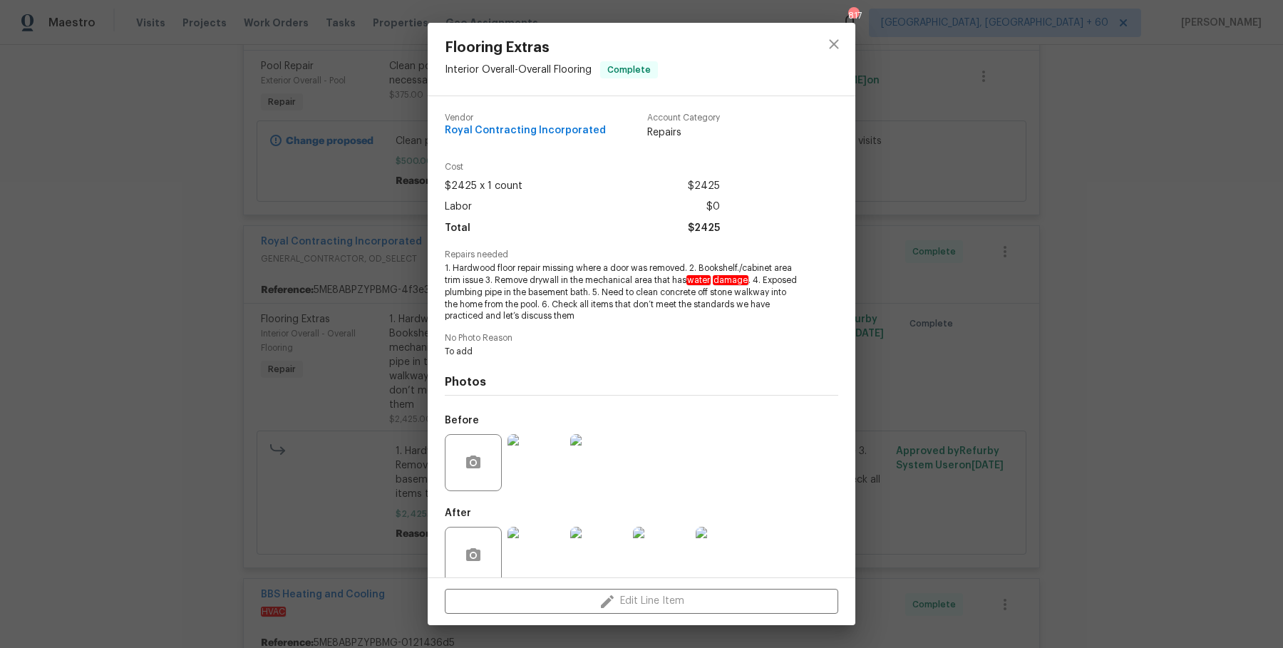
click at [376, 403] on div "Flooring Extras Interior Overall - Overall Flooring Complete Vendor Royal Contr…" at bounding box center [641, 324] width 1283 height 648
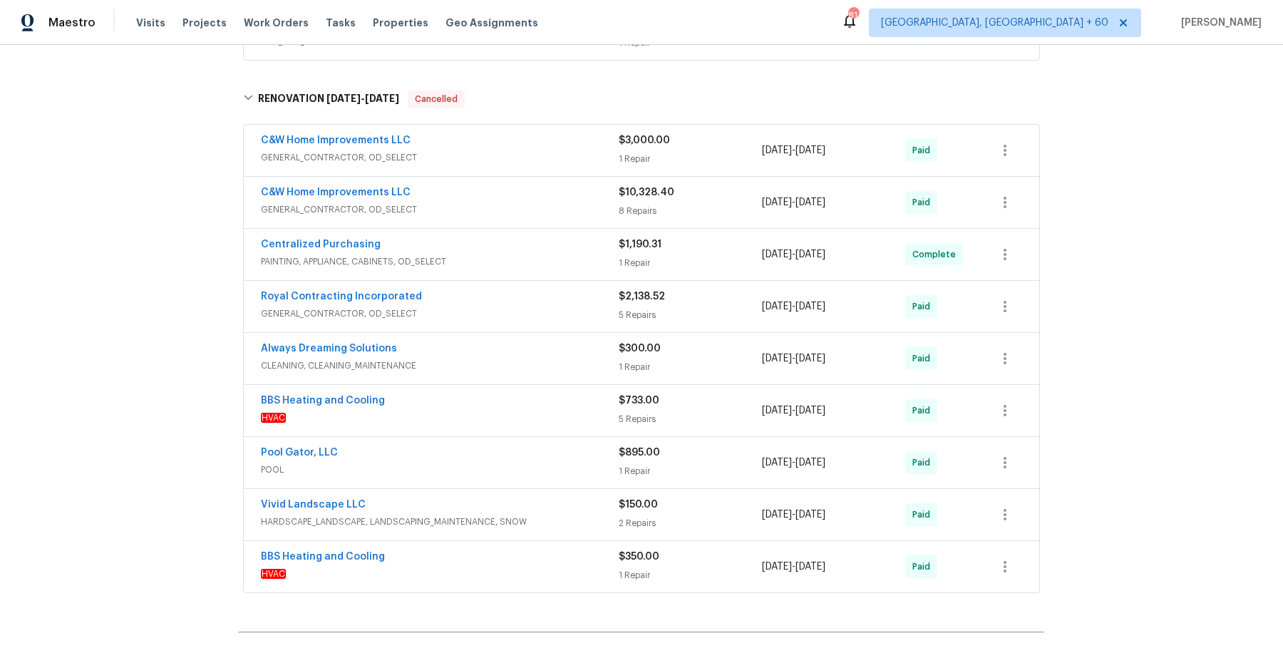
scroll to position [3148, 0]
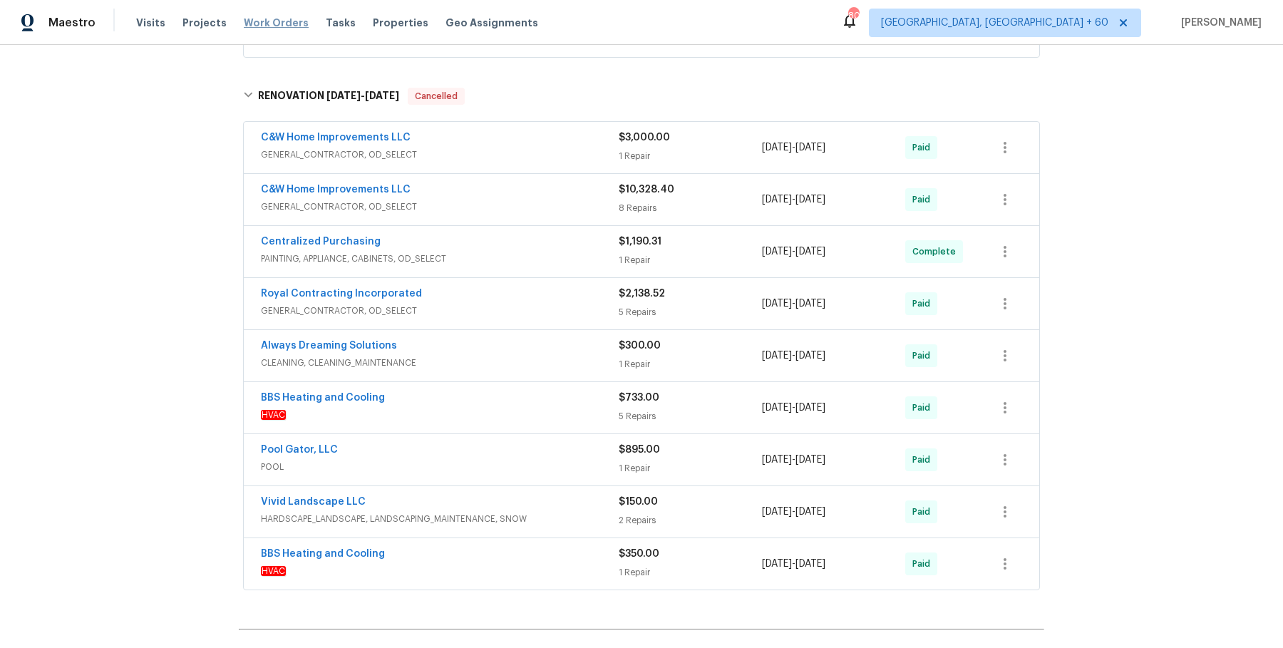
click at [251, 17] on span "Work Orders" at bounding box center [276, 23] width 65 height 14
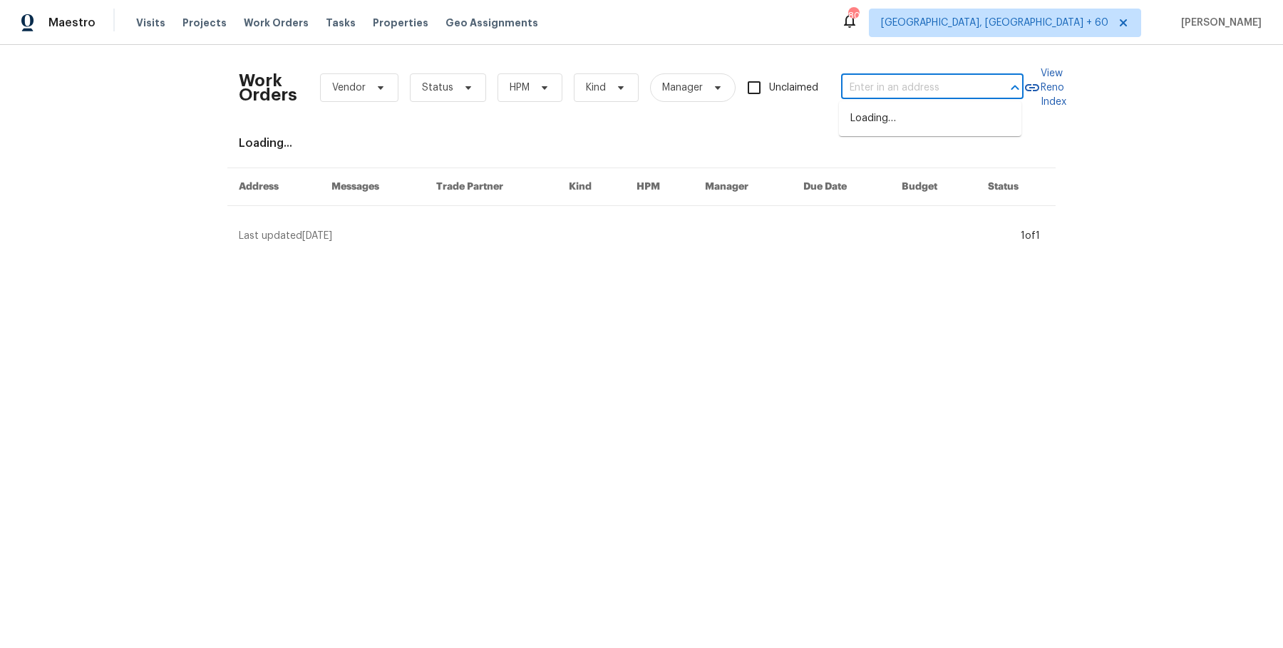
click at [904, 78] on input "text" at bounding box center [912, 88] width 143 height 22
paste input "[STREET_ADDRESS]"
type input "[STREET_ADDRESS]"
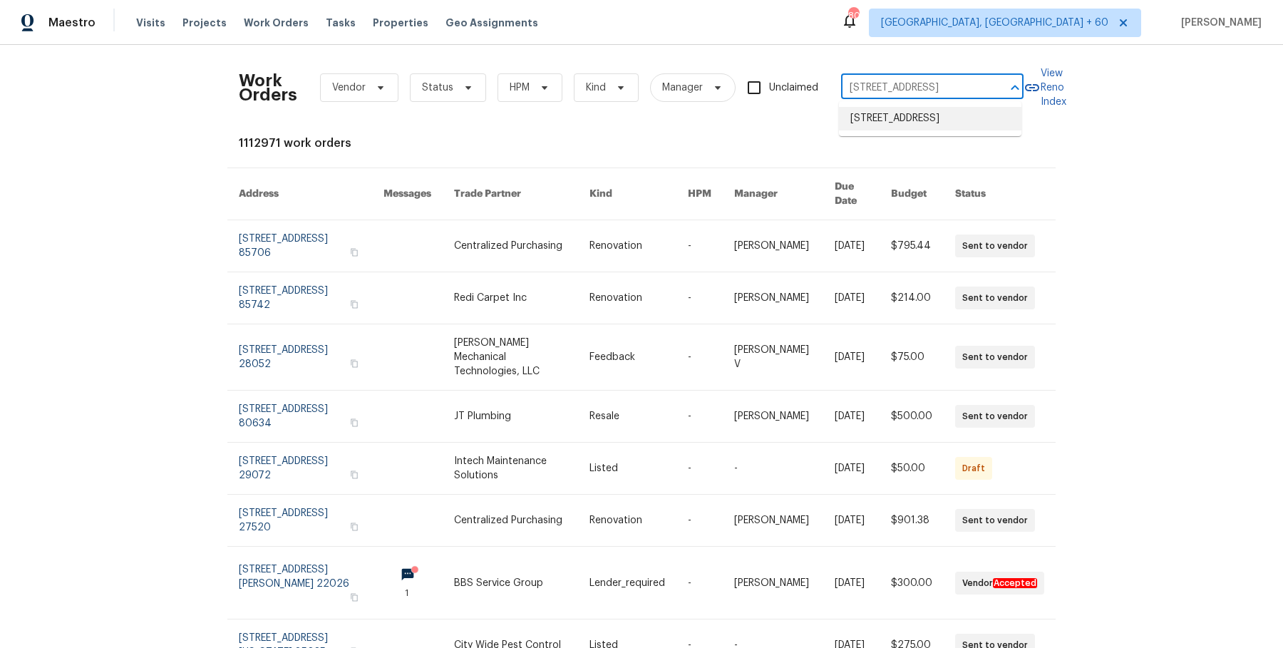
click at [898, 125] on li "[STREET_ADDRESS]" at bounding box center [930, 119] width 182 height 24
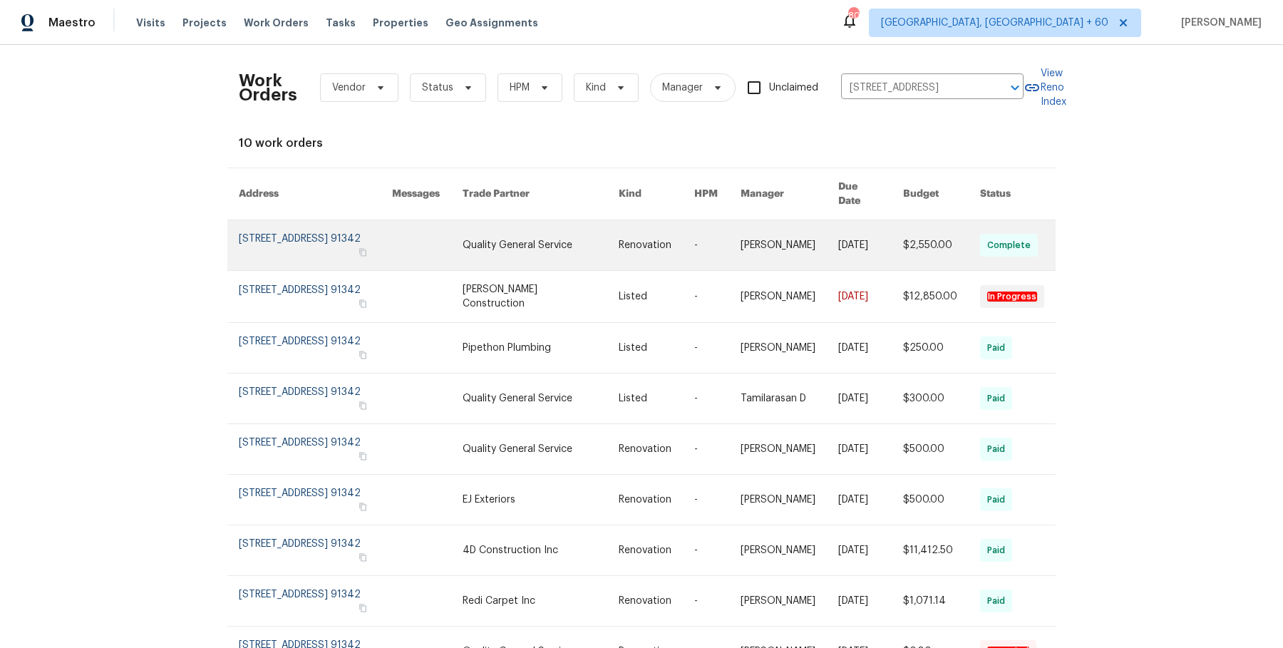
click at [810, 238] on link at bounding box center [790, 245] width 98 height 50
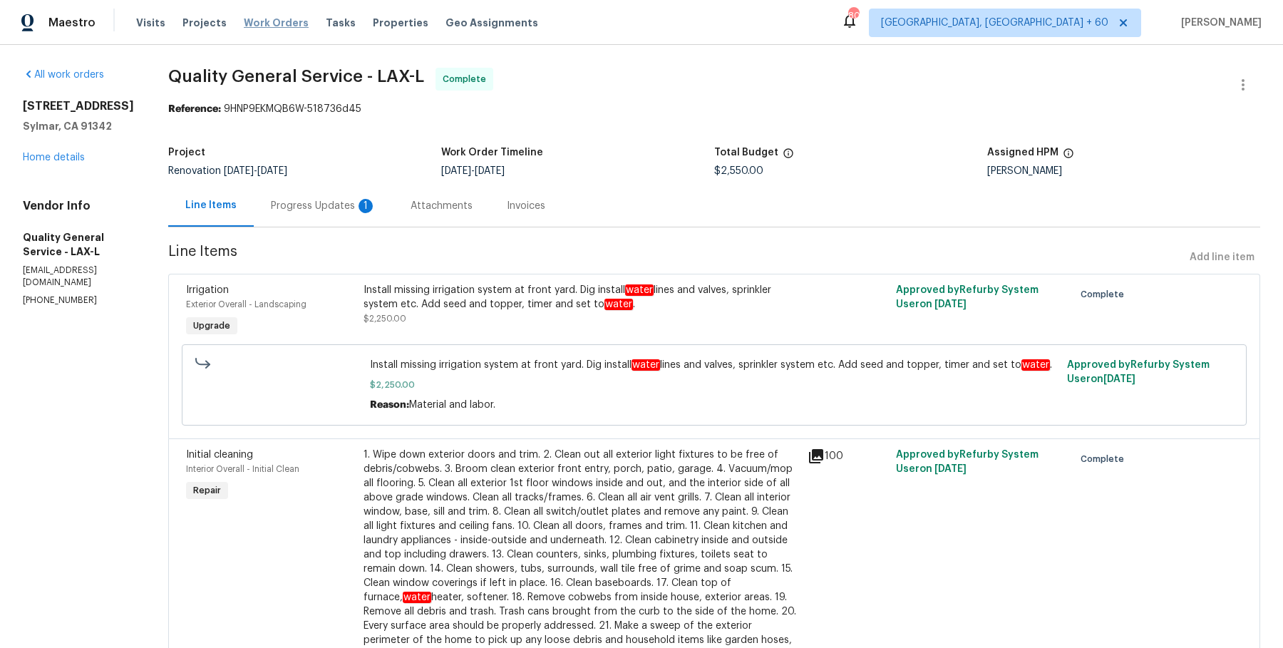
click at [256, 24] on span "Work Orders" at bounding box center [276, 23] width 65 height 14
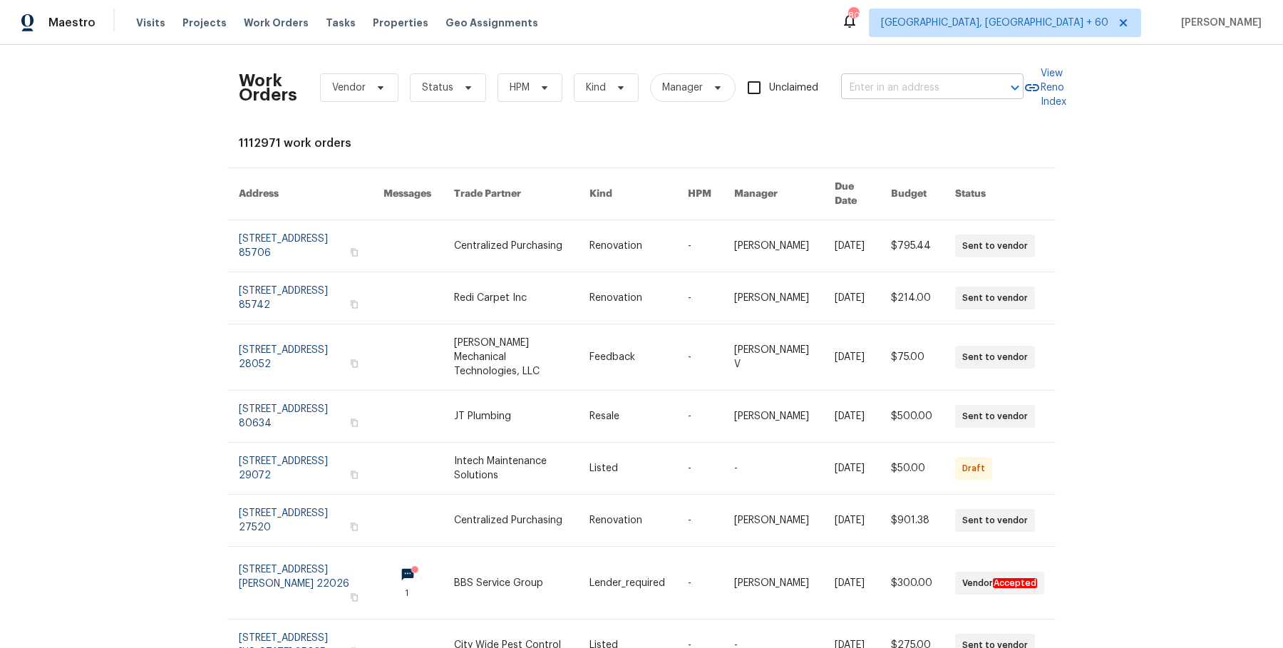
click at [947, 81] on input "text" at bounding box center [912, 88] width 143 height 22
paste input "[STREET_ADDRESS]"
type input "[STREET_ADDRESS]"
click at [911, 120] on li "[STREET_ADDRESS]" at bounding box center [930, 119] width 182 height 24
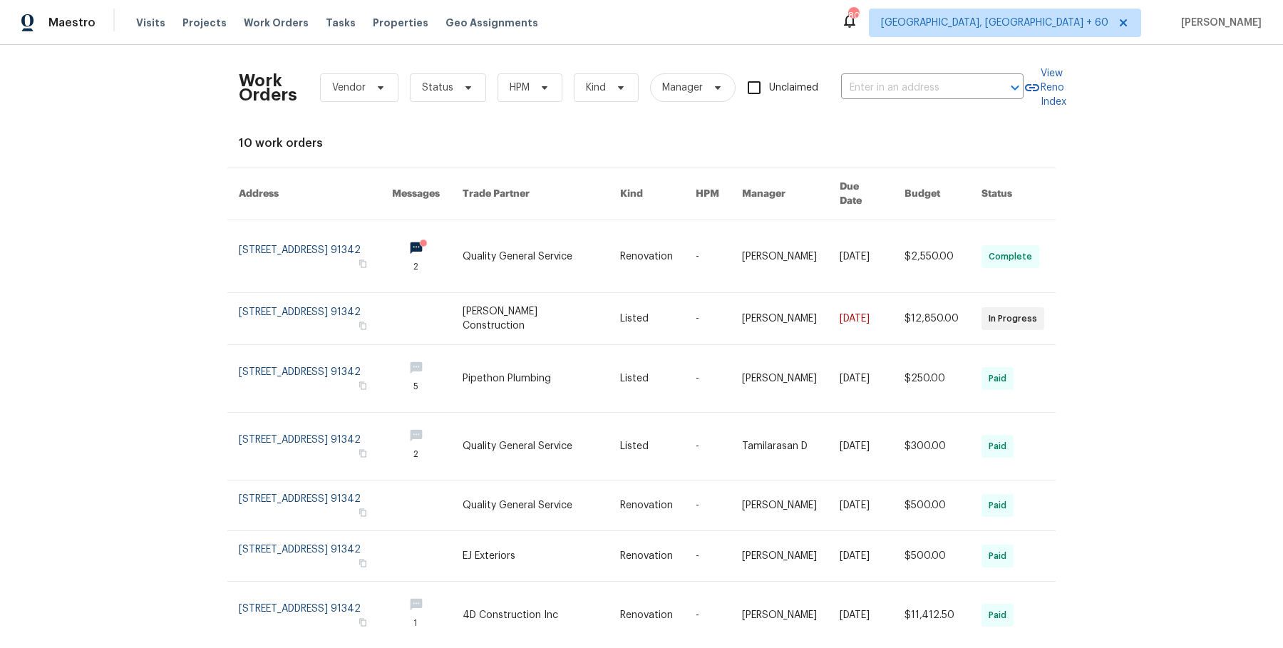
type input "[STREET_ADDRESS]"
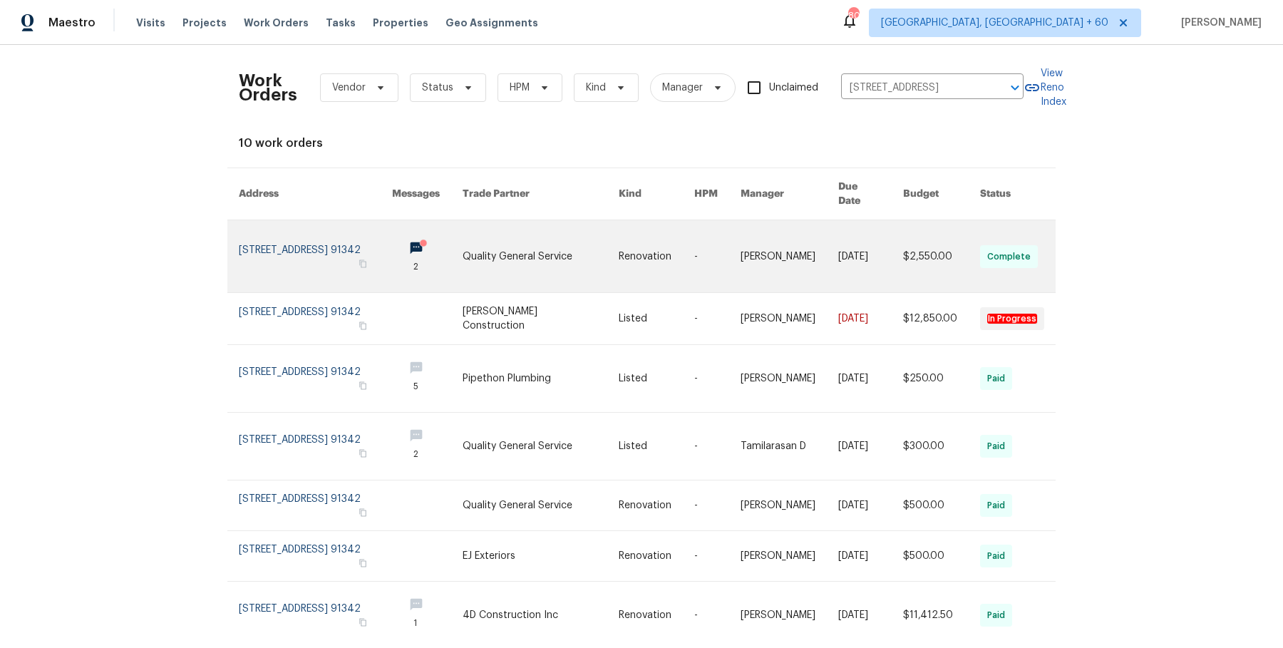
click at [576, 230] on link at bounding box center [541, 256] width 156 height 72
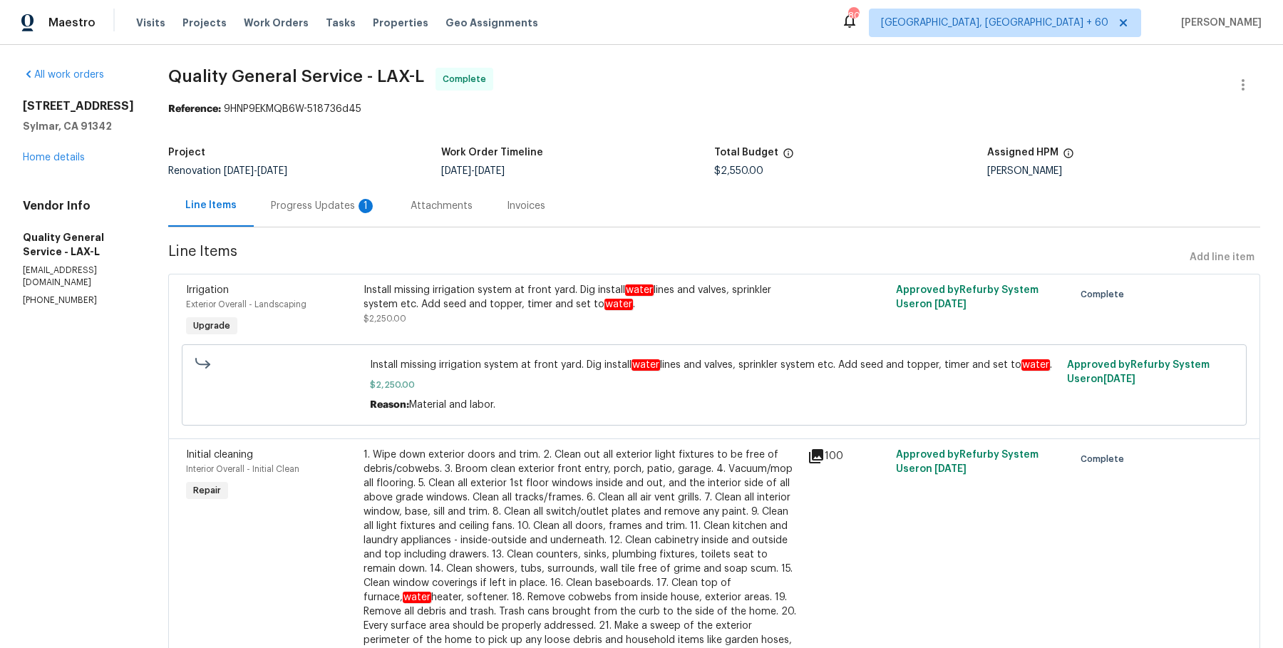
click at [73, 163] on div "[STREET_ADDRESS] Home details" at bounding box center [78, 132] width 111 height 66
click at [68, 162] on div "[STREET_ADDRESS] Home details" at bounding box center [78, 132] width 111 height 66
click at [71, 155] on link "Home details" at bounding box center [54, 158] width 62 height 10
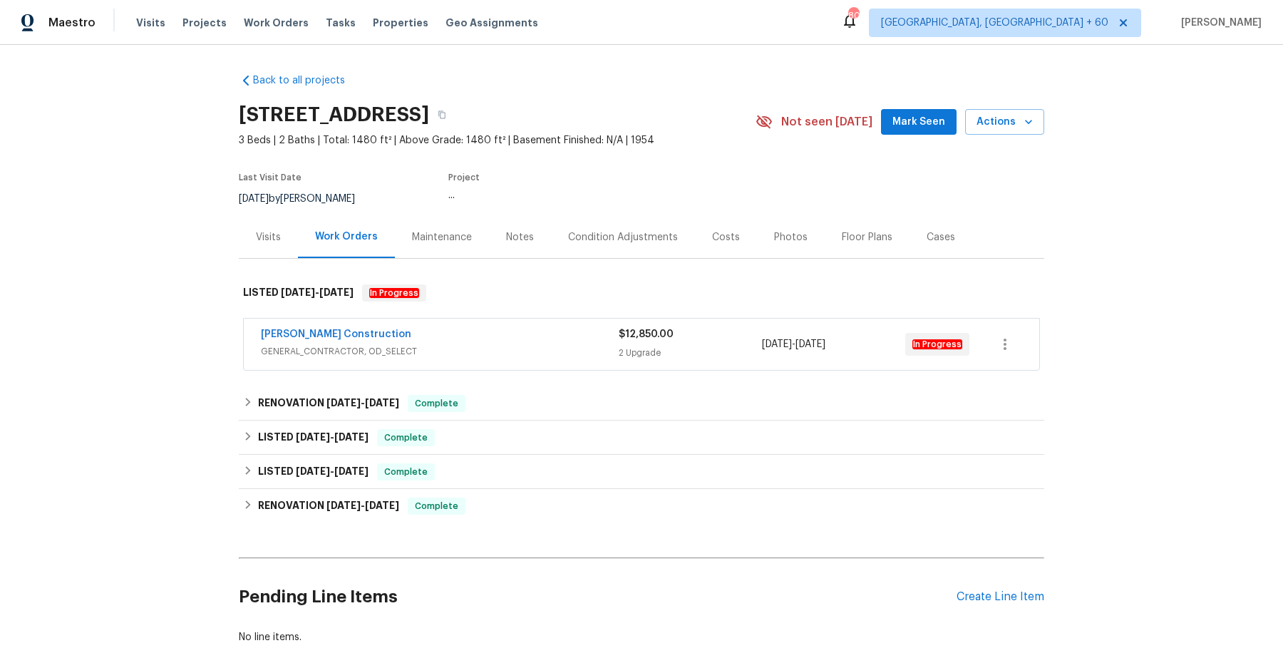
click at [601, 350] on span "GENERAL_CONTRACTOR, OD_SELECT" at bounding box center [440, 351] width 358 height 14
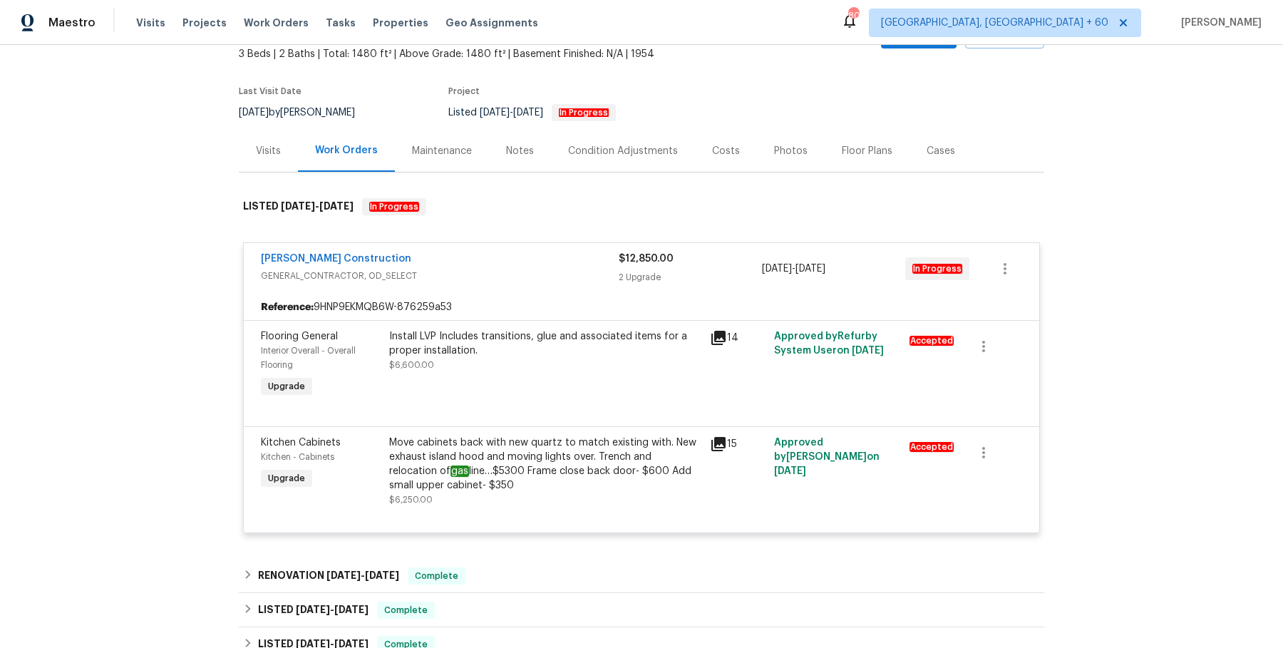
scroll to position [210, 0]
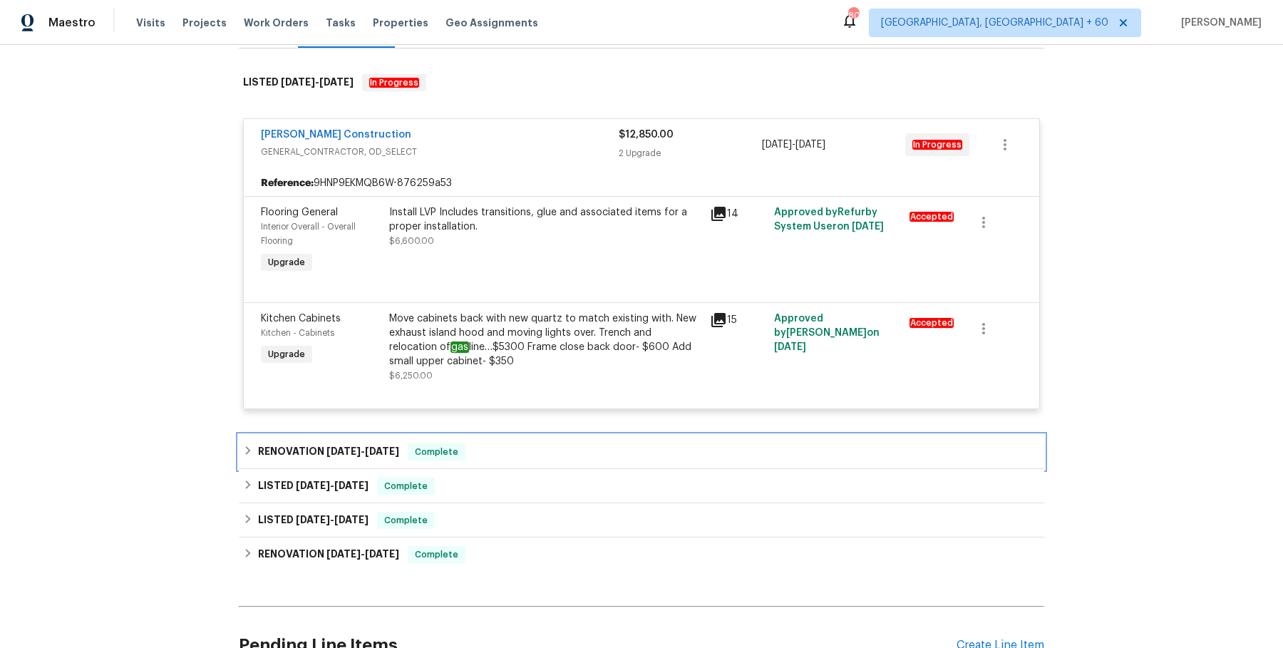
click at [608, 455] on div "RENOVATION [DATE] - [DATE] Complete" at bounding box center [641, 451] width 797 height 17
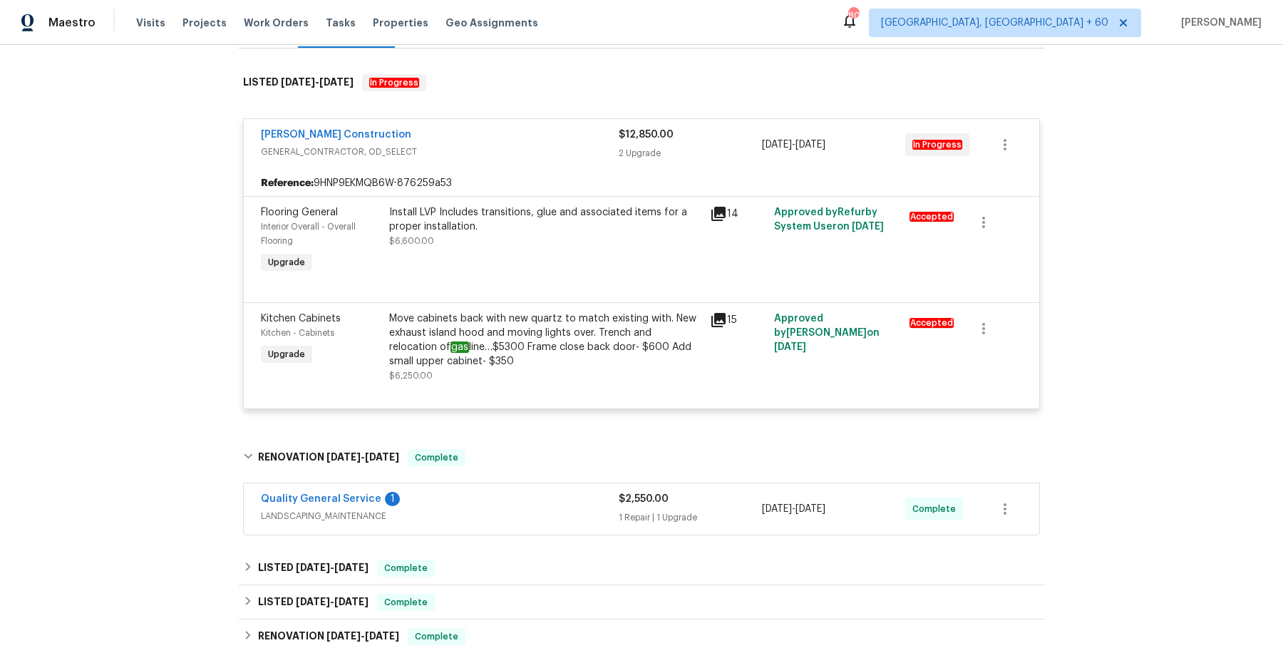
click at [597, 511] on span "LANDSCAPING_MAINTENANCE" at bounding box center [440, 516] width 358 height 14
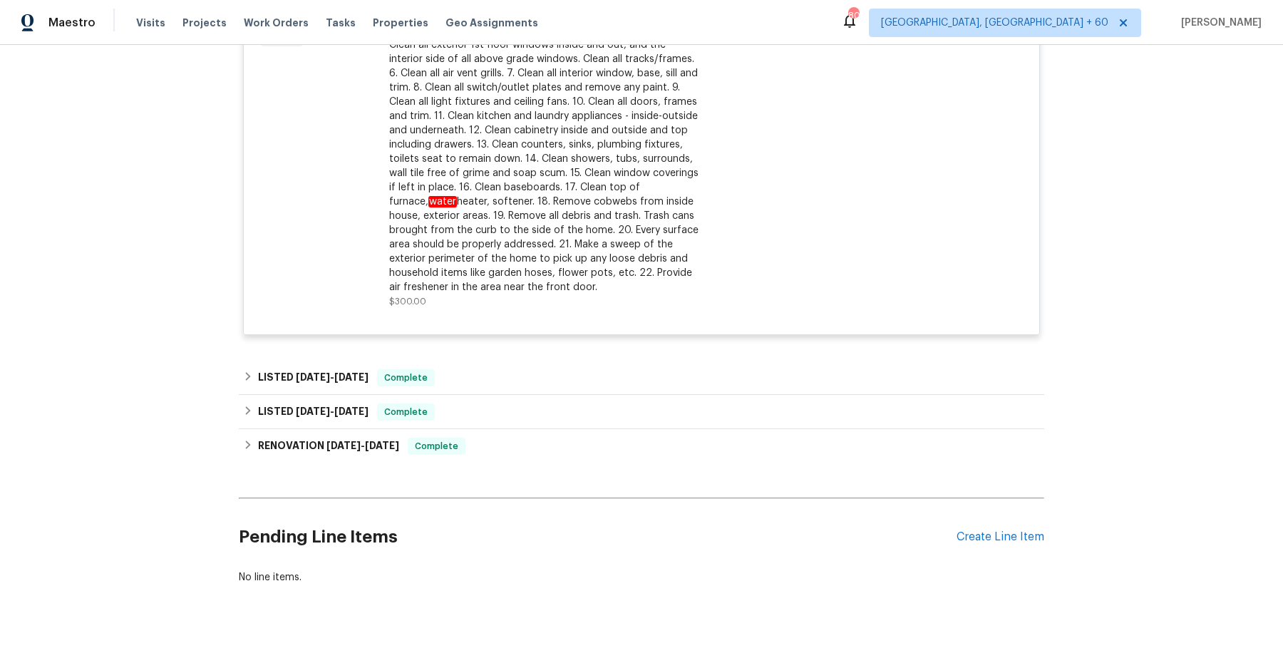
scroll to position [994, 0]
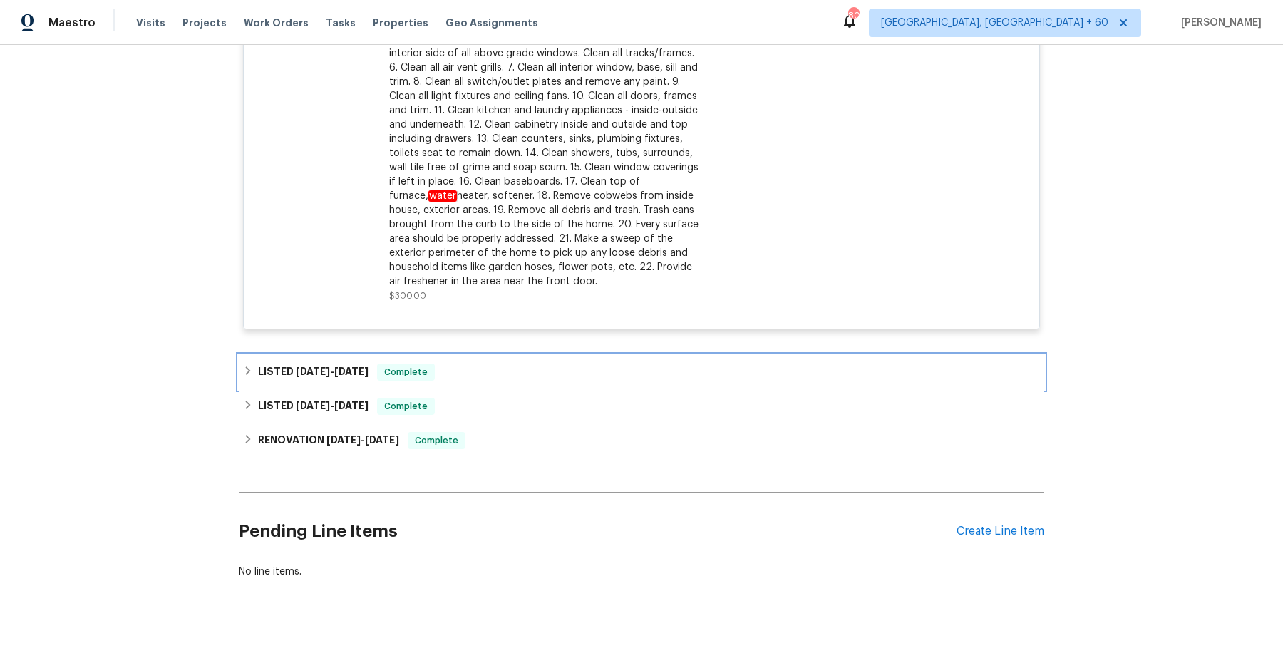
click at [599, 381] on div "LISTED [DATE] - [DATE] Complete" at bounding box center [641, 372] width 805 height 34
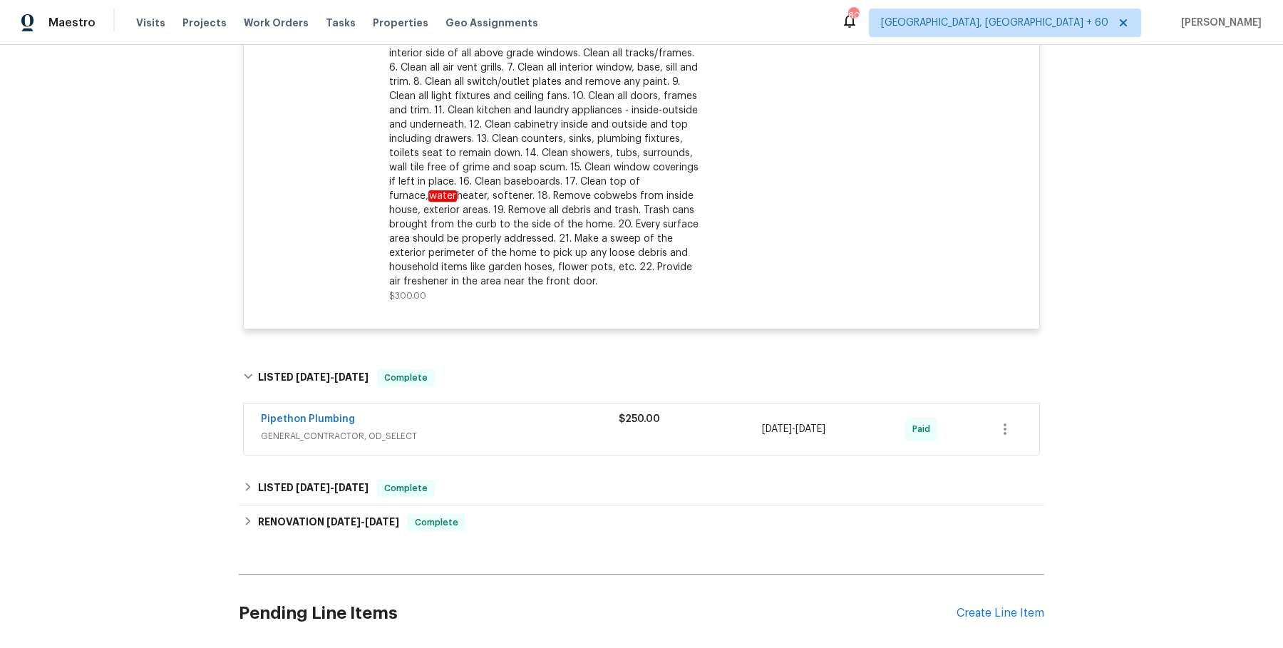
click at [570, 424] on div "Pipethon Plumbing" at bounding box center [440, 420] width 358 height 17
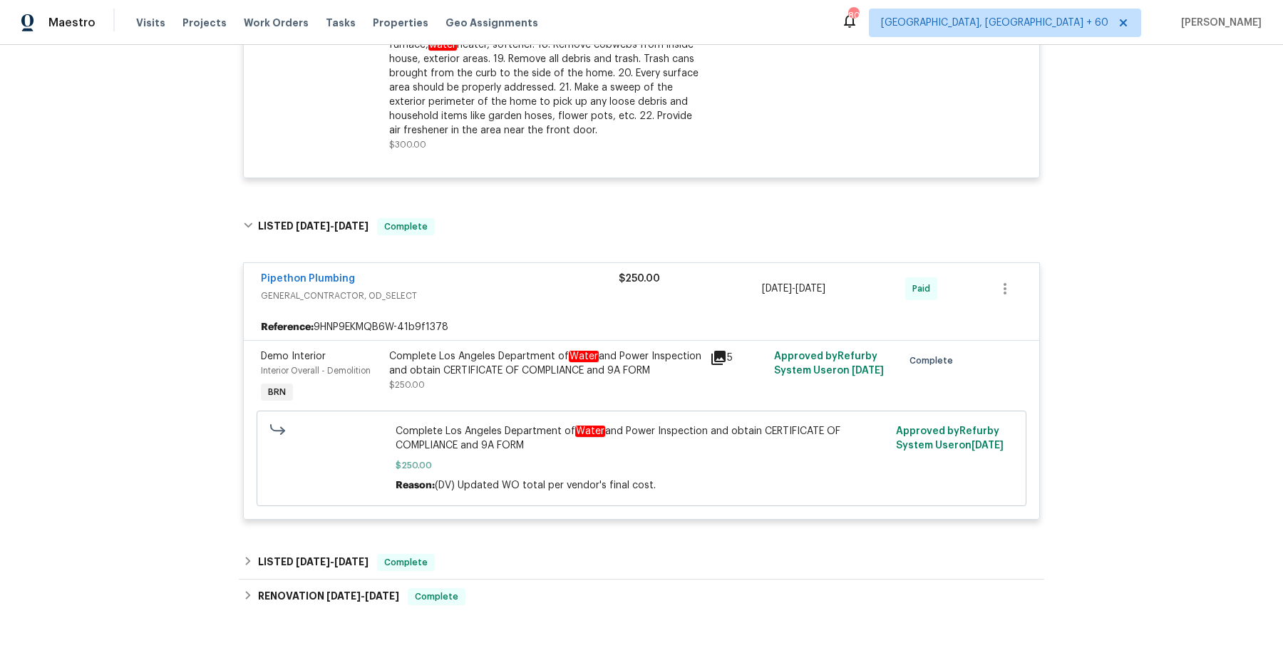
scroll to position [1302, 0]
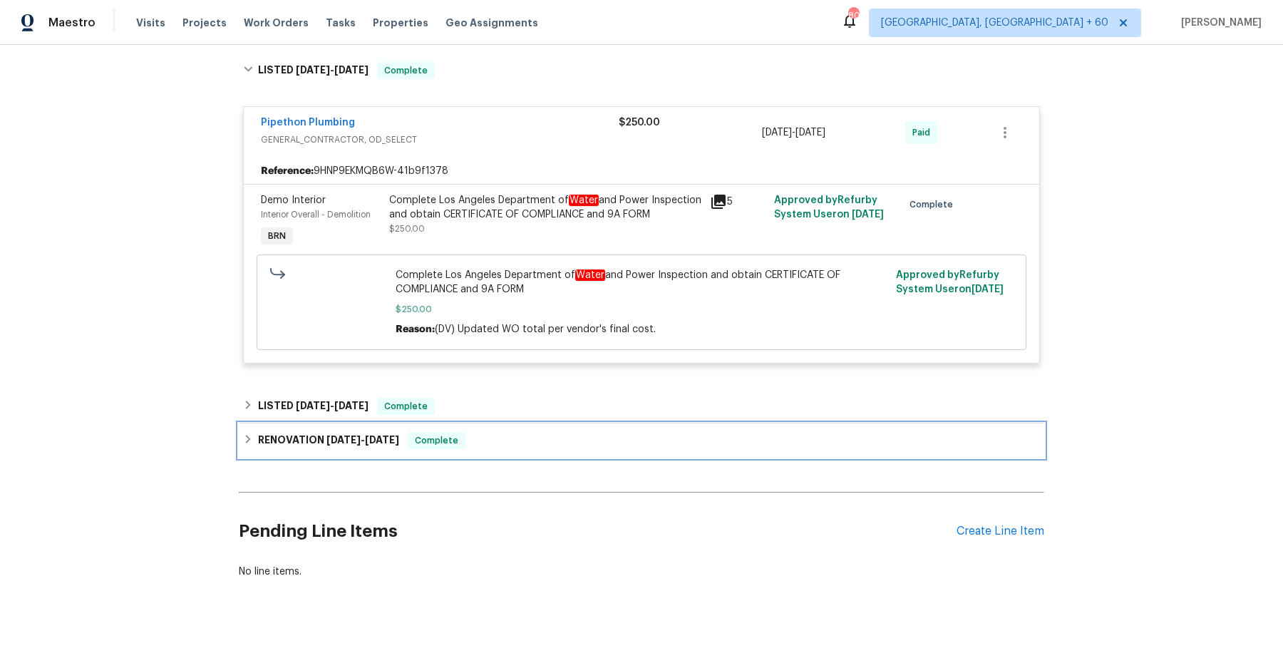
click at [570, 424] on div "RENOVATION [DATE] - [DATE] Complete" at bounding box center [641, 440] width 805 height 34
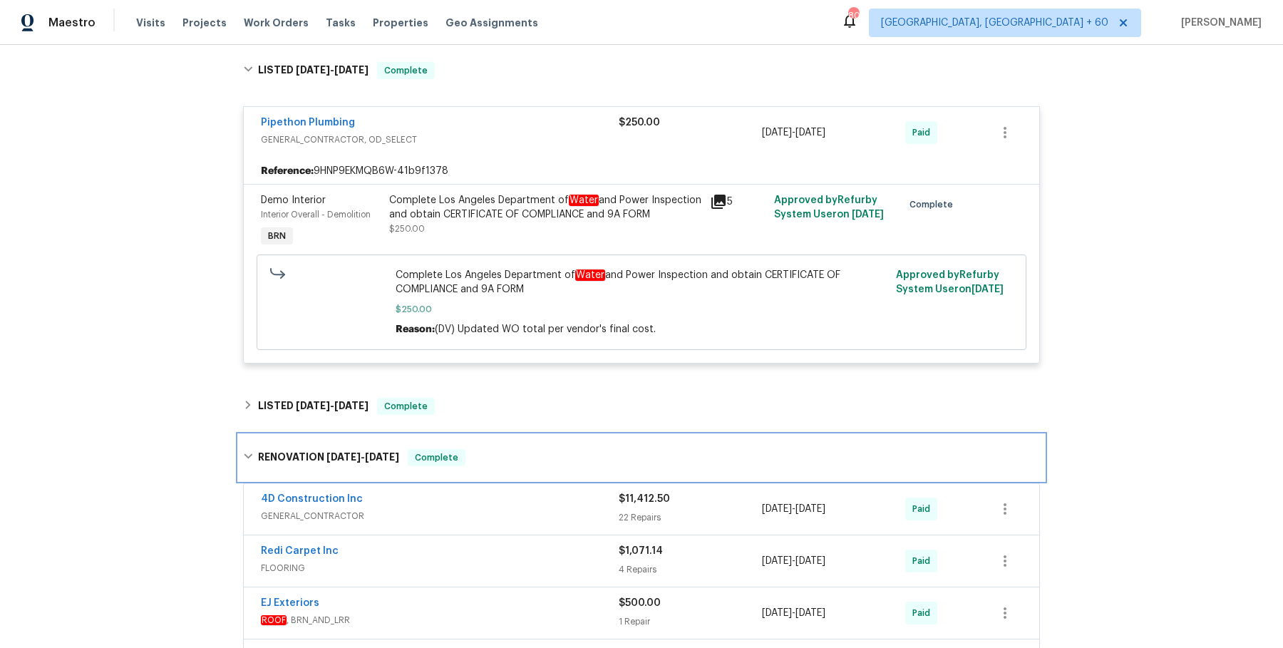
click at [556, 461] on div "RENOVATION [DATE] - [DATE] Complete" at bounding box center [641, 457] width 797 height 17
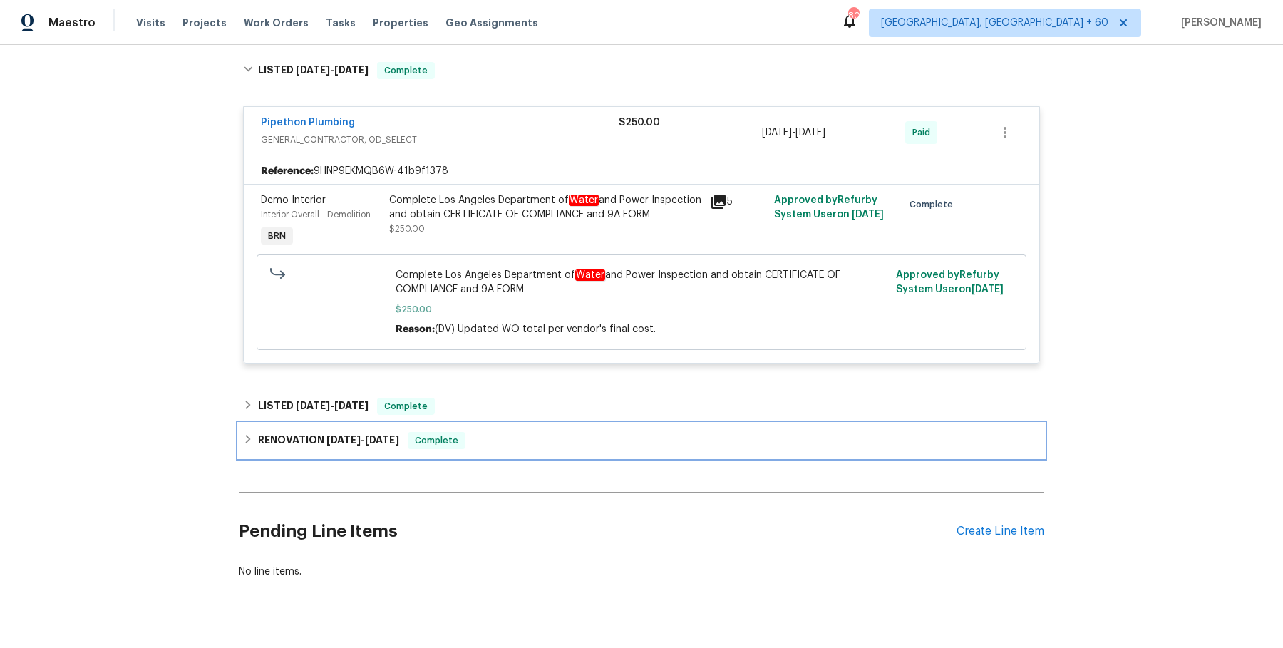
click at [555, 432] on div "RENOVATION [DATE] - [DATE] Complete" at bounding box center [641, 440] width 797 height 17
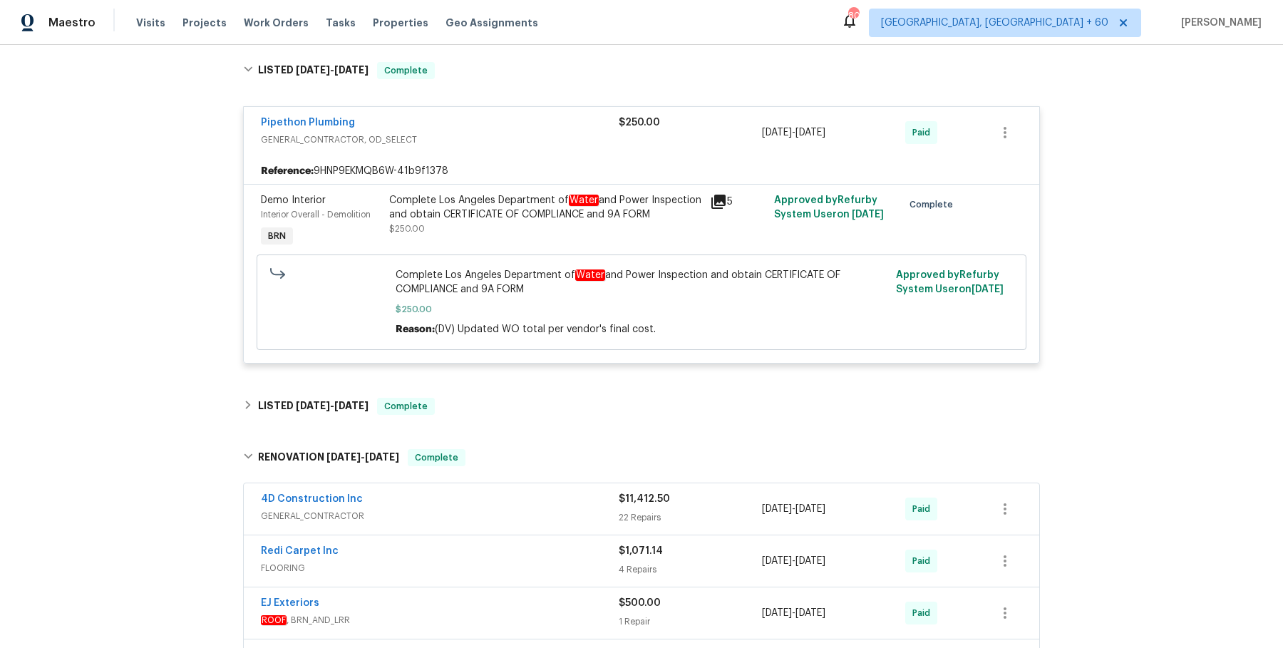
click at [534, 505] on div "4D Construction Inc" at bounding box center [440, 500] width 358 height 17
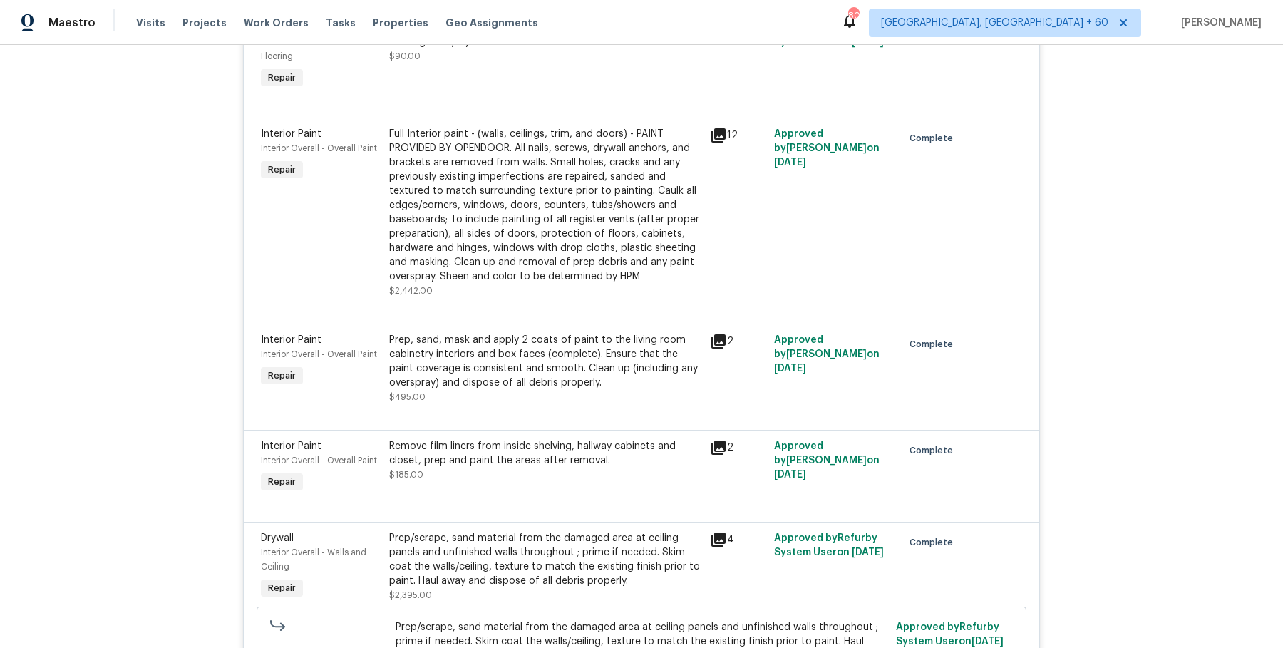
scroll to position [4711, 0]
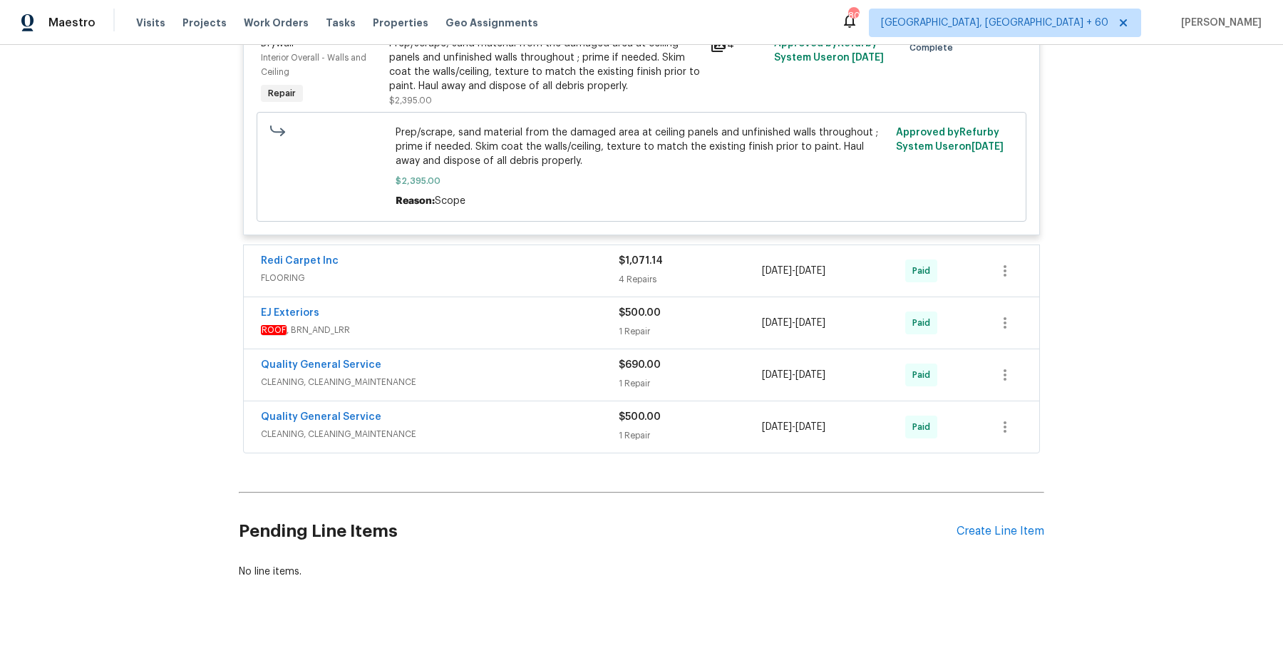
click at [517, 268] on div "Redi Carpet Inc FLOORING $1,071.14 4 Repairs [DATE] - [DATE] Paid" at bounding box center [641, 270] width 795 height 51
click at [540, 254] on div "Redi Carpet Inc" at bounding box center [440, 262] width 358 height 17
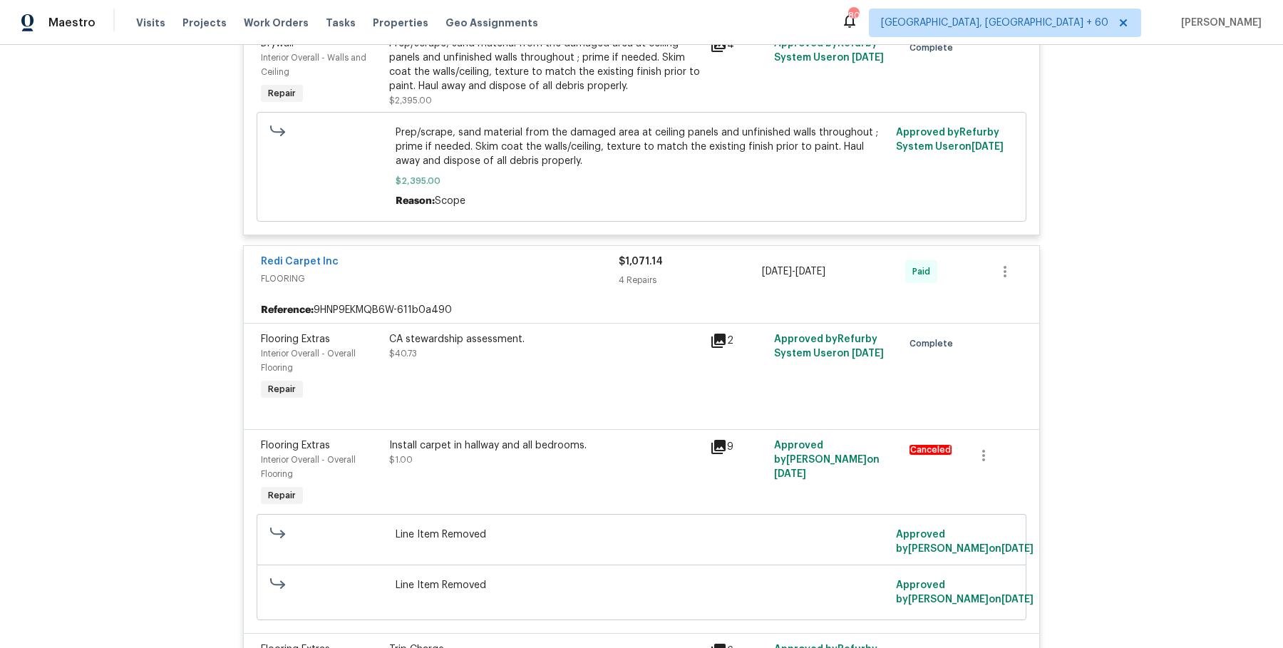
scroll to position [5358, 0]
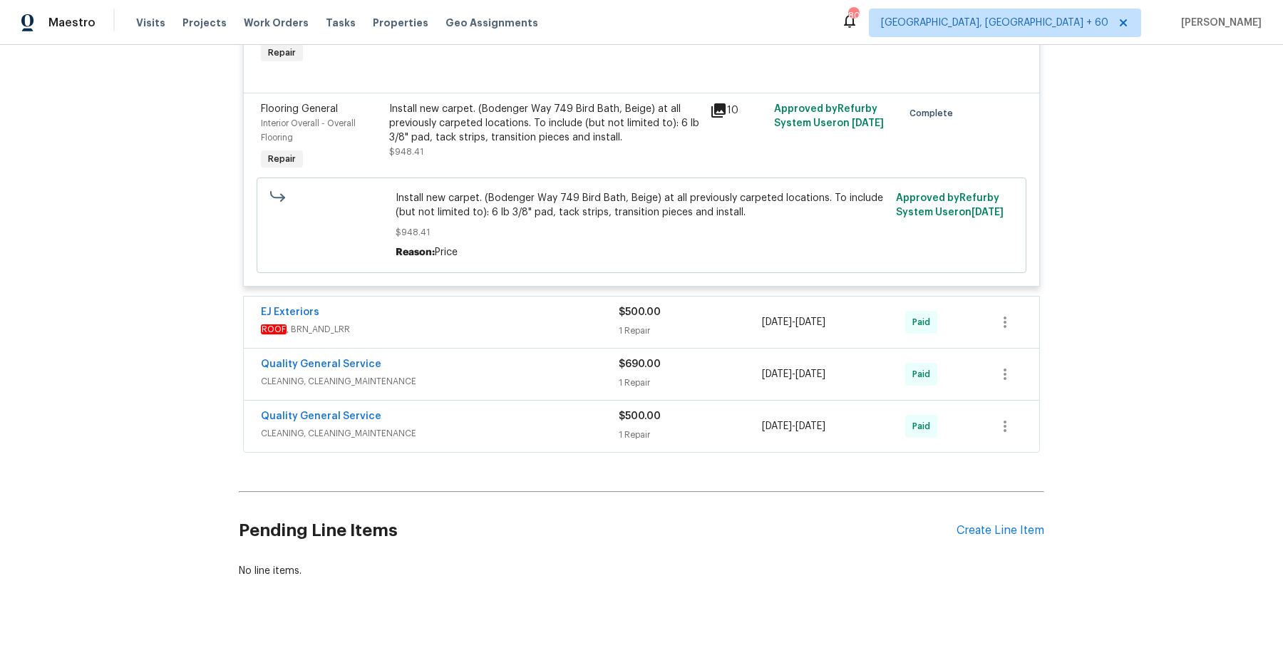
click at [547, 305] on div "EJ Exteriors" at bounding box center [440, 313] width 358 height 17
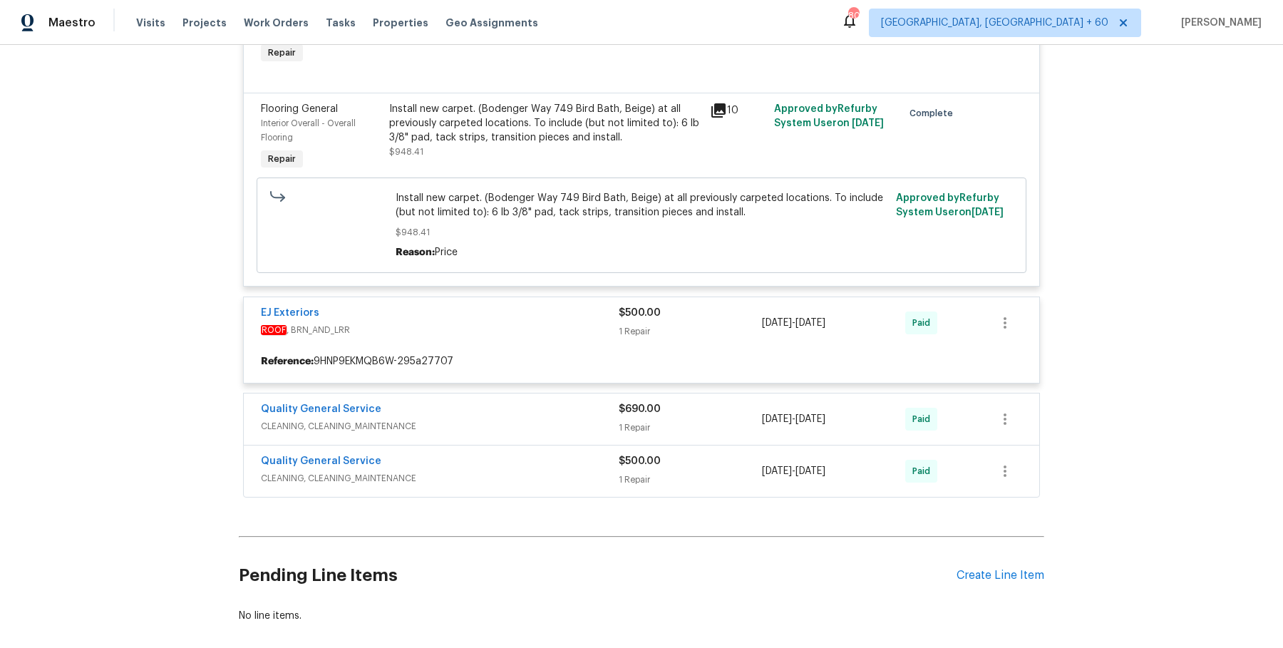
scroll to position [5403, 0]
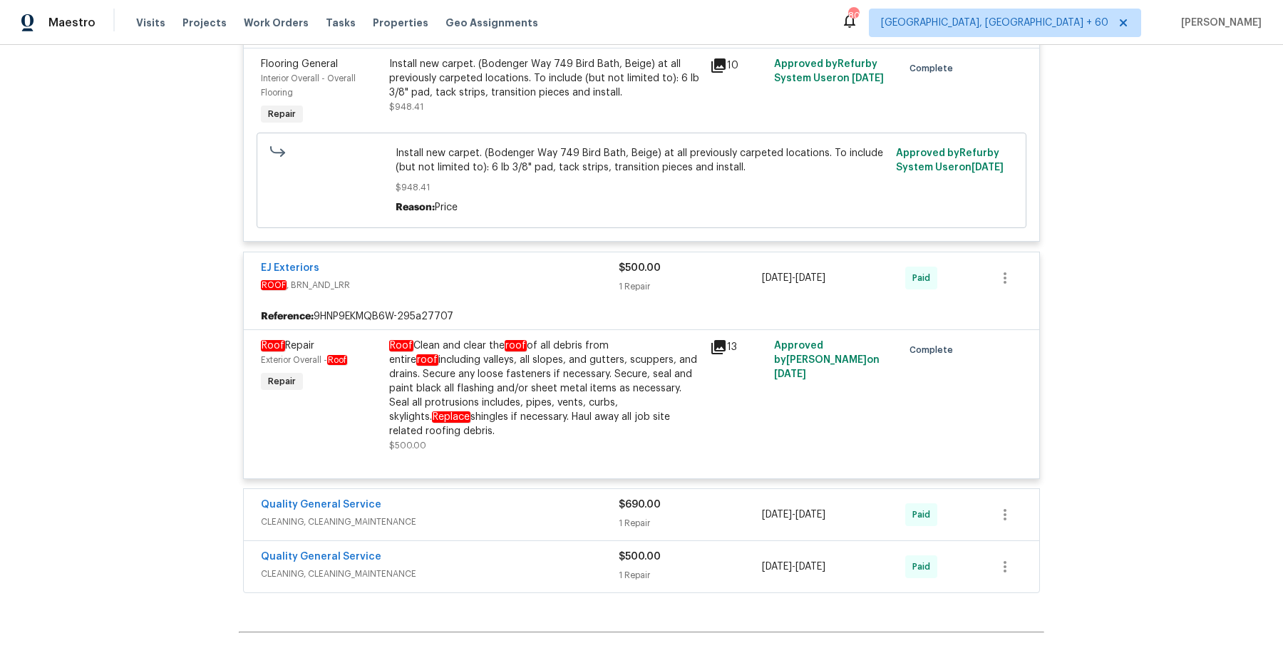
click at [577, 515] on span "CLEANING, CLEANING_MAINTENANCE" at bounding box center [440, 522] width 358 height 14
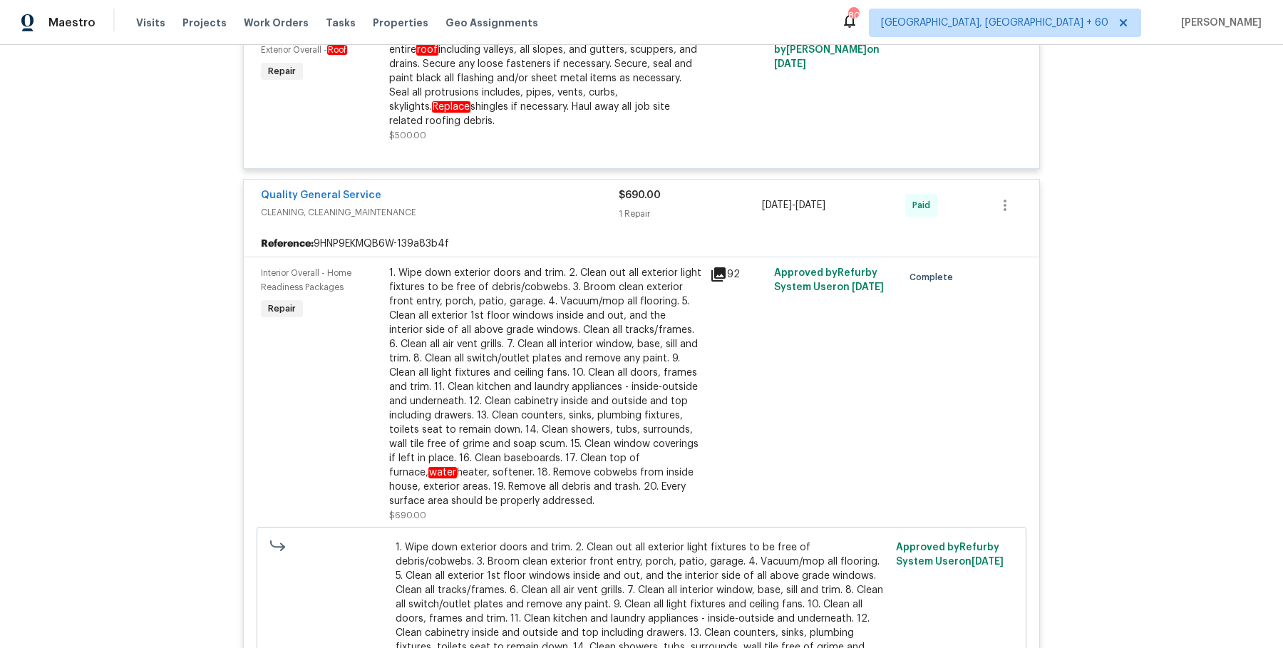
scroll to position [6073, 0]
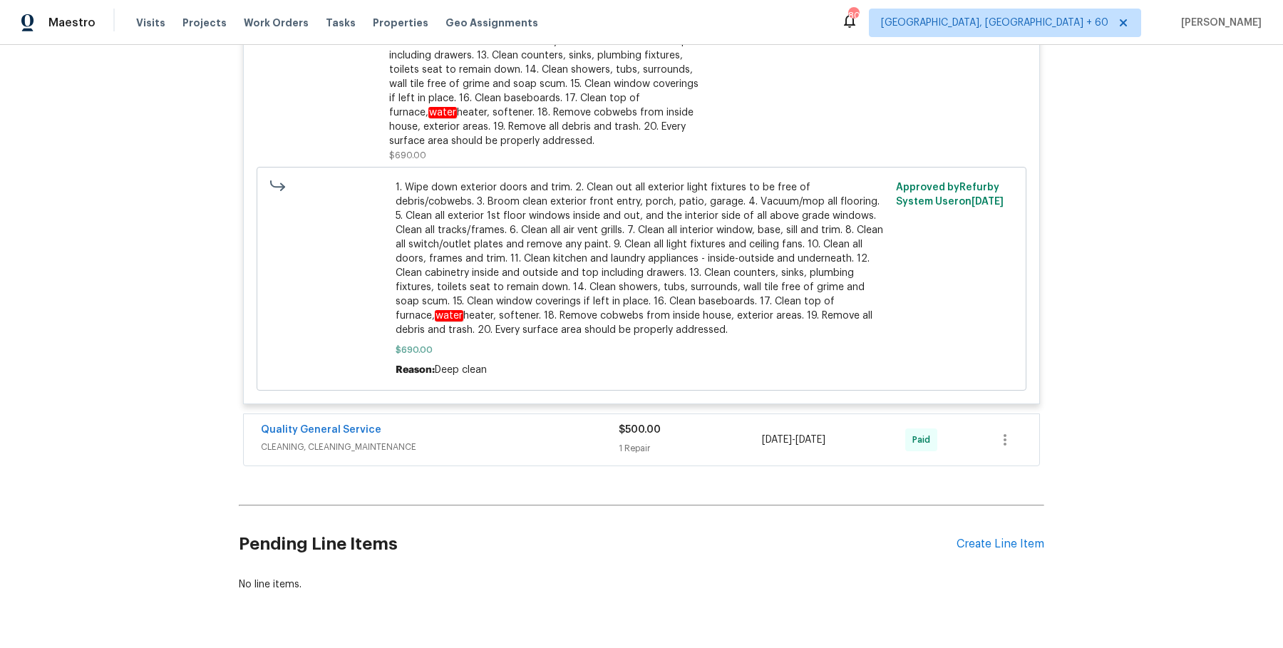
click at [565, 423] on div "Quality General Service" at bounding box center [440, 431] width 358 height 17
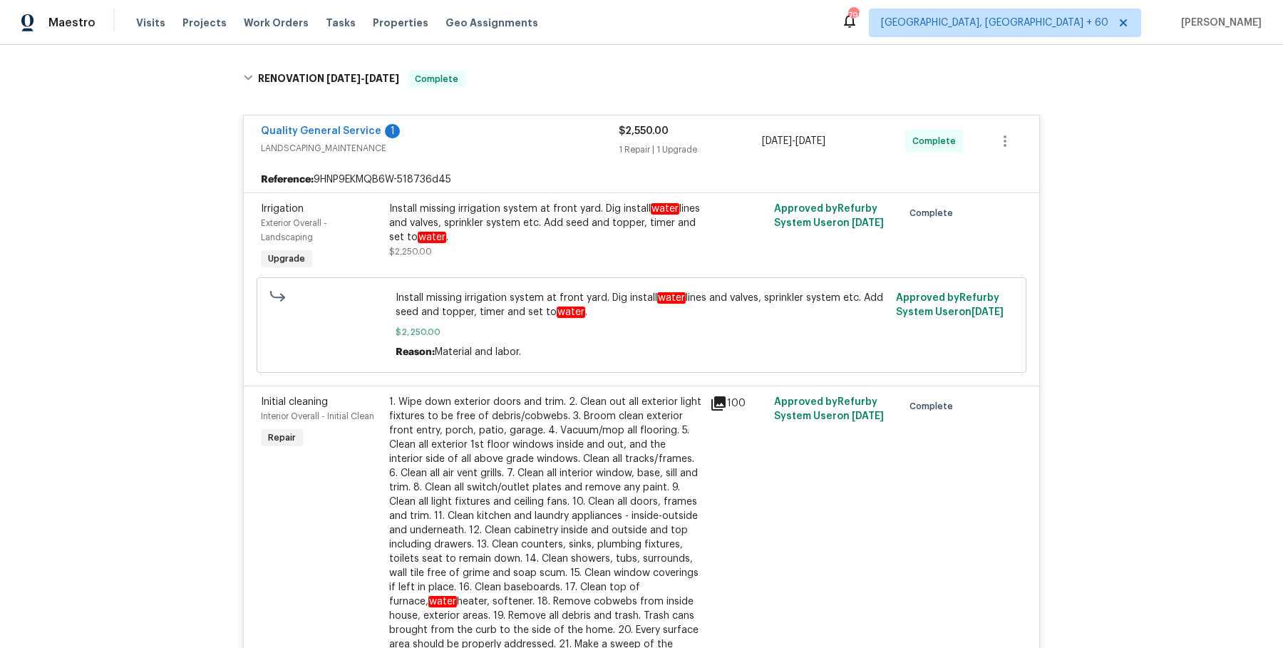
scroll to position [0, 0]
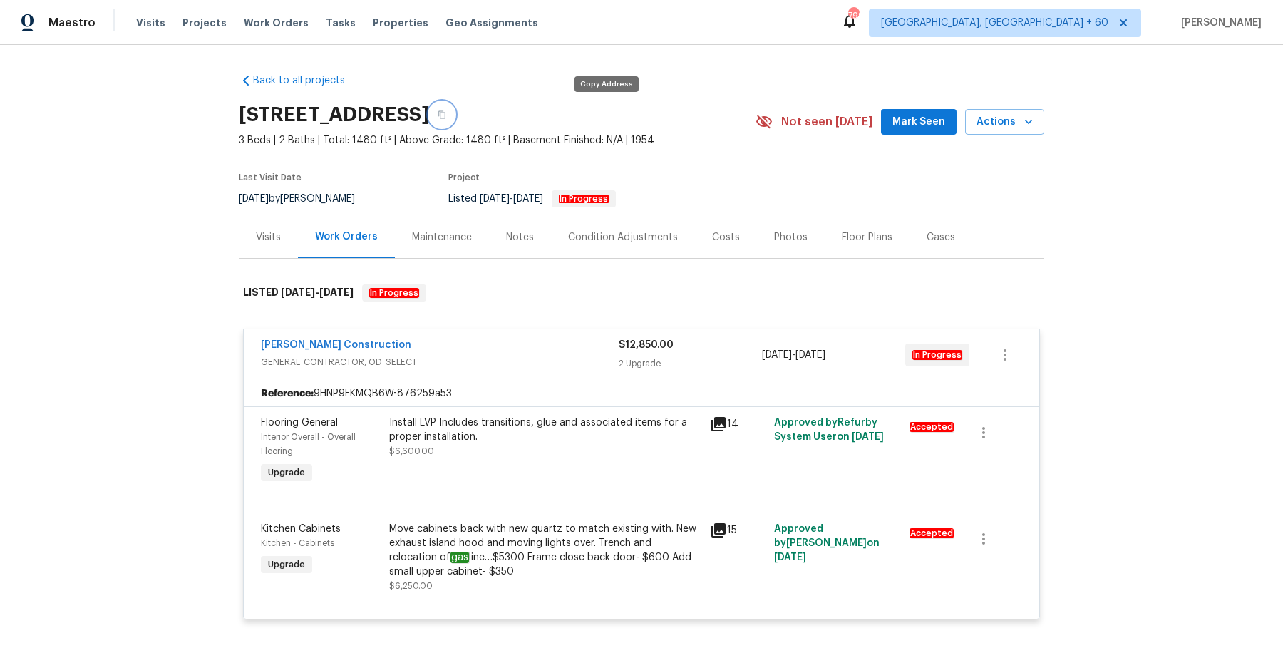
click at [455, 104] on button "button" at bounding box center [442, 115] width 26 height 26
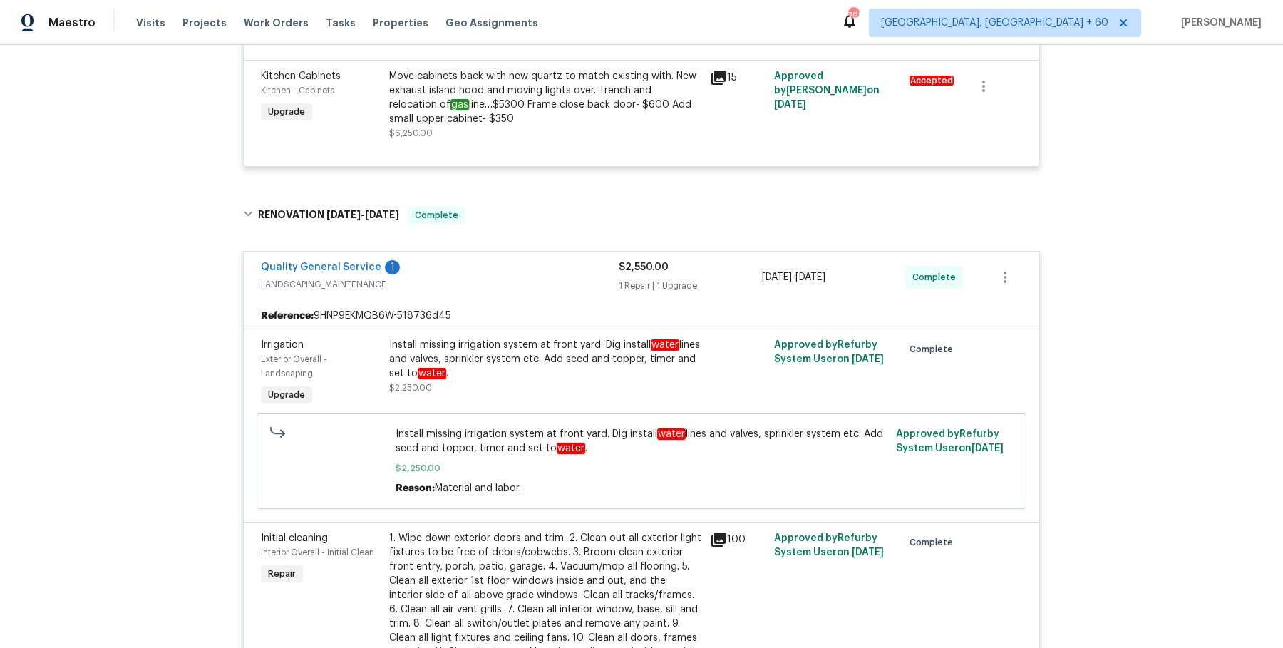
scroll to position [487, 0]
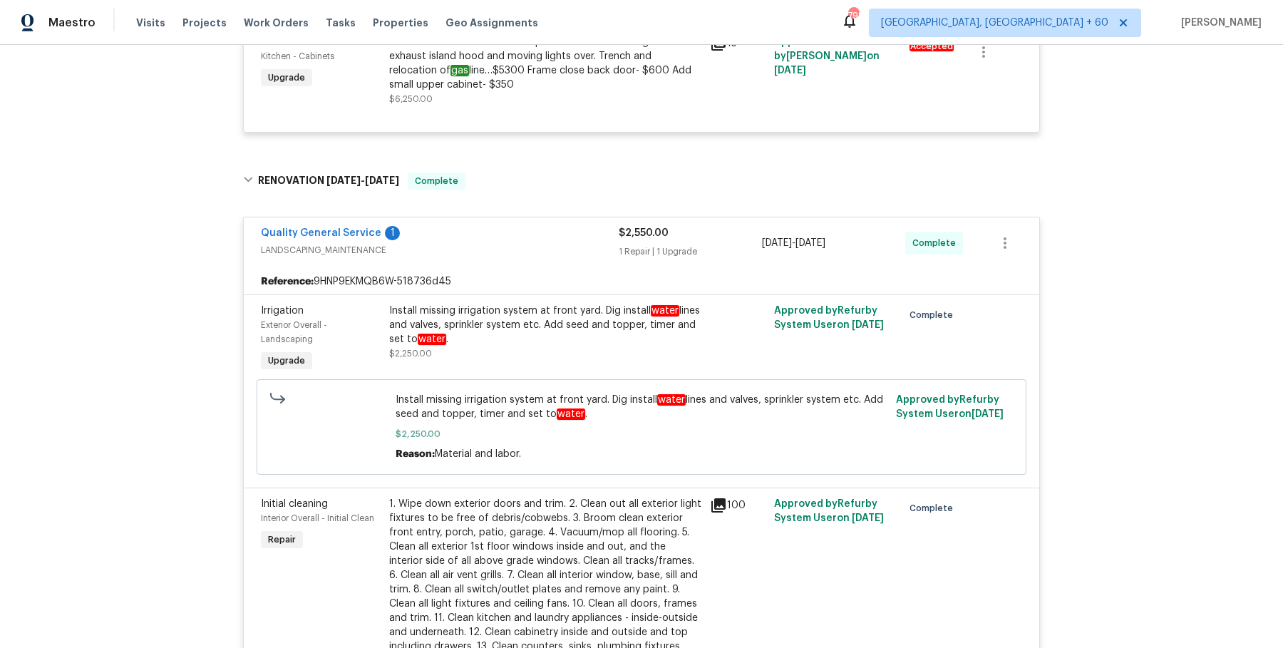
click at [419, 319] on div "Install missing irrigation system at front yard. Dig install water lines and va…" at bounding box center [545, 325] width 312 height 43
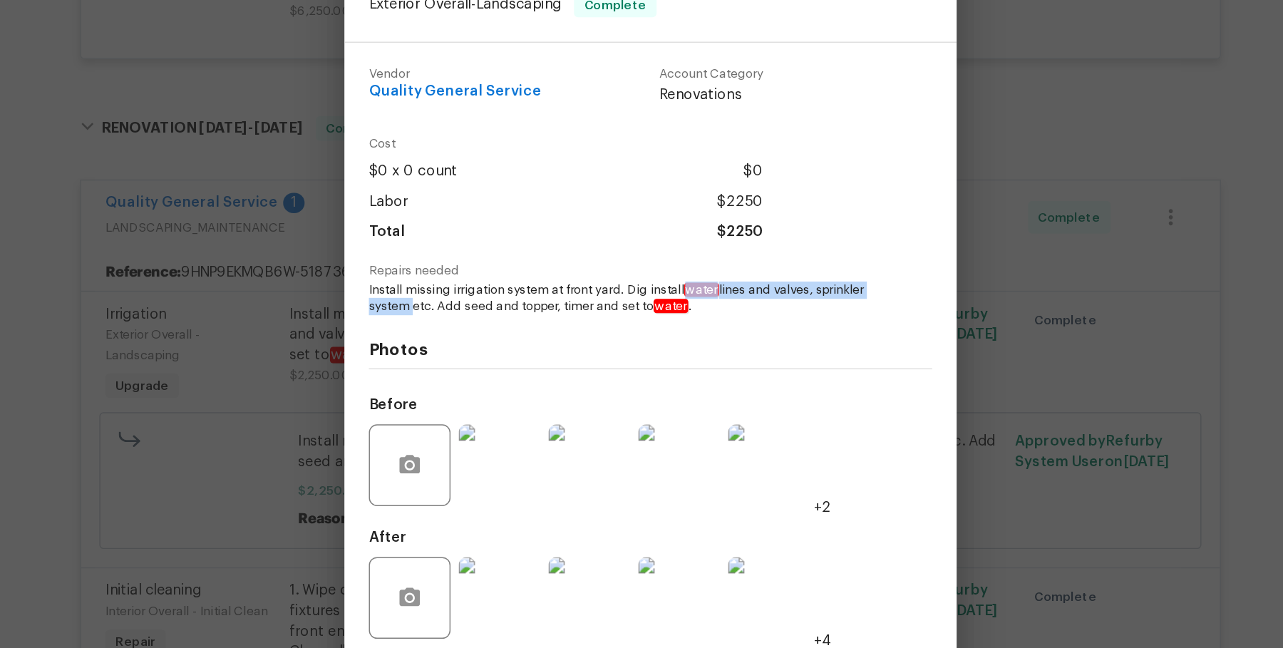
drag, startPoint x: 668, startPoint y: 293, endPoint x: 471, endPoint y: 306, distance: 197.1
click at [471, 306] on span "Install missing irrigation system at front yard. Dig install water lines and va…" at bounding box center [622, 300] width 354 height 24
copy span "water lines and valves, sprinkler system"
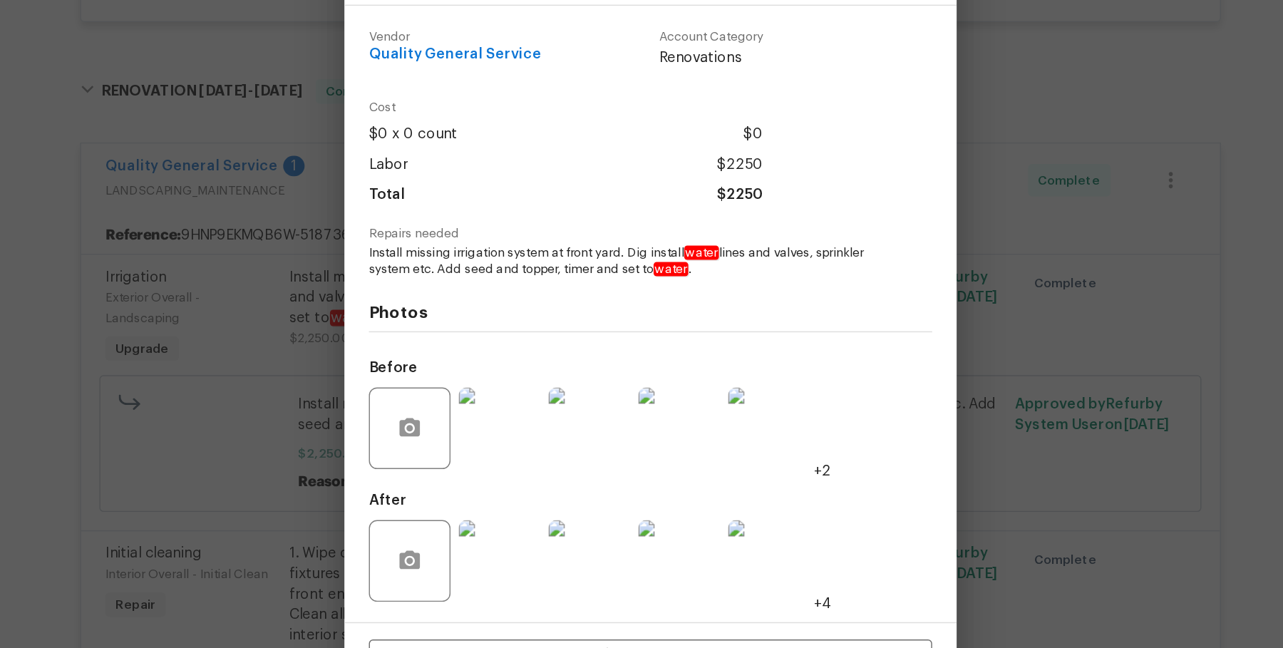
click at [308, 335] on div "Irrigation Exterior Overall - Landscaping Complete Vendor Quality General Servi…" at bounding box center [641, 324] width 1283 height 648
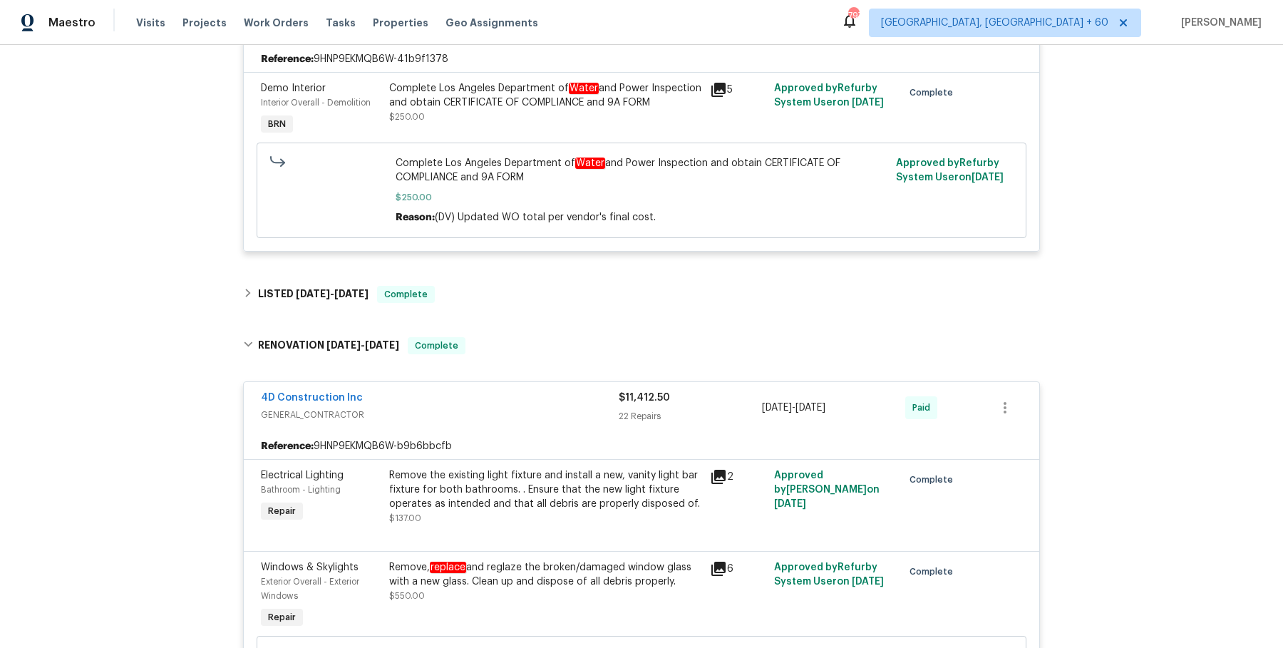
scroll to position [1572, 0]
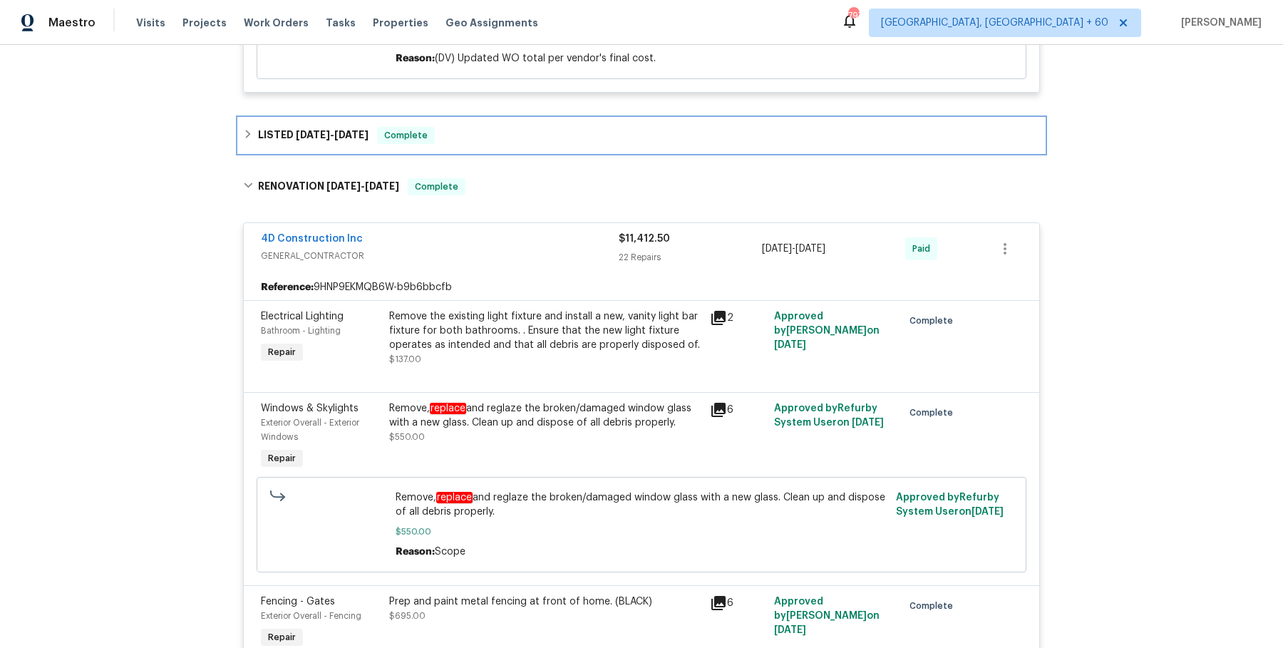
click at [381, 137] on span "Complete" at bounding box center [405, 135] width 55 height 14
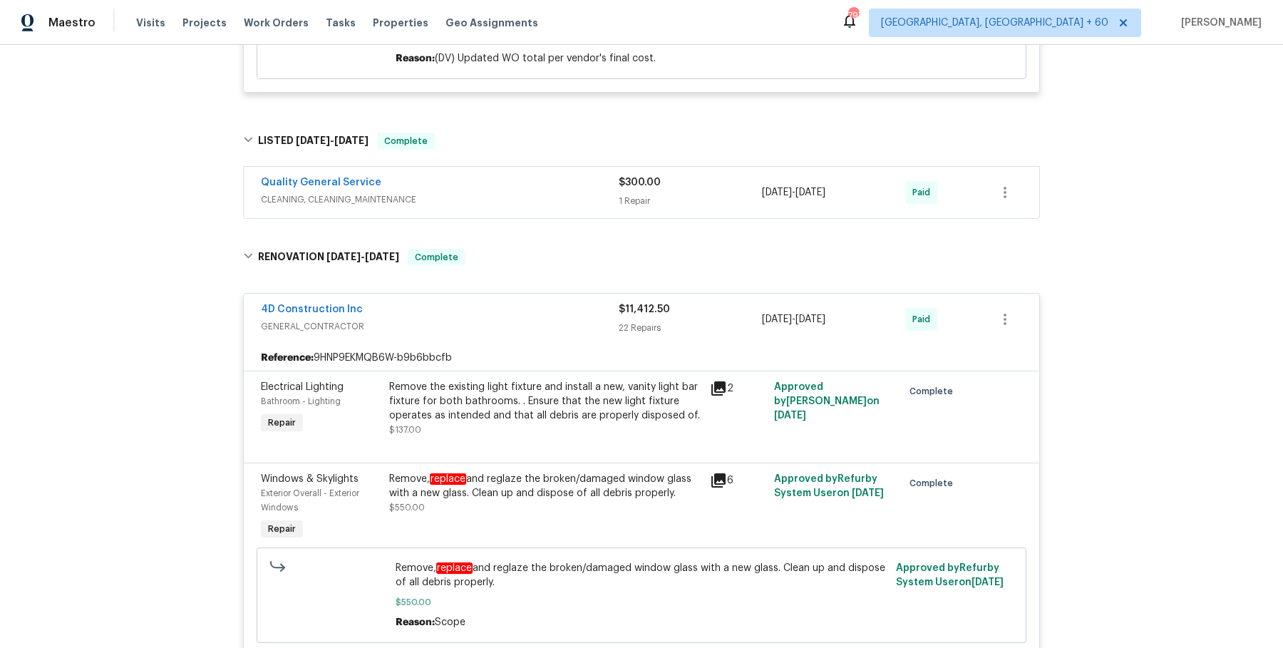
click at [482, 183] on div "Quality General Service" at bounding box center [440, 183] width 358 height 17
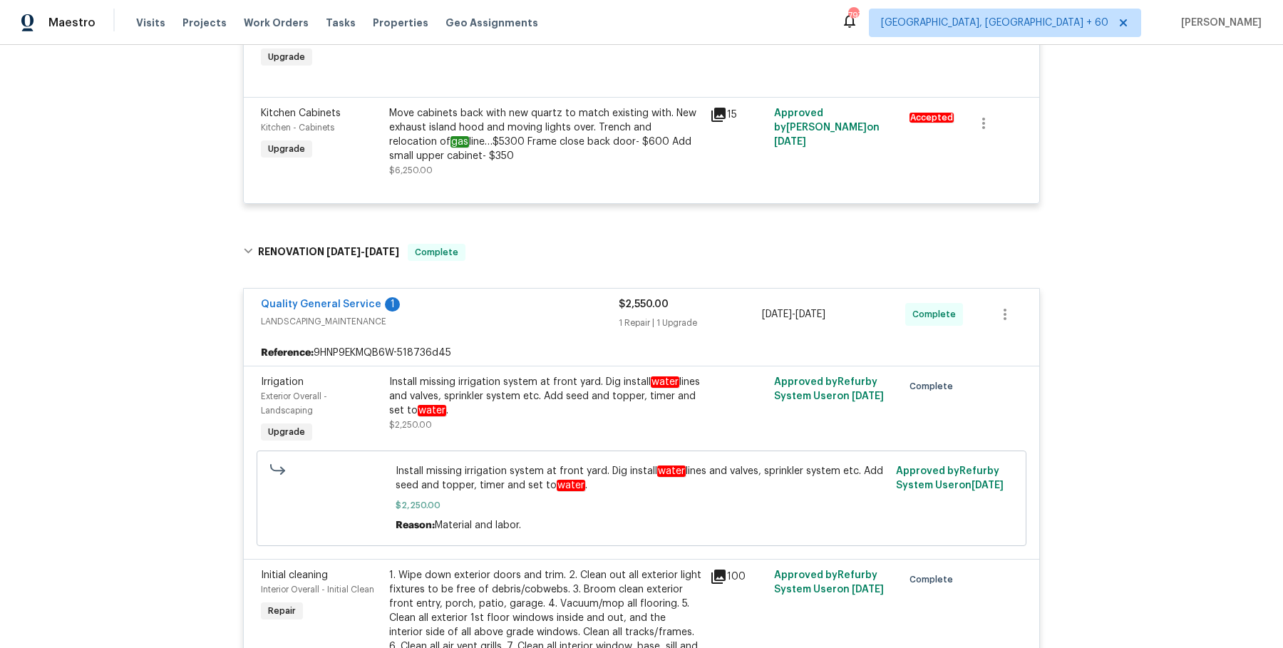
scroll to position [417, 0]
click at [132, 180] on div "Back to all projects [STREET_ADDRESS] 3 Beds | 2 Baths | Total: 1480 ft² | Abov…" at bounding box center [641, 346] width 1283 height 603
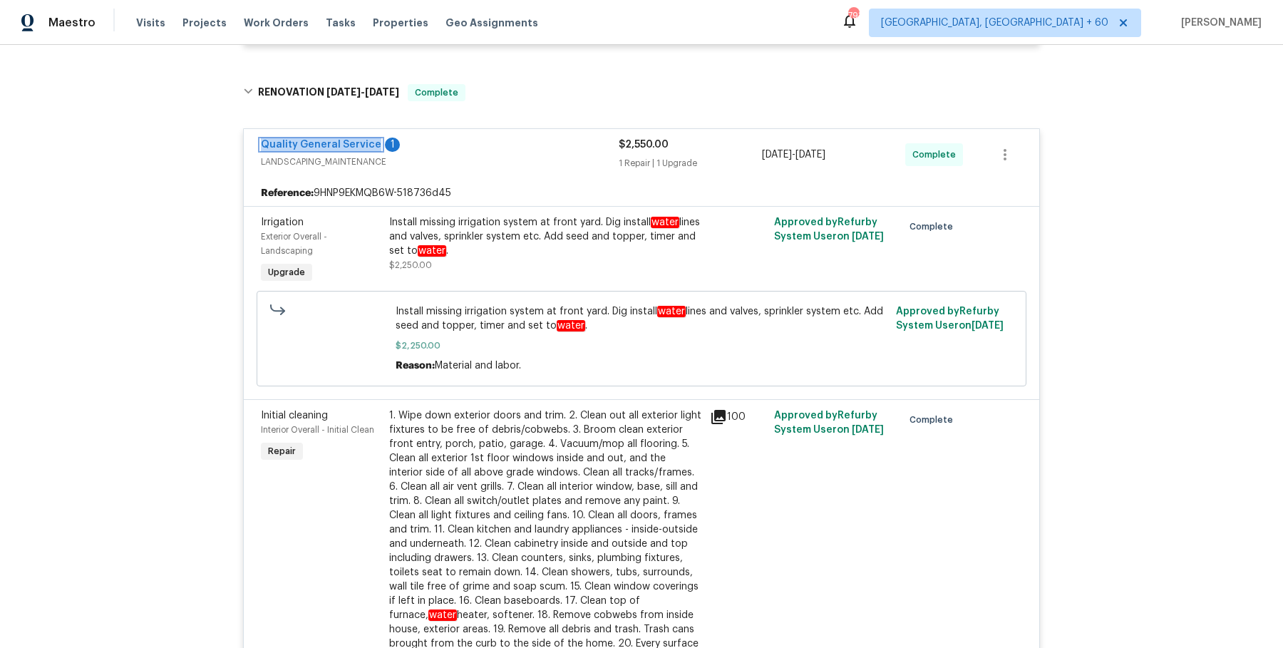
scroll to position [0, 0]
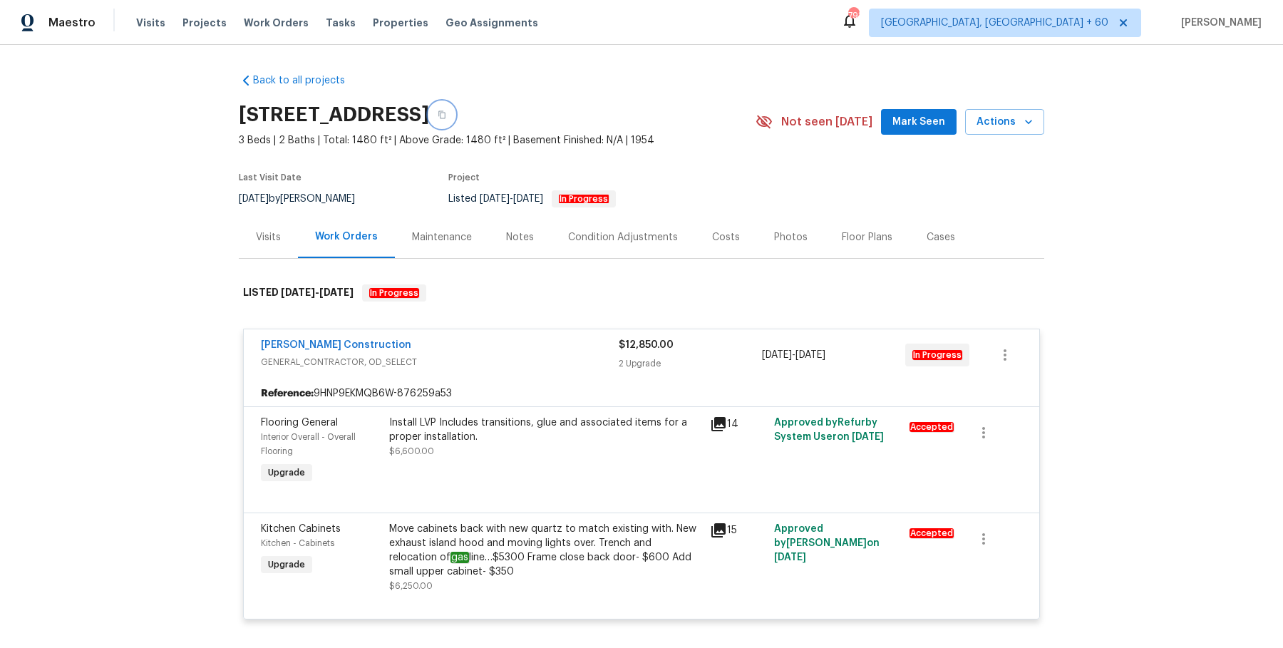
click at [455, 122] on button "button" at bounding box center [442, 115] width 26 height 26
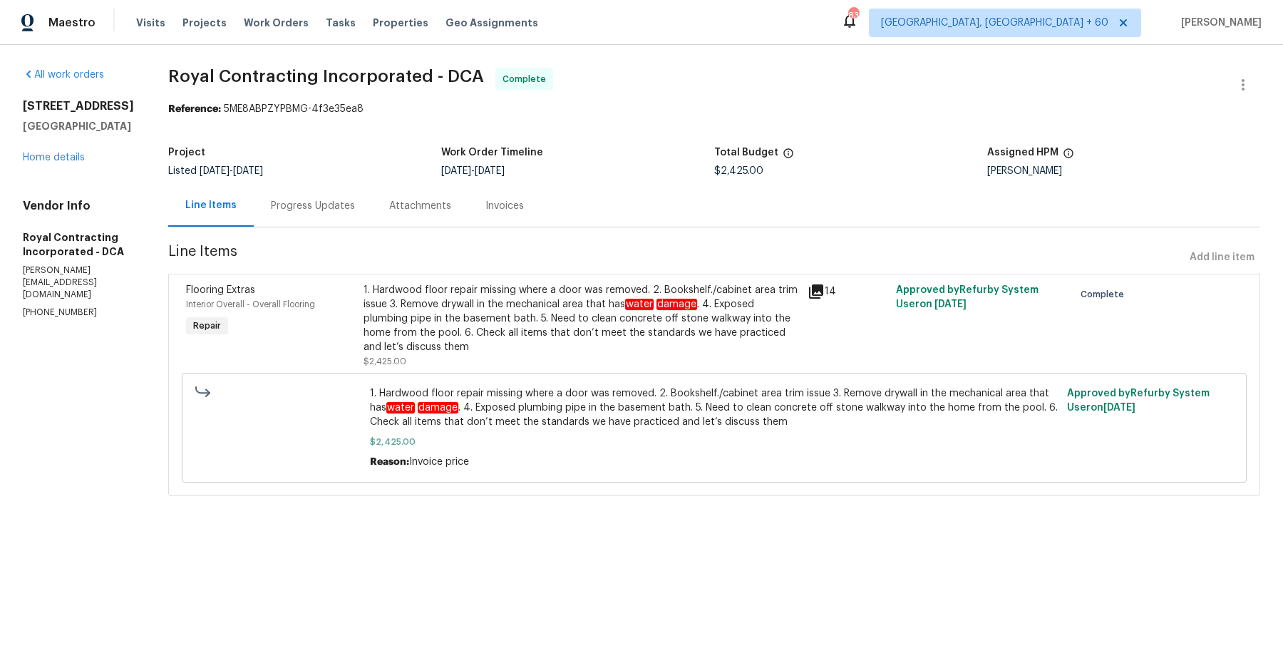
click at [331, 199] on div "Progress Updates" at bounding box center [313, 206] width 84 height 14
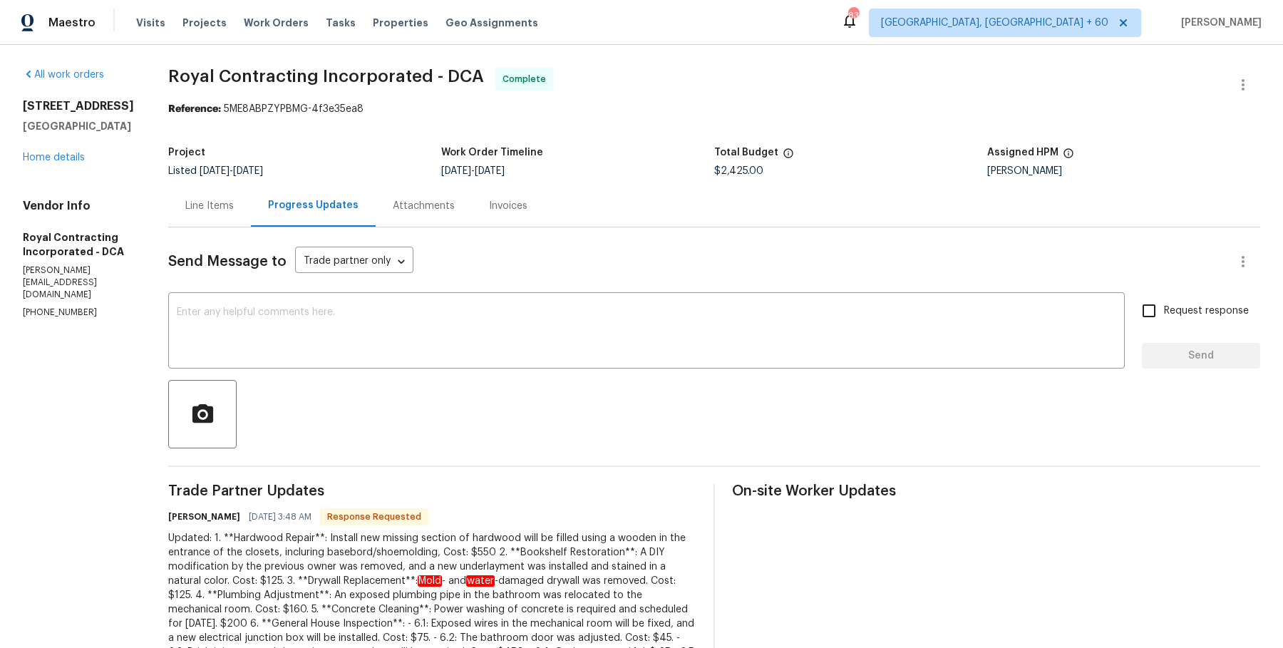
click at [217, 172] on span "7/30/2025" at bounding box center [215, 171] width 30 height 10
click at [222, 203] on div "Line Items" at bounding box center [209, 206] width 48 height 14
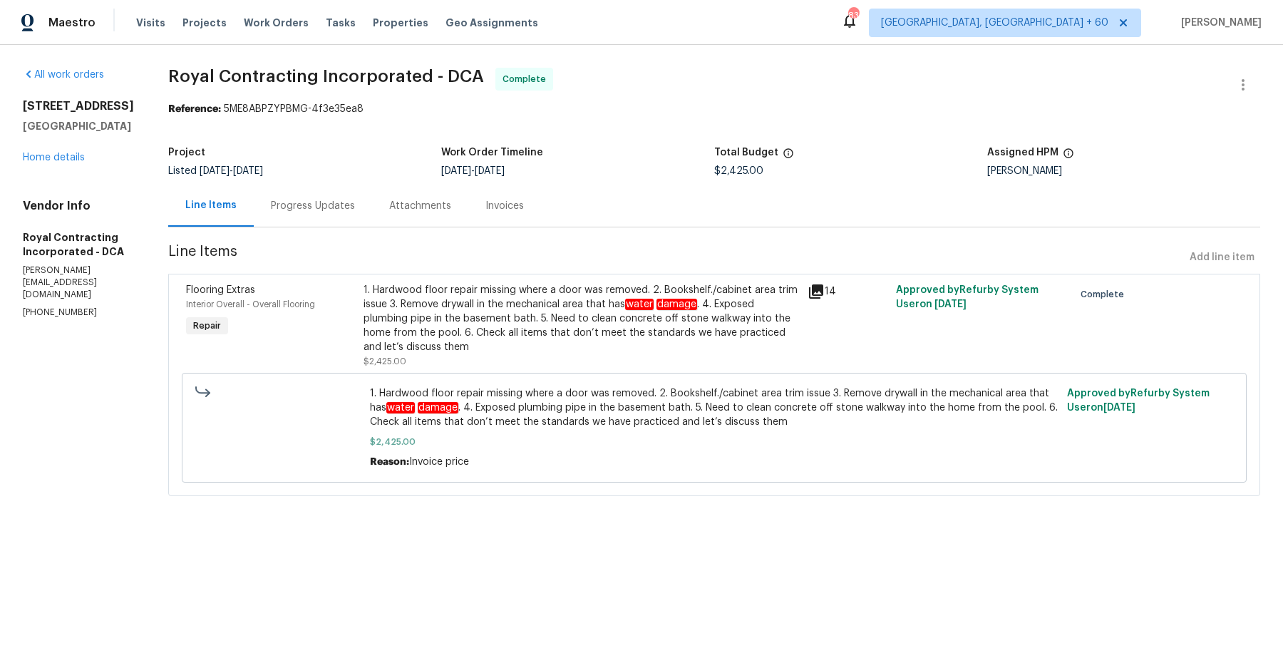
click at [544, 331] on div "1. Hardwood floor repair missing where a door was removed. 2. Bookshelf./cabine…" at bounding box center [582, 318] width 436 height 71
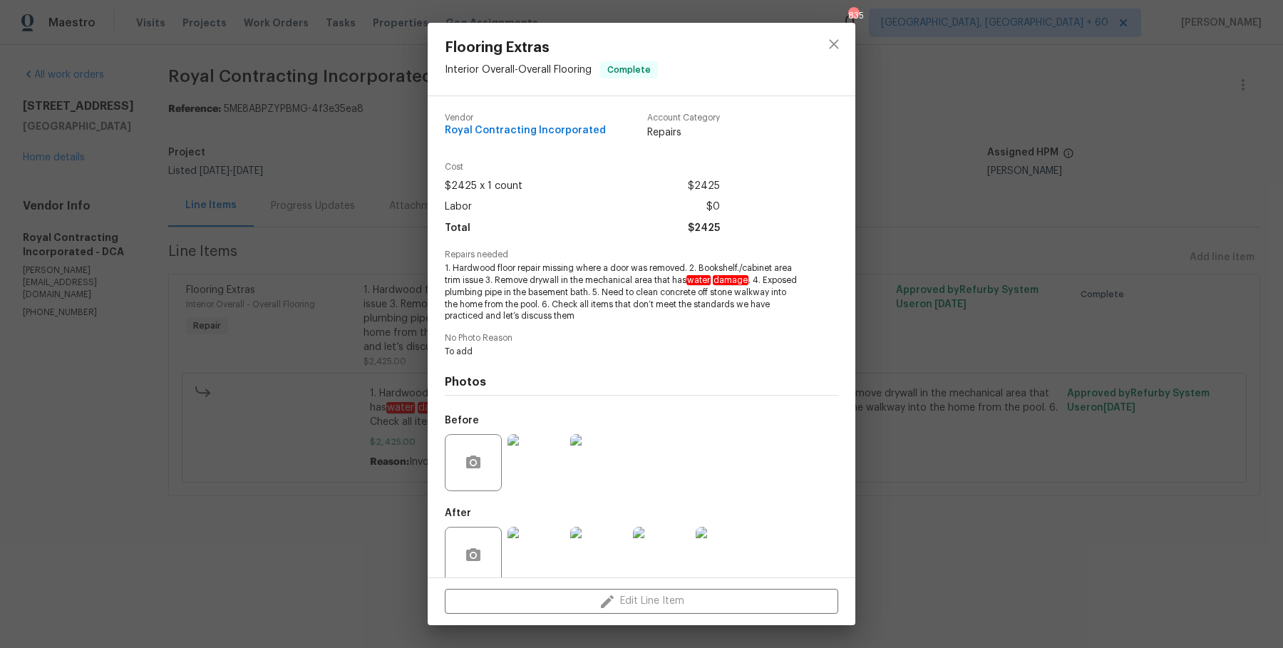
scroll to position [21, 0]
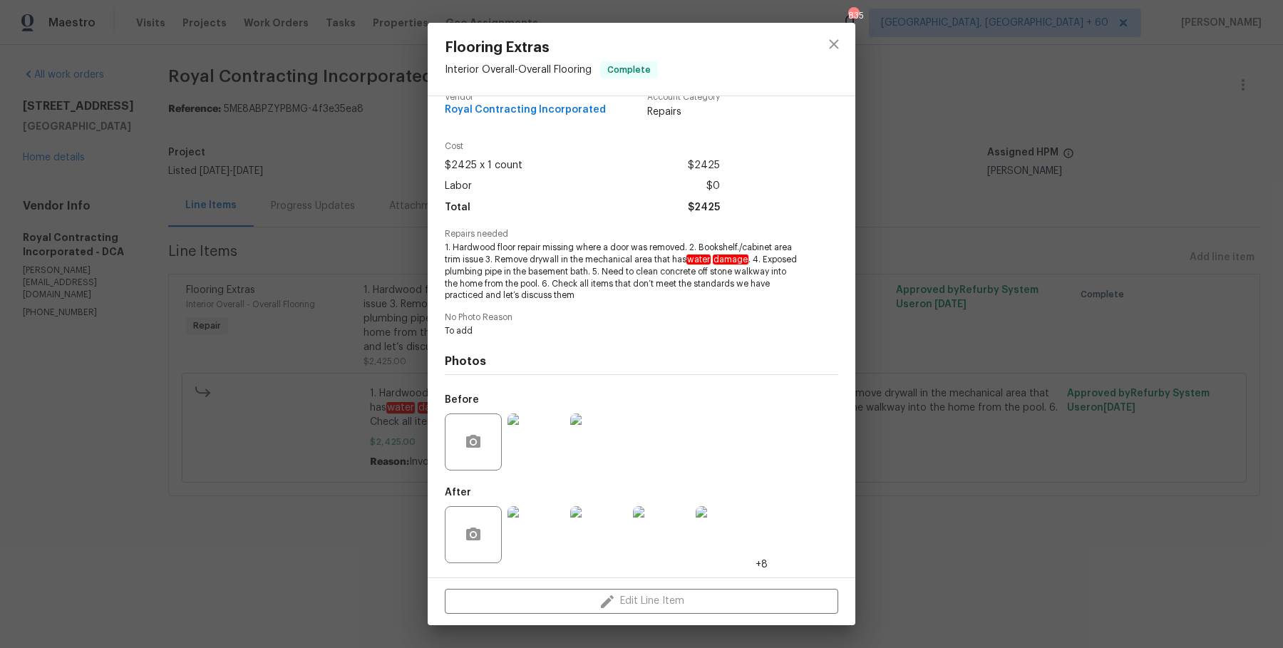
click at [530, 515] on img at bounding box center [535, 534] width 57 height 57
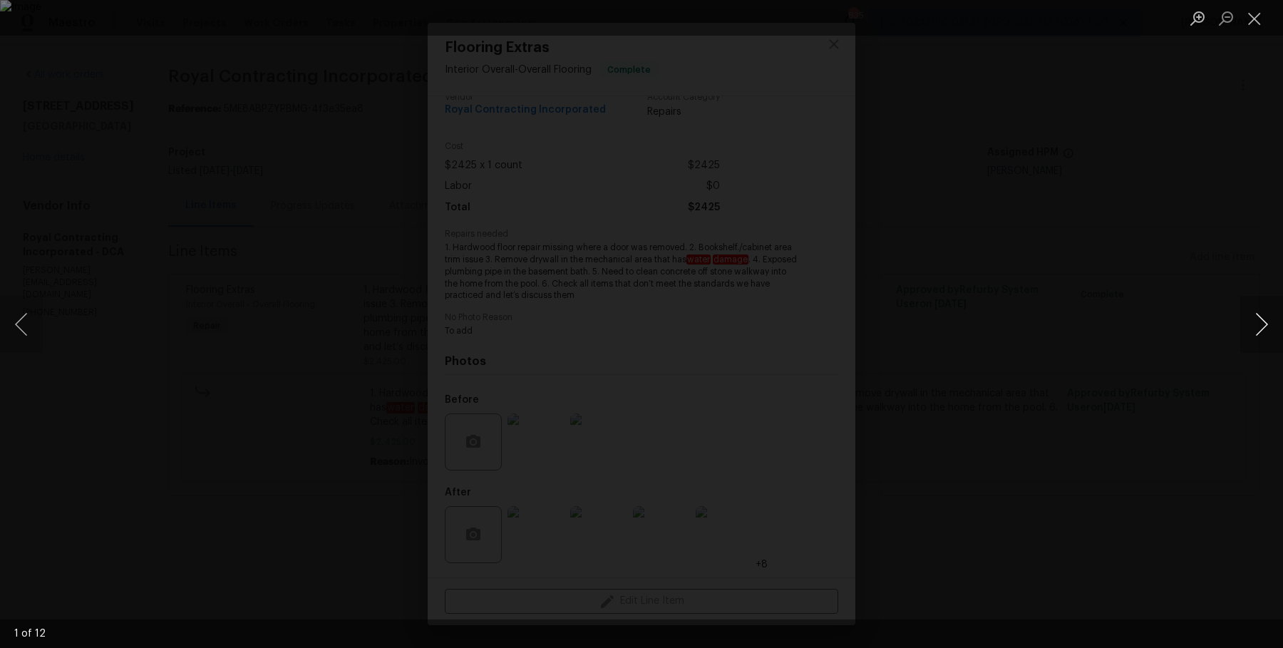
click at [1260, 332] on button "Next image" at bounding box center [1261, 324] width 43 height 57
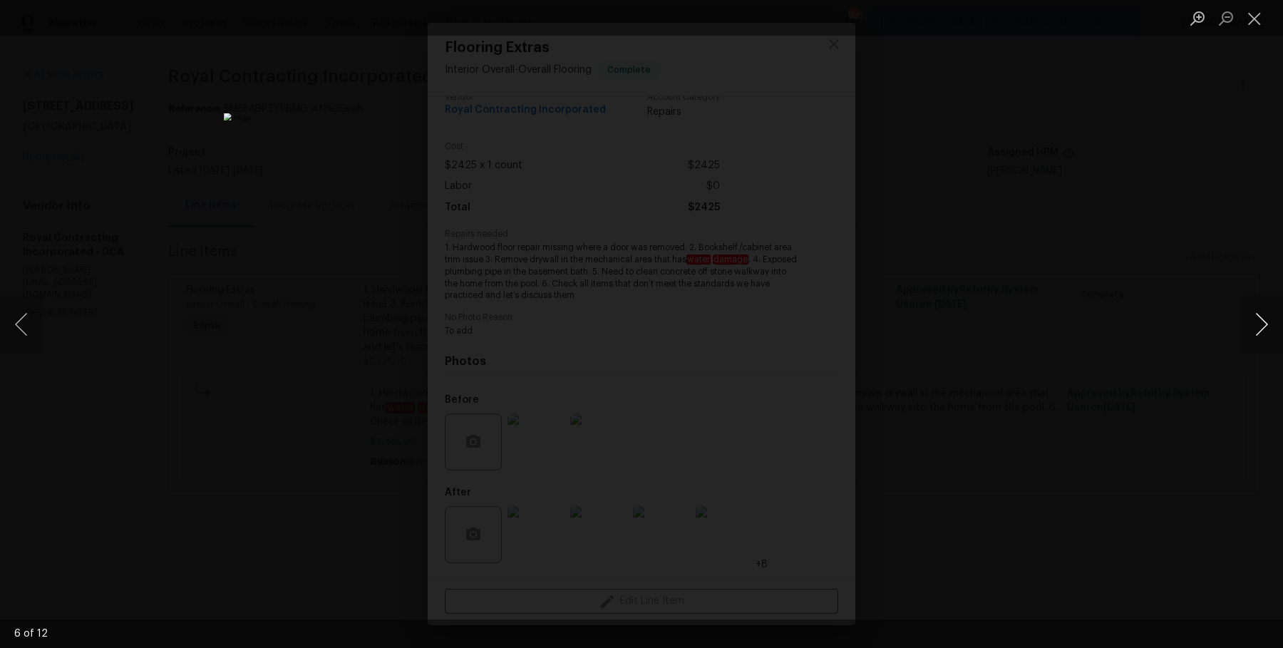
click at [1260, 332] on button "Next image" at bounding box center [1261, 324] width 43 height 57
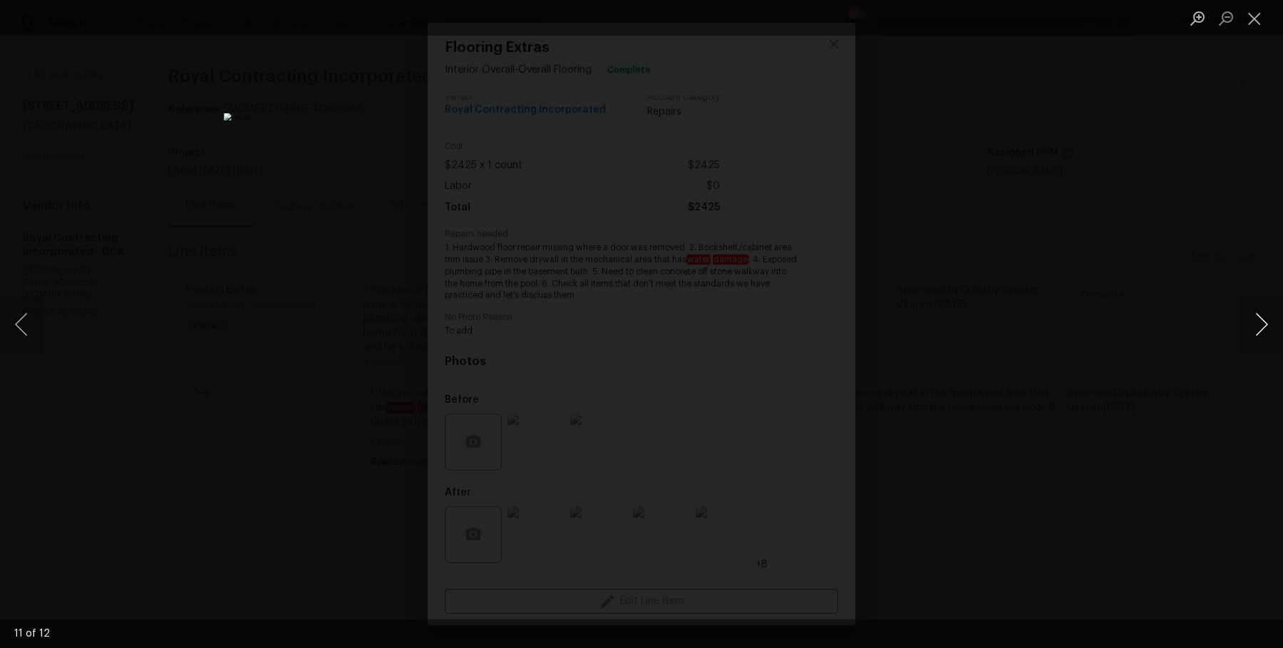
click at [1260, 332] on button "Next image" at bounding box center [1261, 324] width 43 height 57
click at [1220, 304] on div "Lightbox" at bounding box center [641, 324] width 1283 height 648
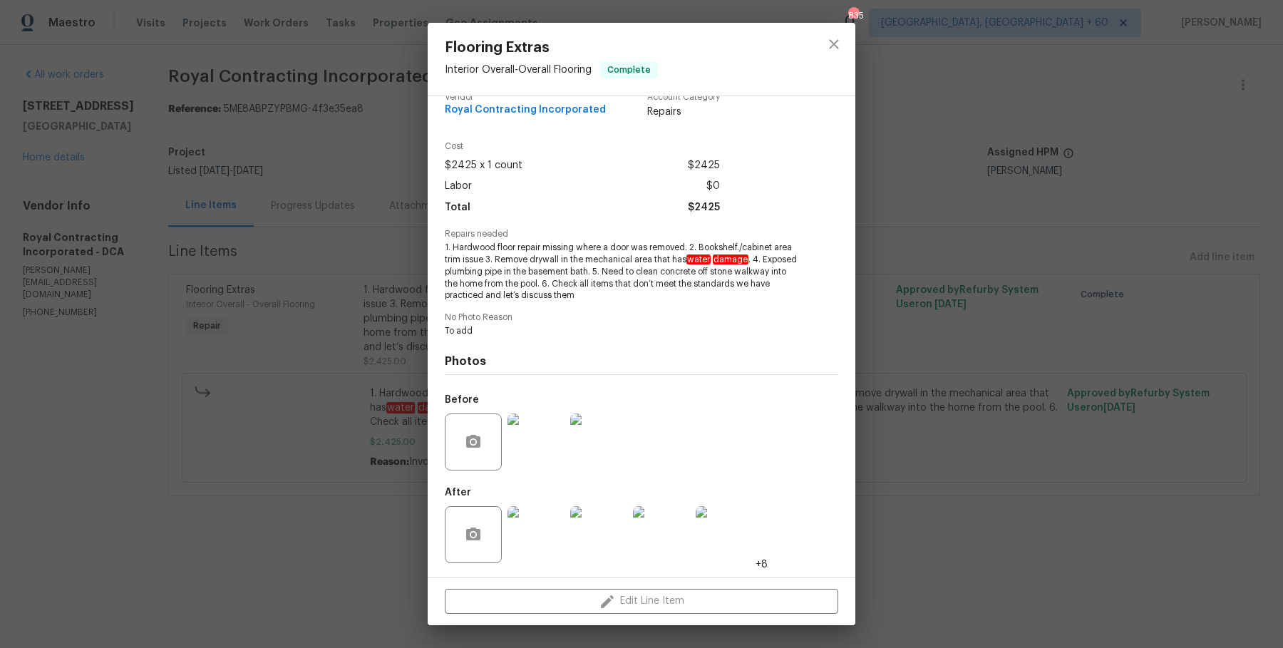
click at [1220, 304] on div "Flooring Extras Interior Overall - Overall Flooring Complete Vendor Royal Contr…" at bounding box center [641, 324] width 1283 height 648
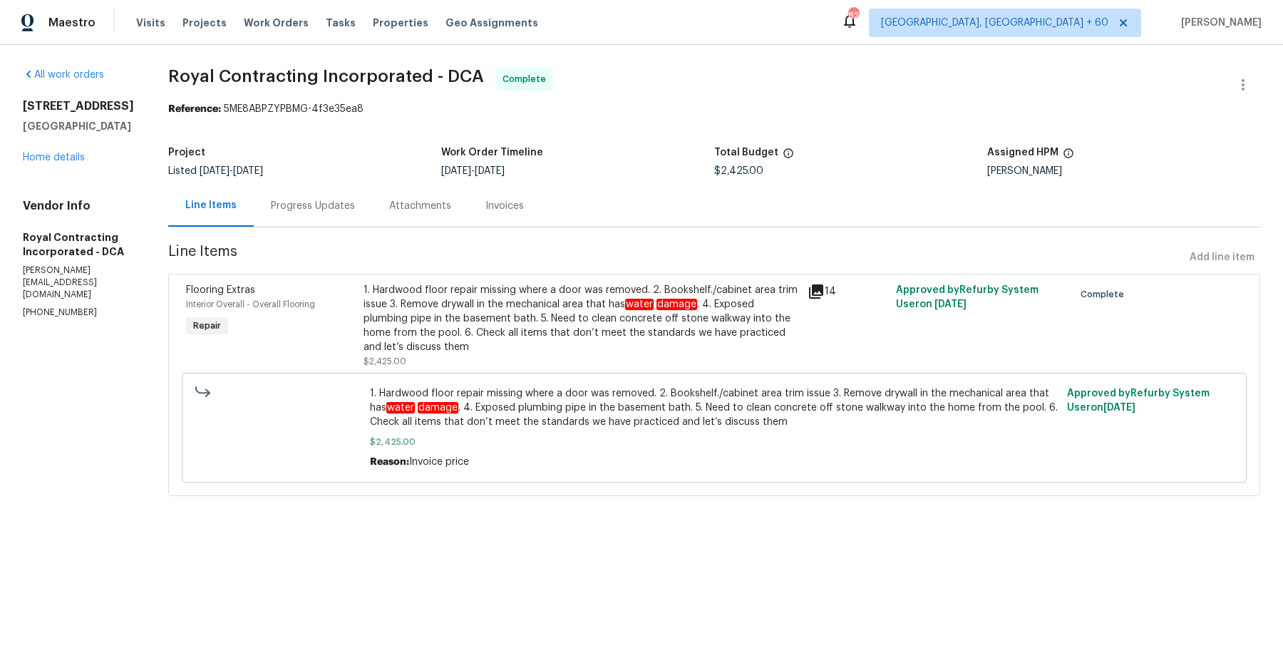
click at [516, 210] on div "Invoices" at bounding box center [504, 206] width 38 height 14
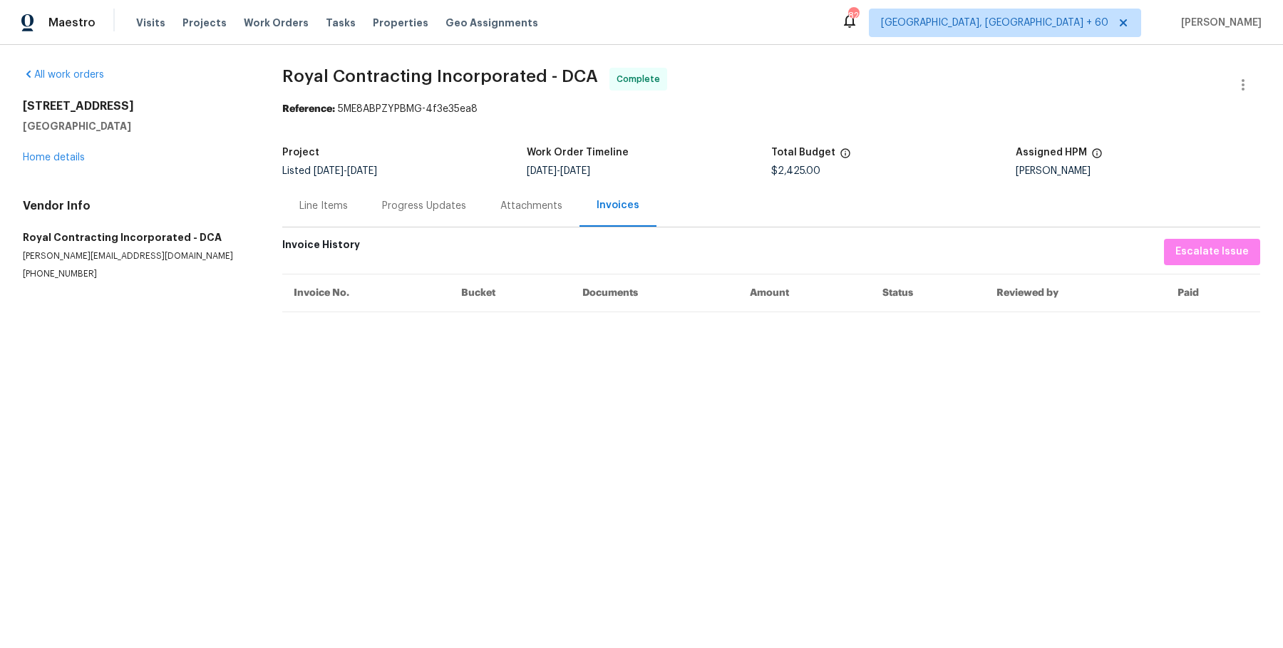
click at [485, 200] on div "Attachments" at bounding box center [531, 206] width 96 height 42
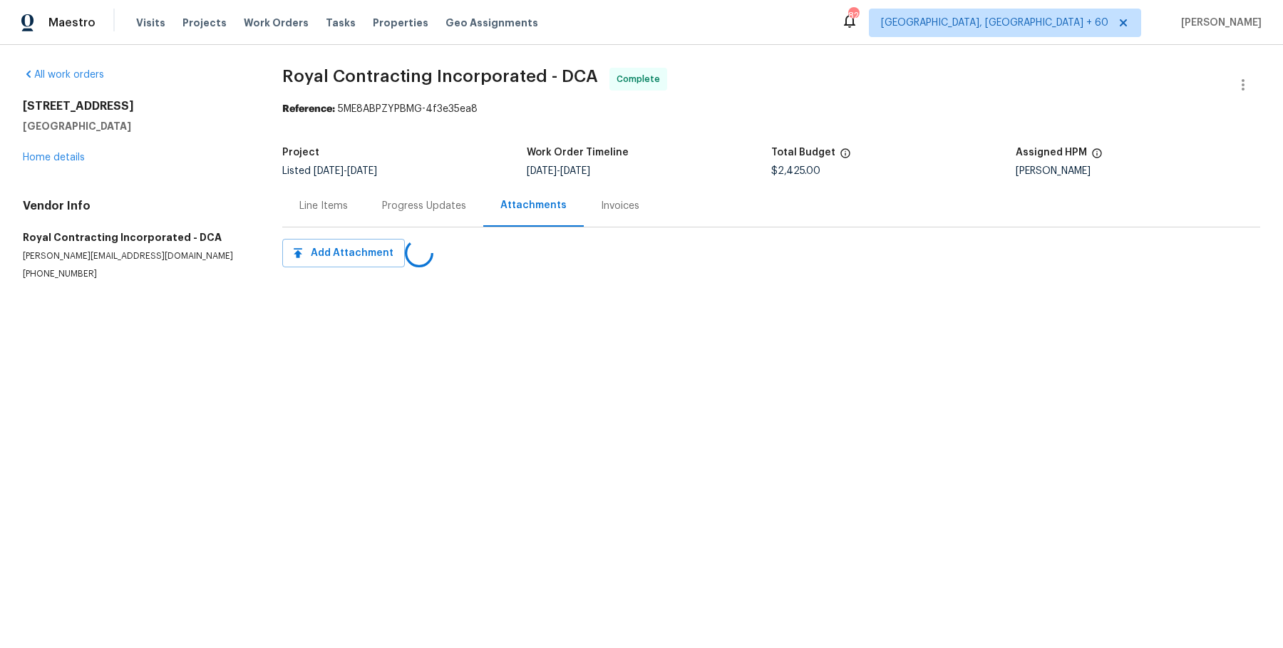
click at [430, 207] on div "Progress Updates" at bounding box center [424, 206] width 84 height 14
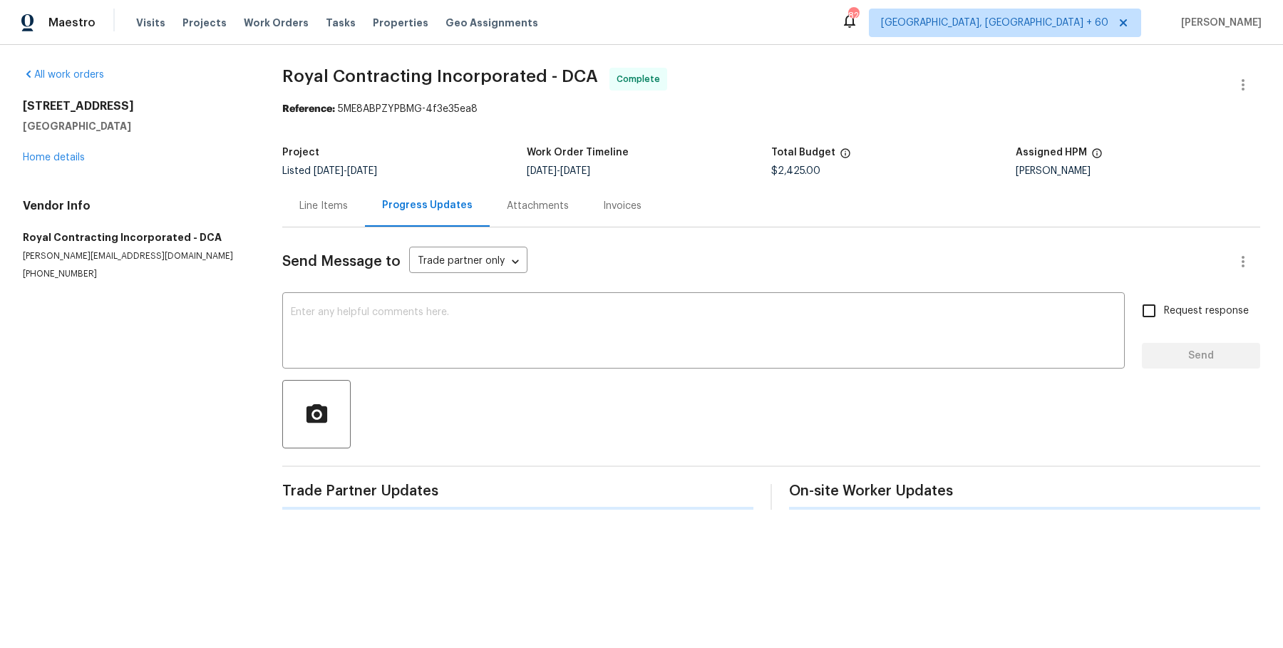
click at [337, 203] on div "Line Items" at bounding box center [323, 206] width 48 height 14
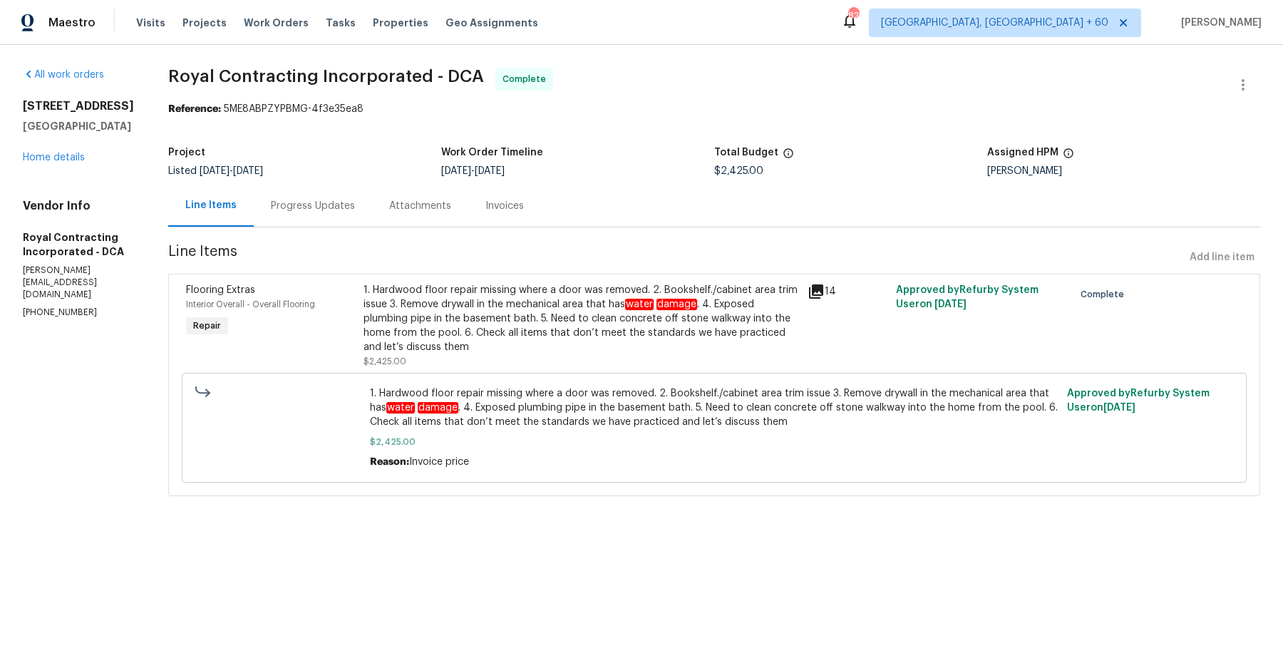
click at [473, 364] on div "1. Hardwood floor repair missing where a door was removed. 2. Bookshelf./cabine…" at bounding box center [582, 326] width 436 height 86
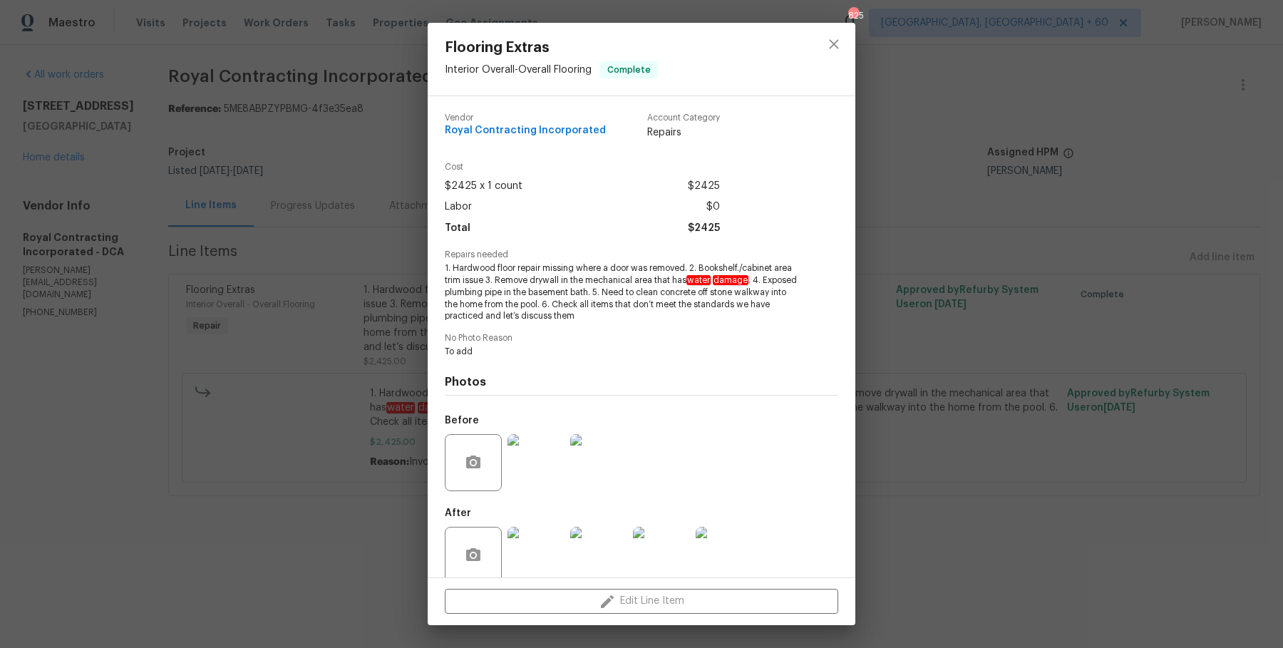
scroll to position [21, 0]
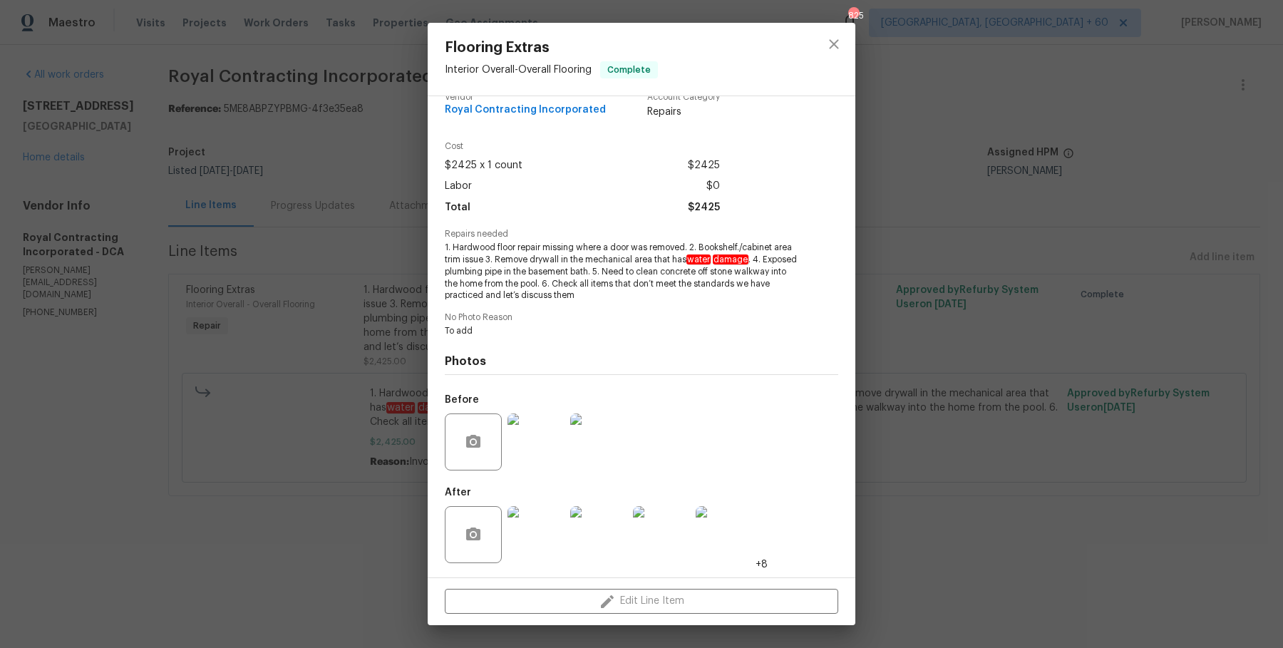
click at [533, 535] on img at bounding box center [535, 534] width 57 height 57
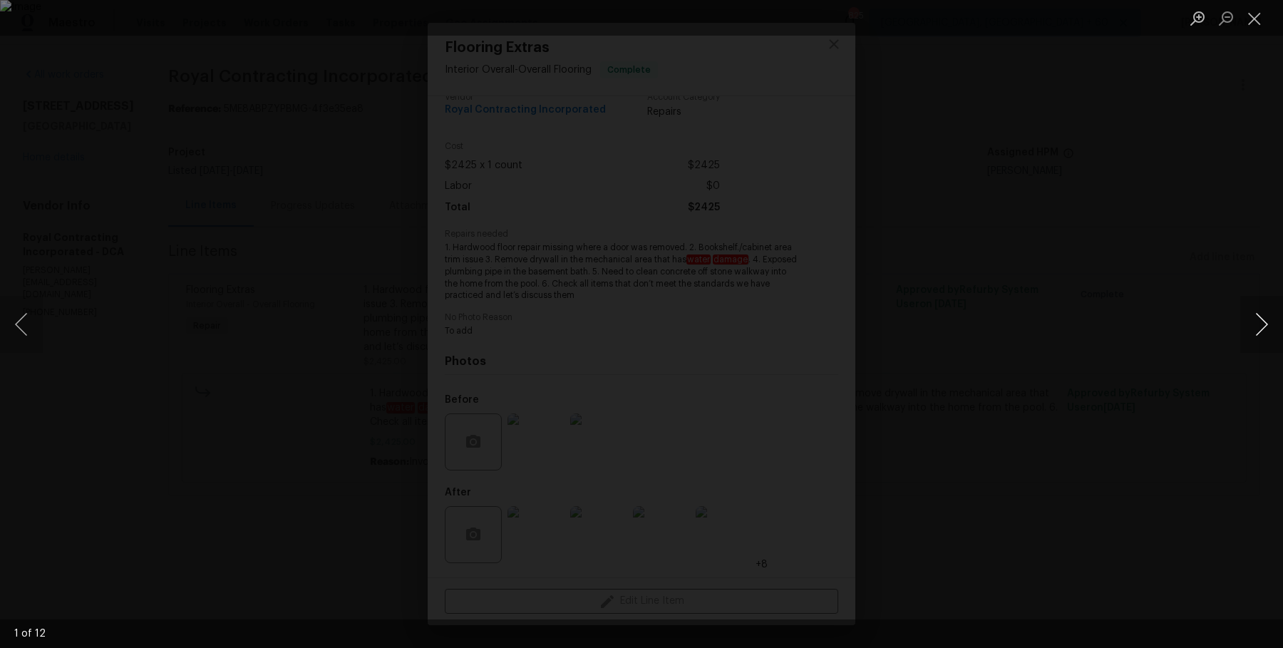
click at [1247, 321] on button "Next image" at bounding box center [1261, 324] width 43 height 57
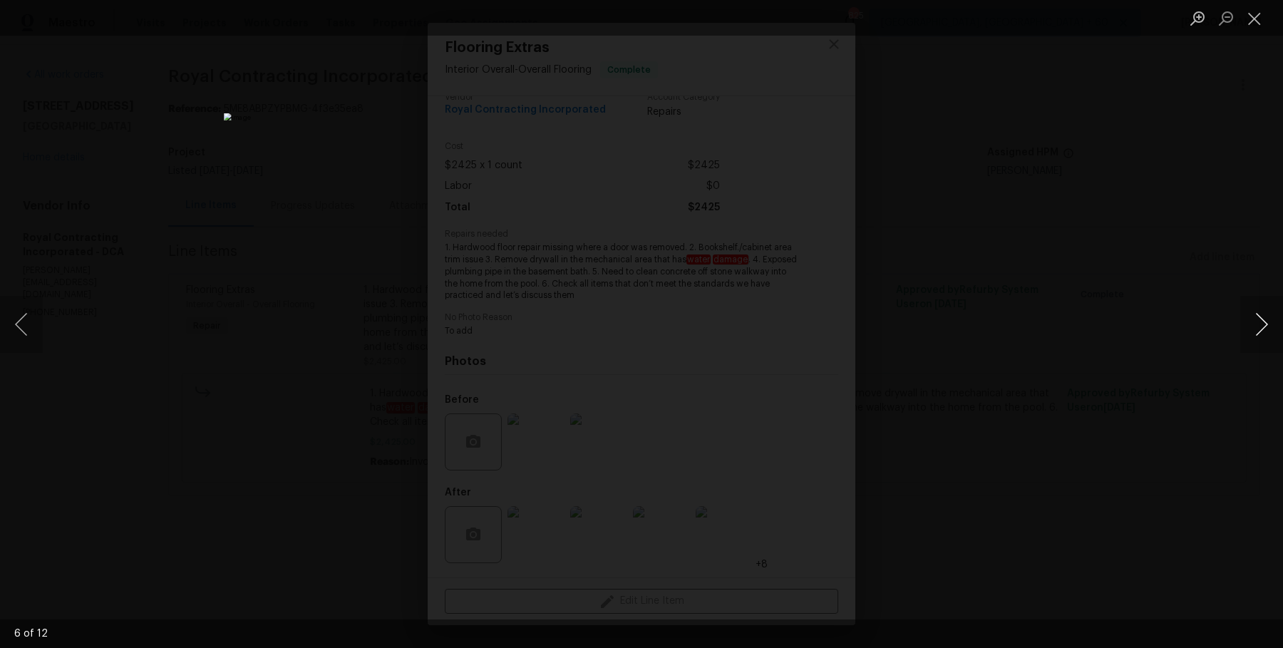
click at [1247, 321] on button "Next image" at bounding box center [1261, 324] width 43 height 57
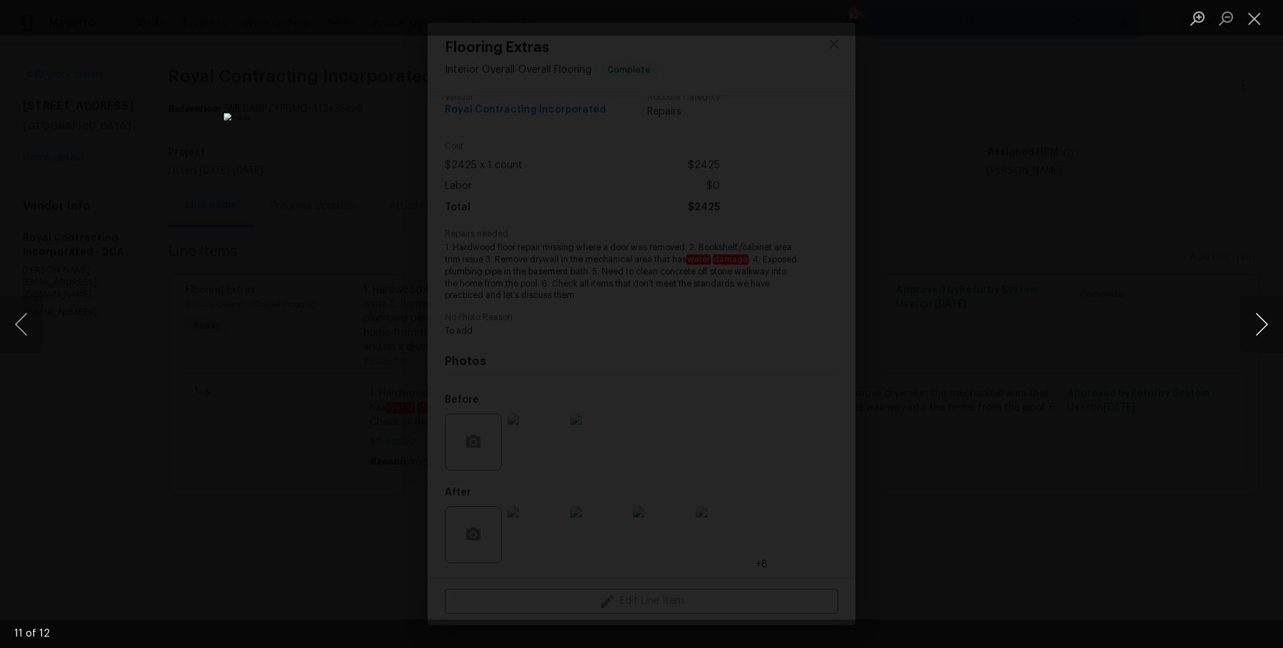
click at [1247, 321] on button "Next image" at bounding box center [1261, 324] width 43 height 57
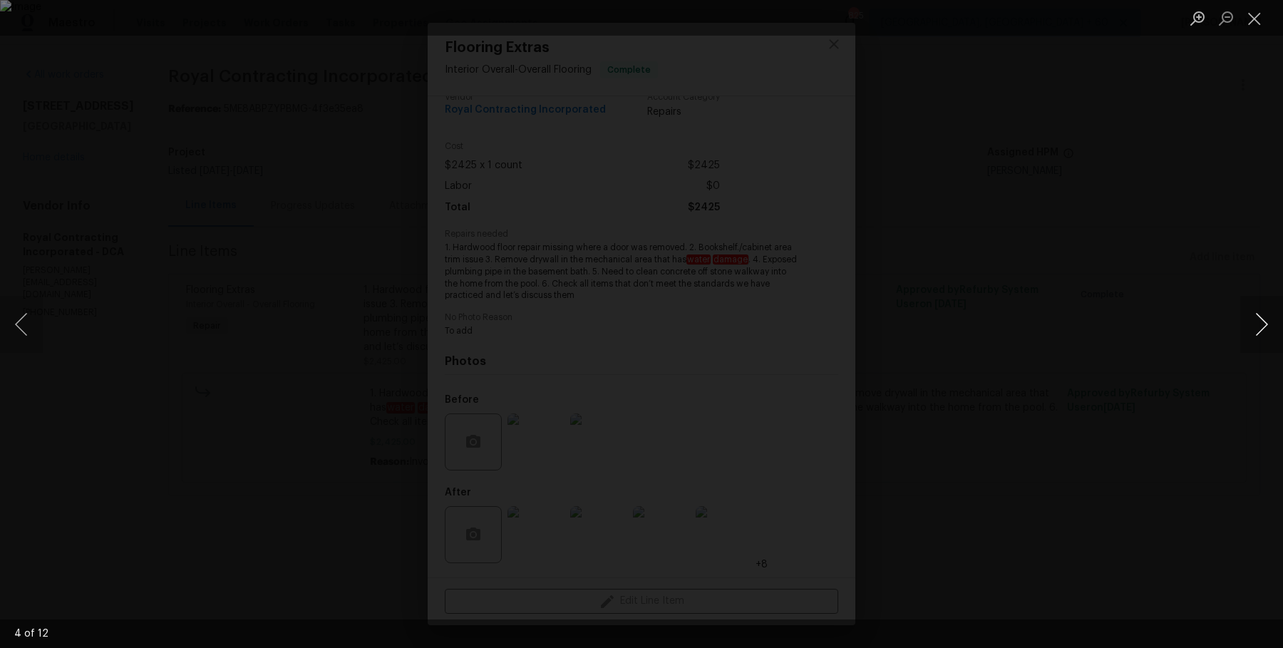
click at [1247, 321] on button "Next image" at bounding box center [1261, 324] width 43 height 57
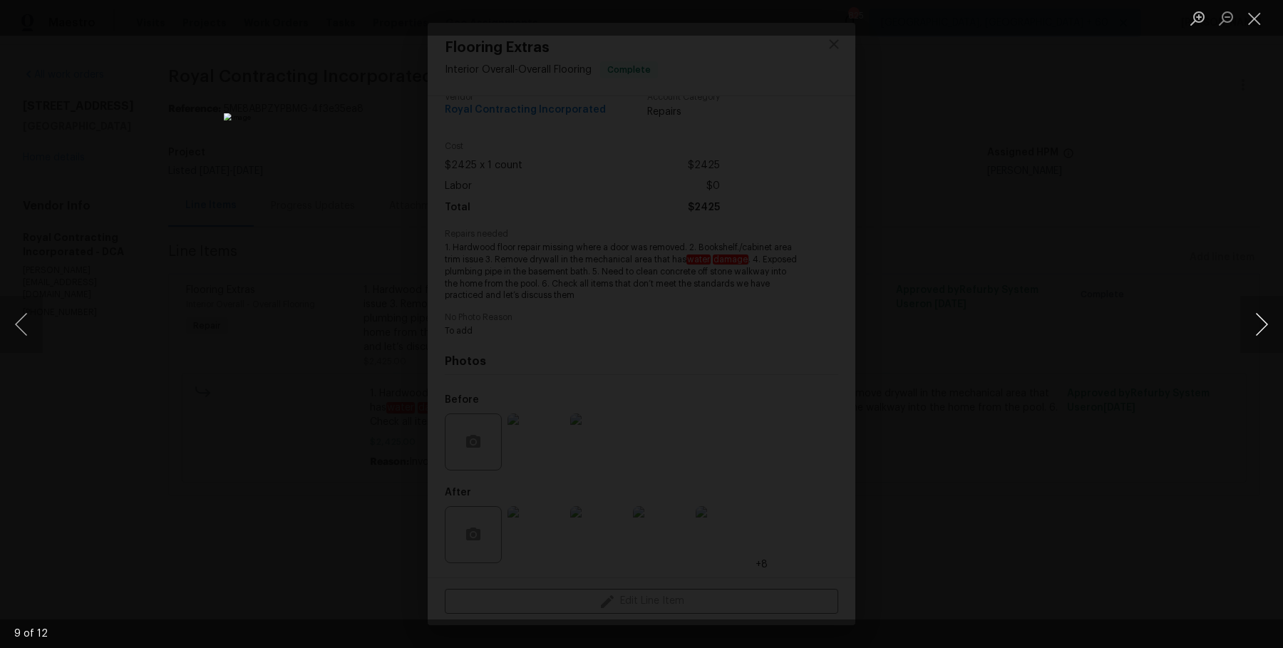
click at [1247, 321] on button "Next image" at bounding box center [1261, 324] width 43 height 57
click at [331, 78] on div "Lightbox" at bounding box center [641, 324] width 1283 height 648
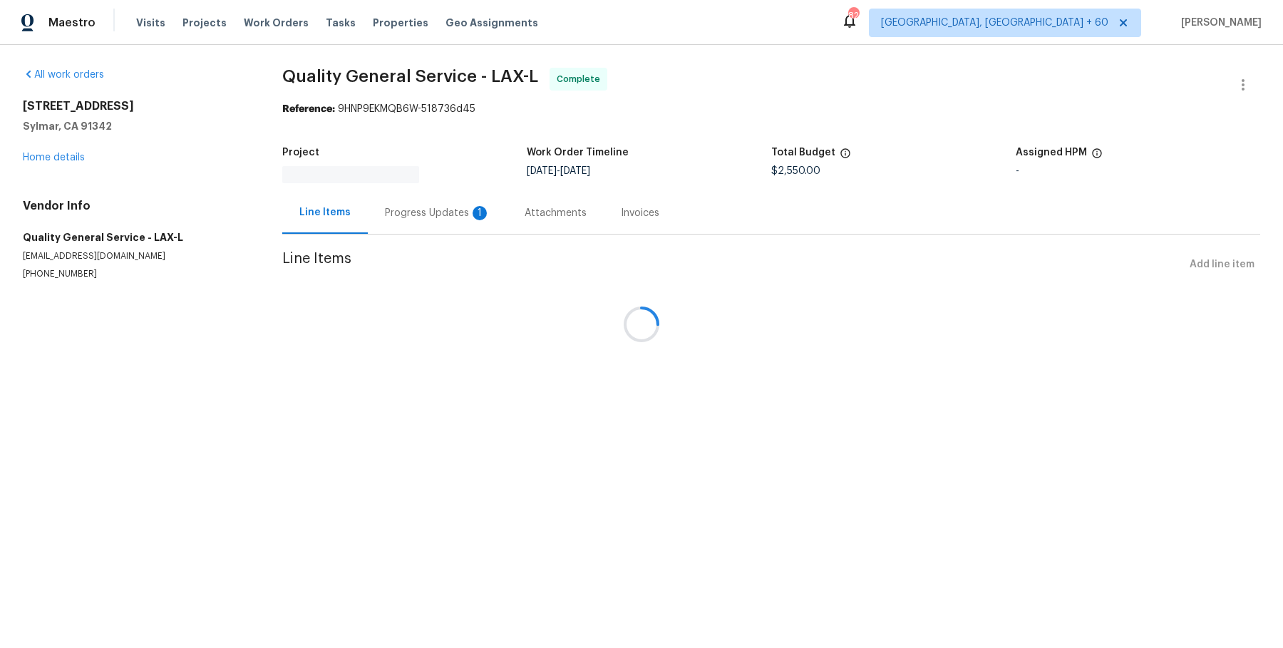
click at [367, 90] on div at bounding box center [641, 324] width 1283 height 648
click at [369, 76] on div at bounding box center [641, 324] width 1283 height 648
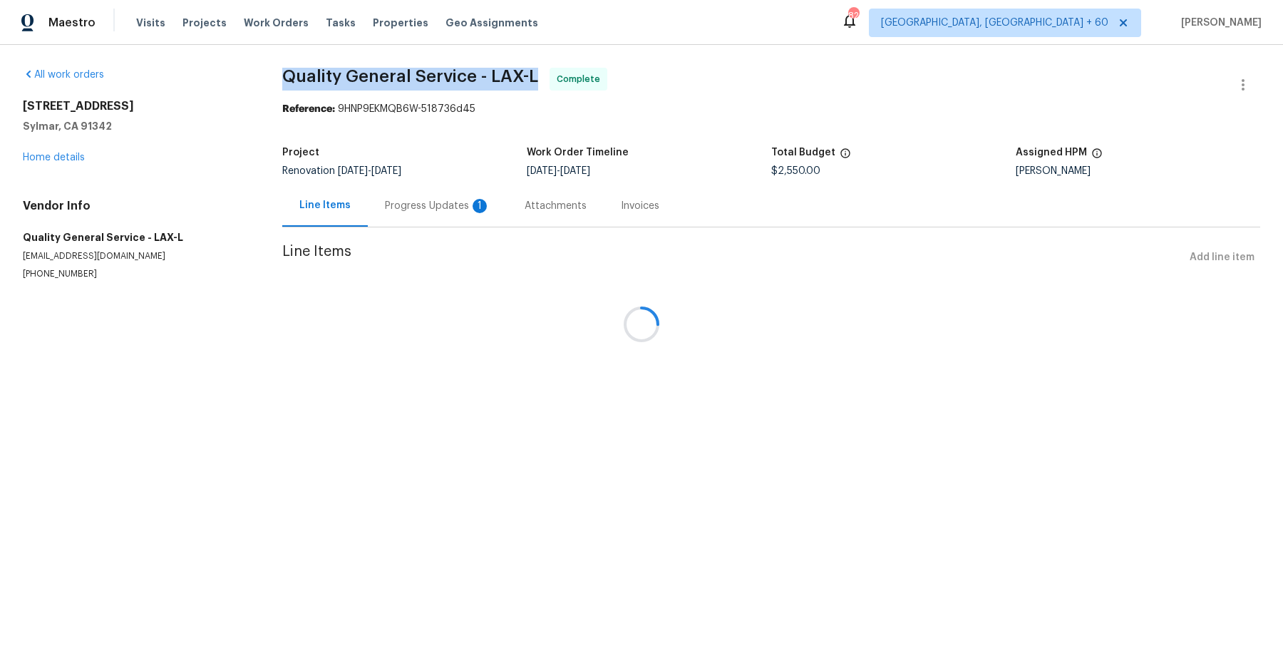
click at [369, 76] on span "Quality General Service - LAX-L" at bounding box center [410, 76] width 256 height 17
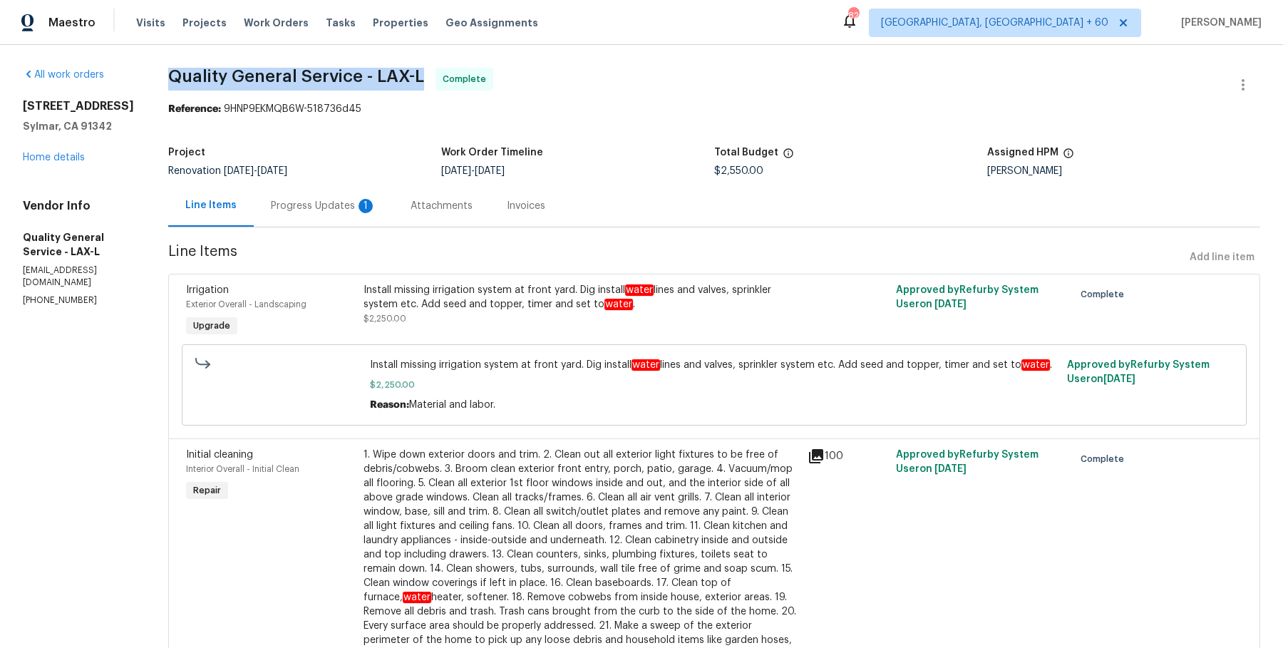
copy span "Quality General Service - LAX-L"
click at [118, 269] on p "[EMAIL_ADDRESS][DOMAIN_NAME]" at bounding box center [78, 276] width 111 height 24
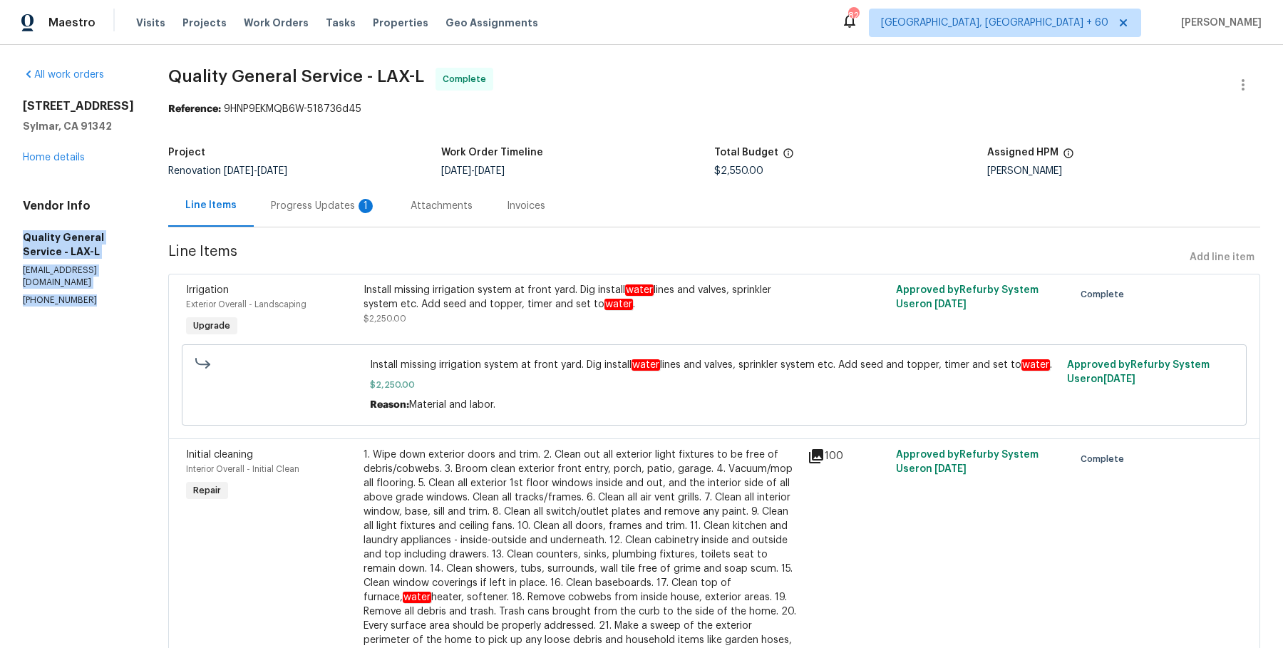
drag, startPoint x: 13, startPoint y: 222, endPoint x: 115, endPoint y: 307, distance: 132.6
click at [115, 307] on div "All work orders [STREET_ADDRESS] Home details Vendor Info Quality General Servi…" at bounding box center [641, 393] width 1283 height 697
copy div "Quality General Service - LAX-L [EMAIL_ADDRESS][DOMAIN_NAME] [PHONE_NUMBER]"
